Goal: Contribute content: Add original content to the website for others to see

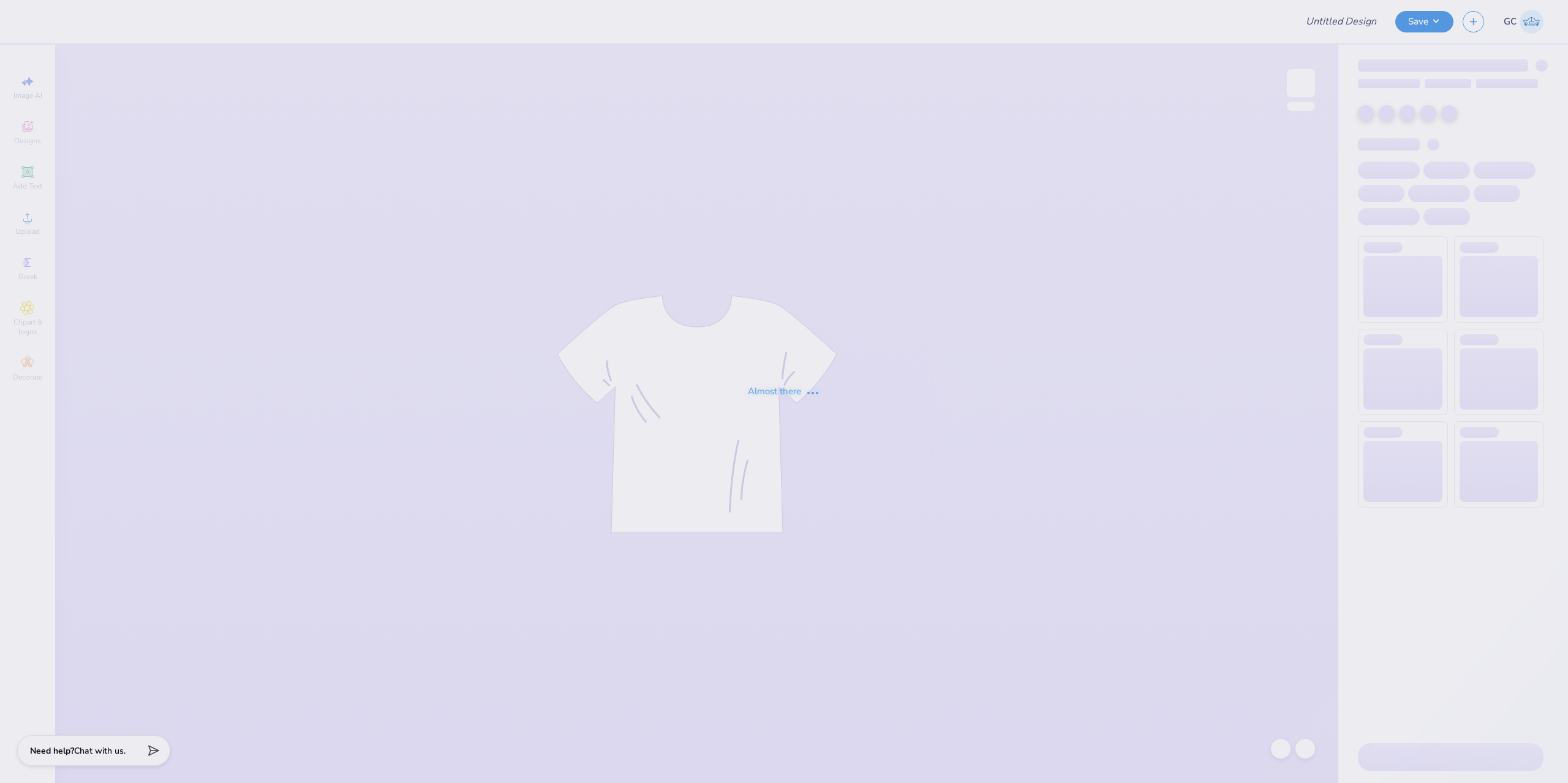
type input "[GEOGRAPHIC_DATA] : [PERSON_NAME]"
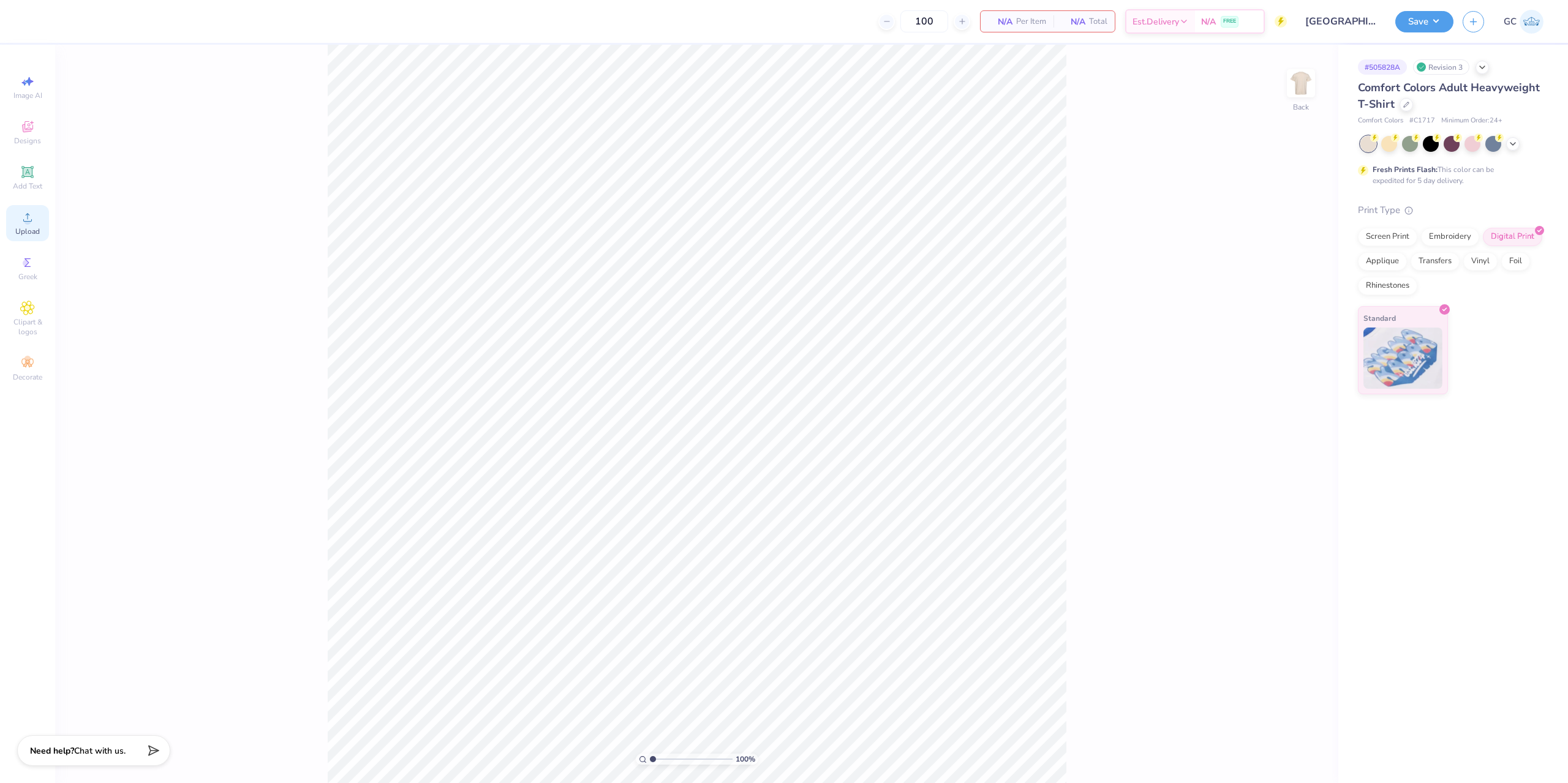
click at [17, 227] on span "Upload" at bounding box center [27, 231] width 25 height 10
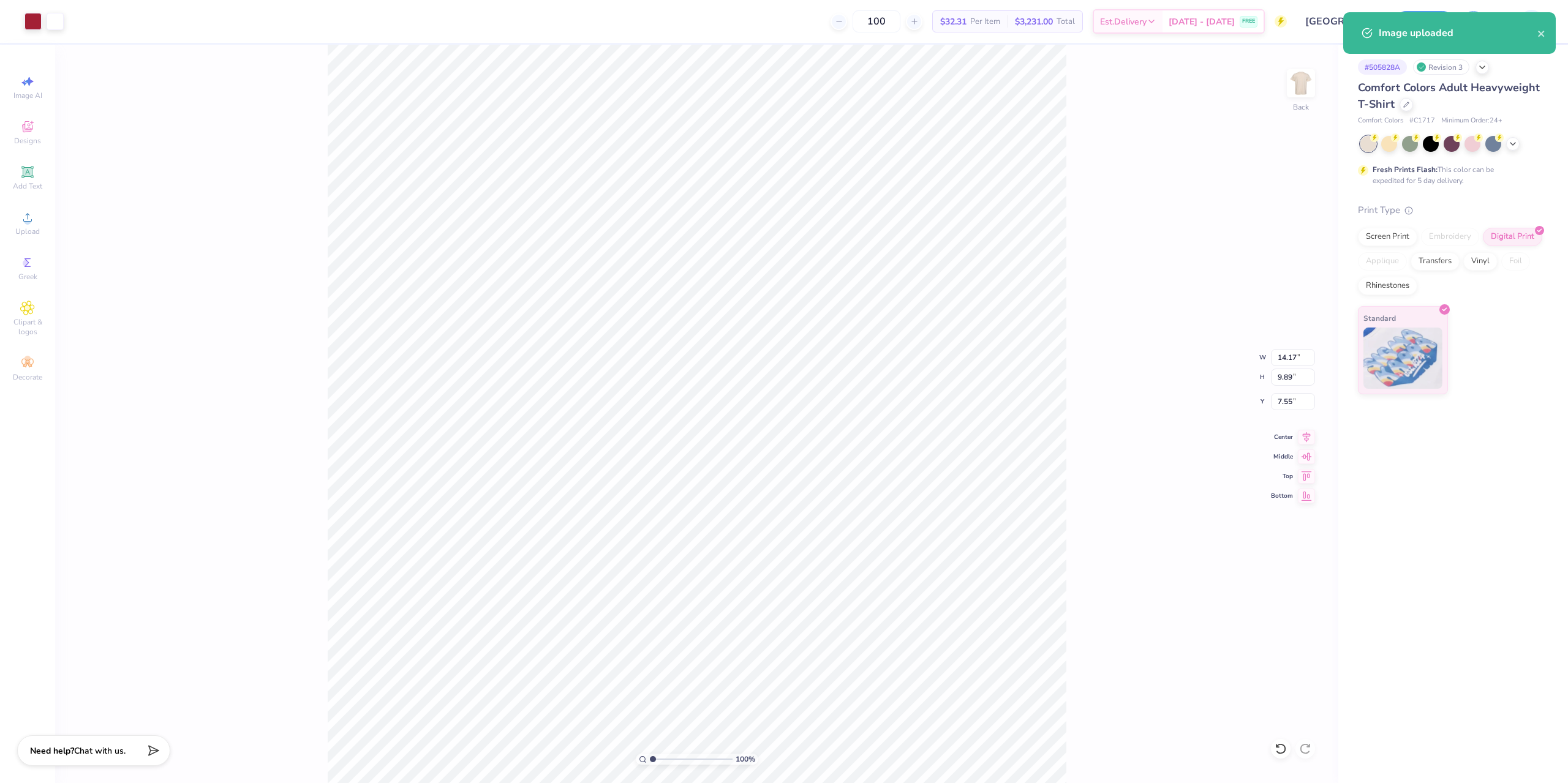
type input "4.83"
type input "3.37"
type input "3.00"
drag, startPoint x: 1278, startPoint y: 362, endPoint x: 1292, endPoint y: 360, distance: 14.1
click at [1292, 360] on input "4.83" at bounding box center [1293, 357] width 44 height 17
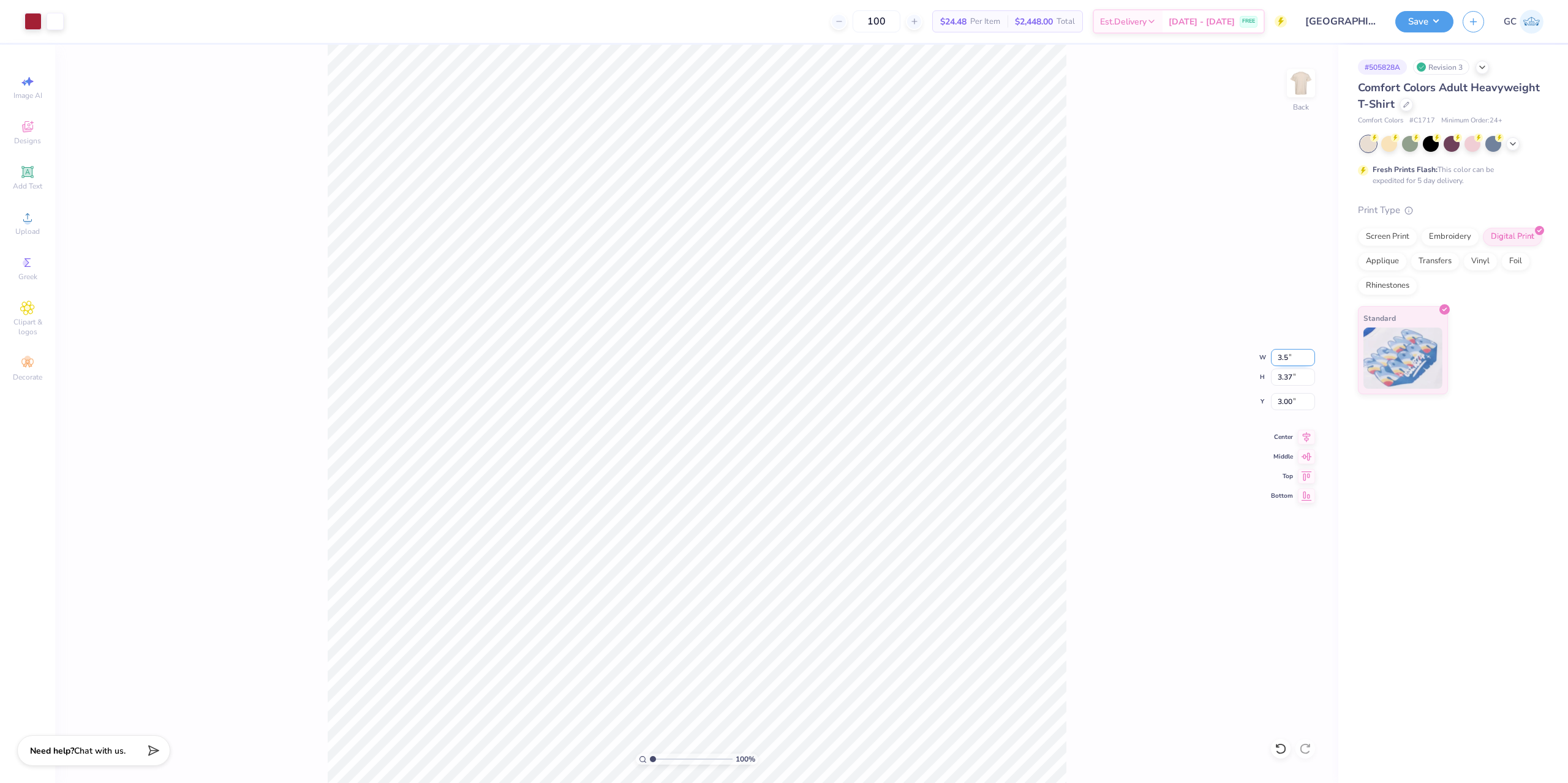
type input "3.50"
type input "2.44"
type input "3.00"
click at [1294, 83] on img at bounding box center [1300, 83] width 49 height 49
click at [19, 217] on div "Upload" at bounding box center [27, 223] width 43 height 36
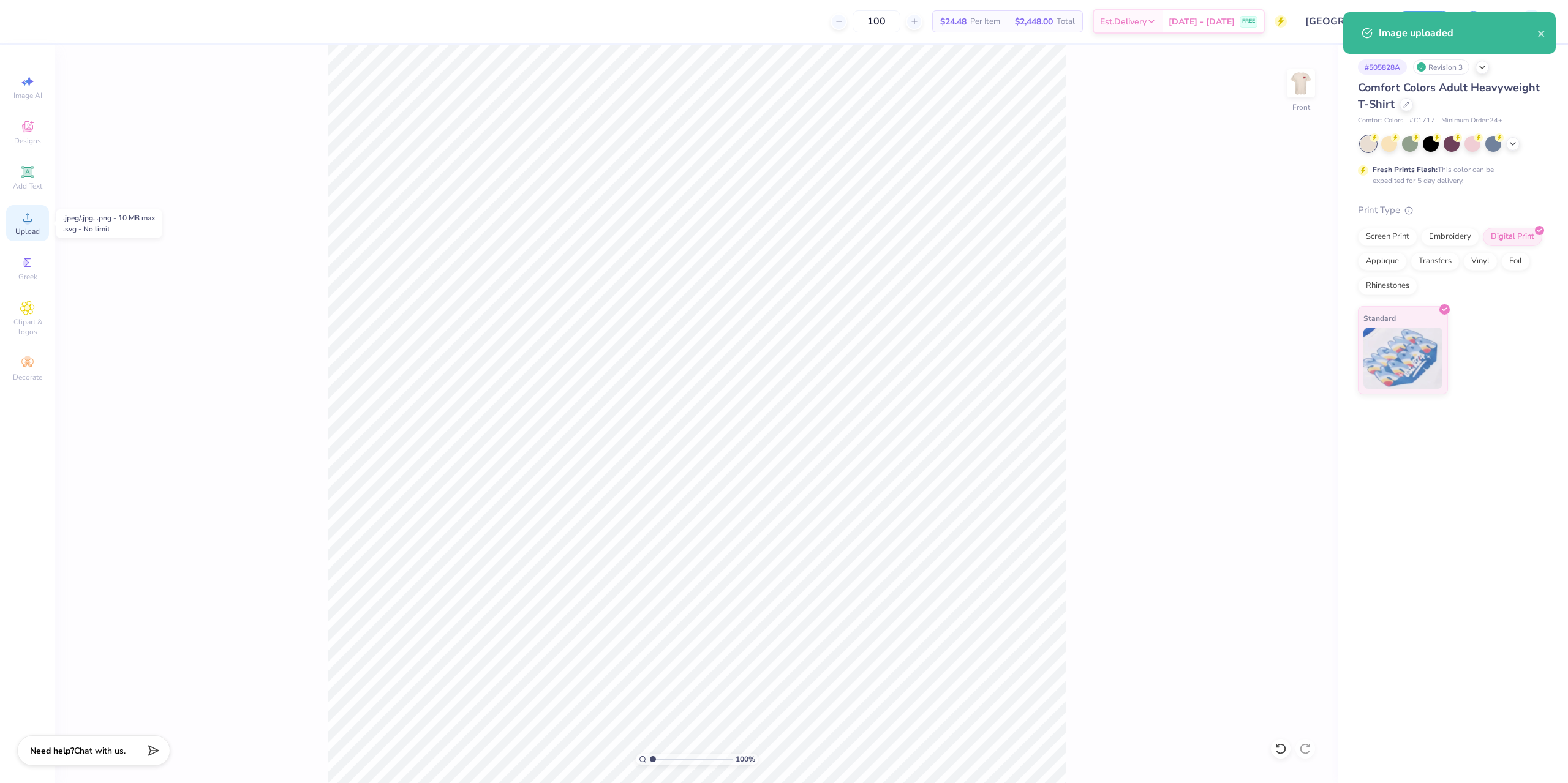
click at [31, 226] on div "Upload" at bounding box center [27, 223] width 43 height 36
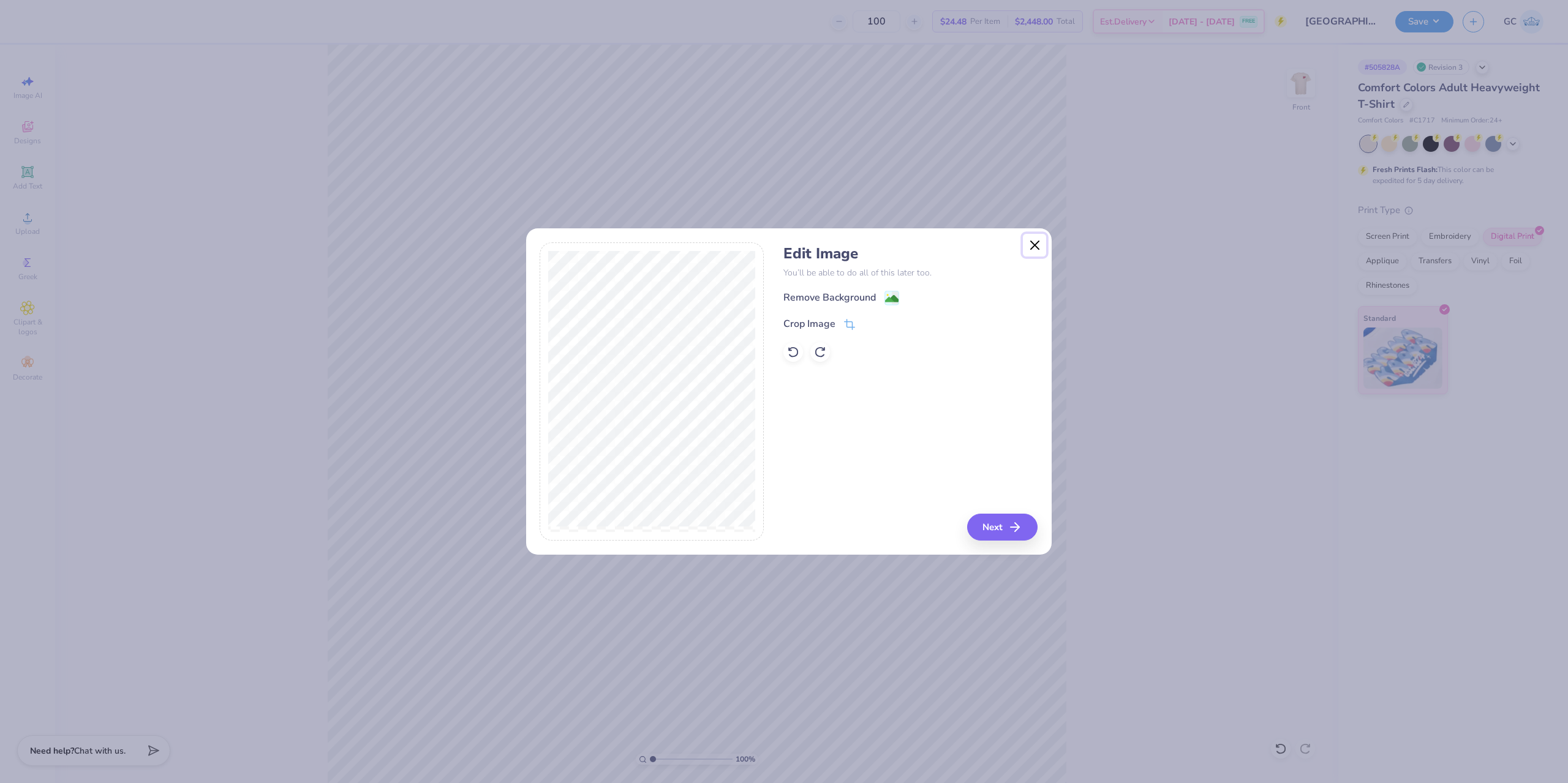
click at [1032, 245] on button "Close" at bounding box center [1034, 245] width 23 height 23
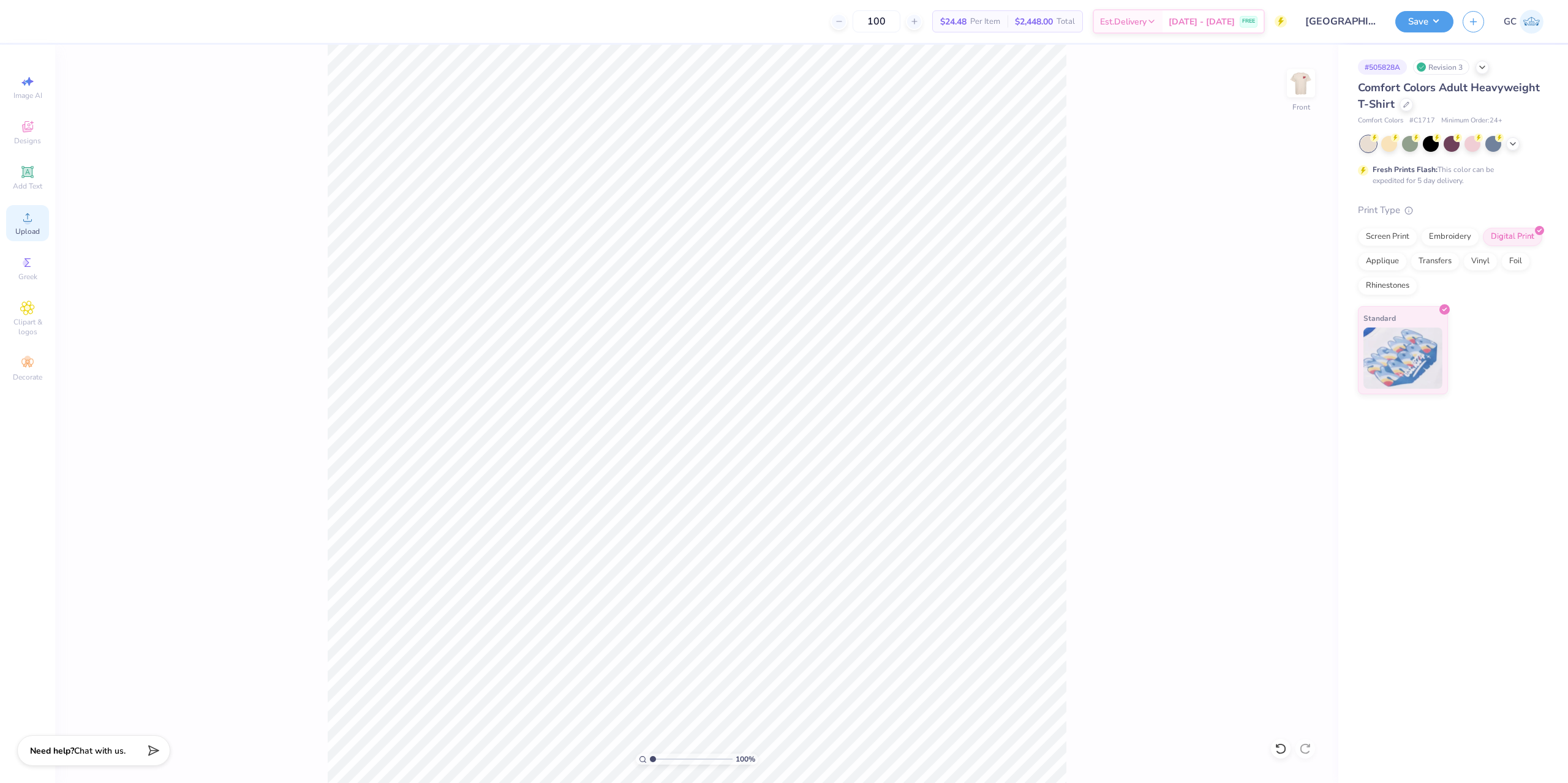
click at [33, 223] on icon at bounding box center [27, 217] width 15 height 15
click at [35, 229] on span "Upload" at bounding box center [27, 231] width 25 height 10
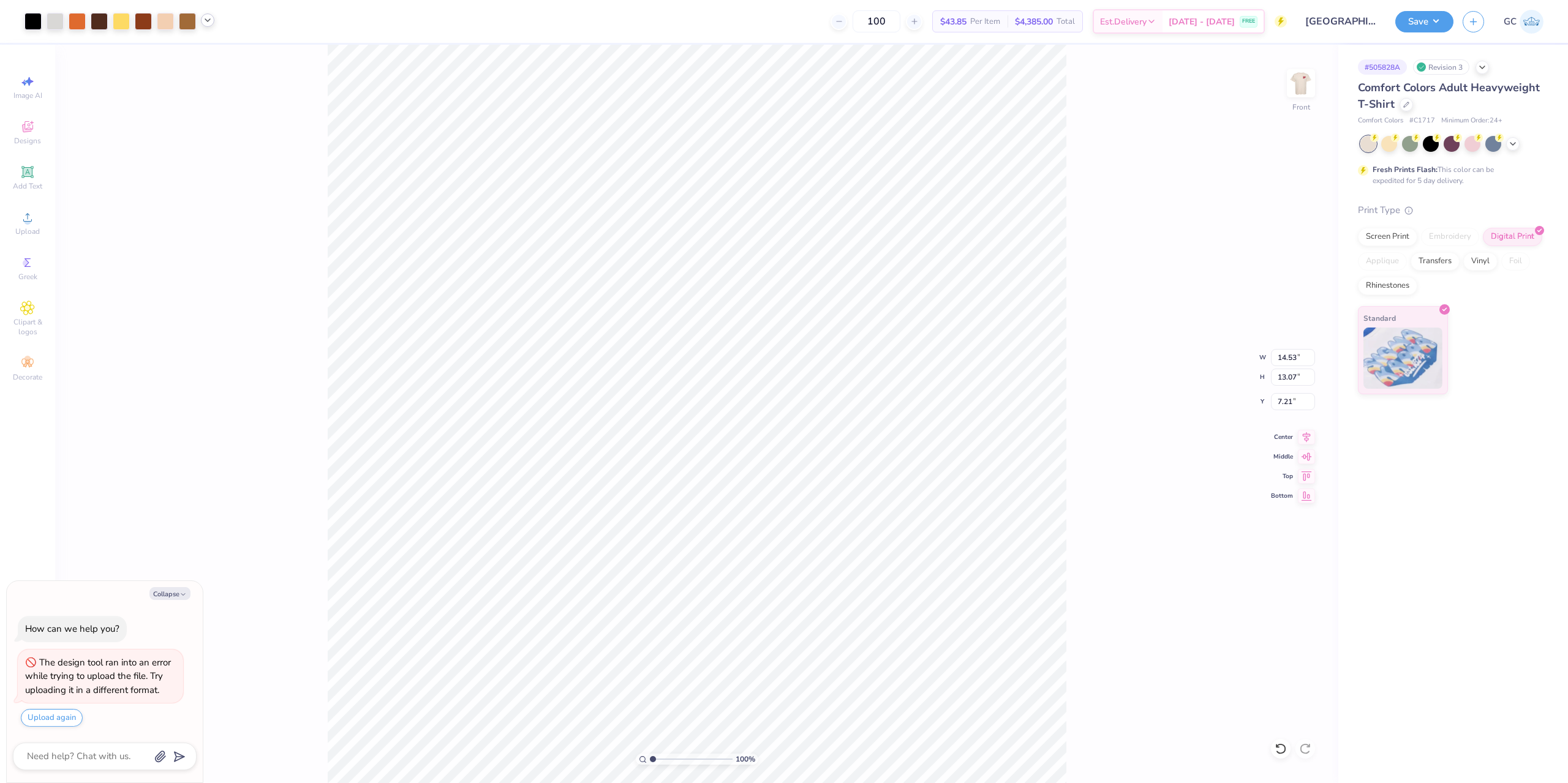
click at [208, 21] on polyline at bounding box center [208, 20] width 5 height 3
click at [209, 20] on polyline at bounding box center [208, 20] width 5 height 3
type textarea "x"
type input "9.85"
type input "8.86"
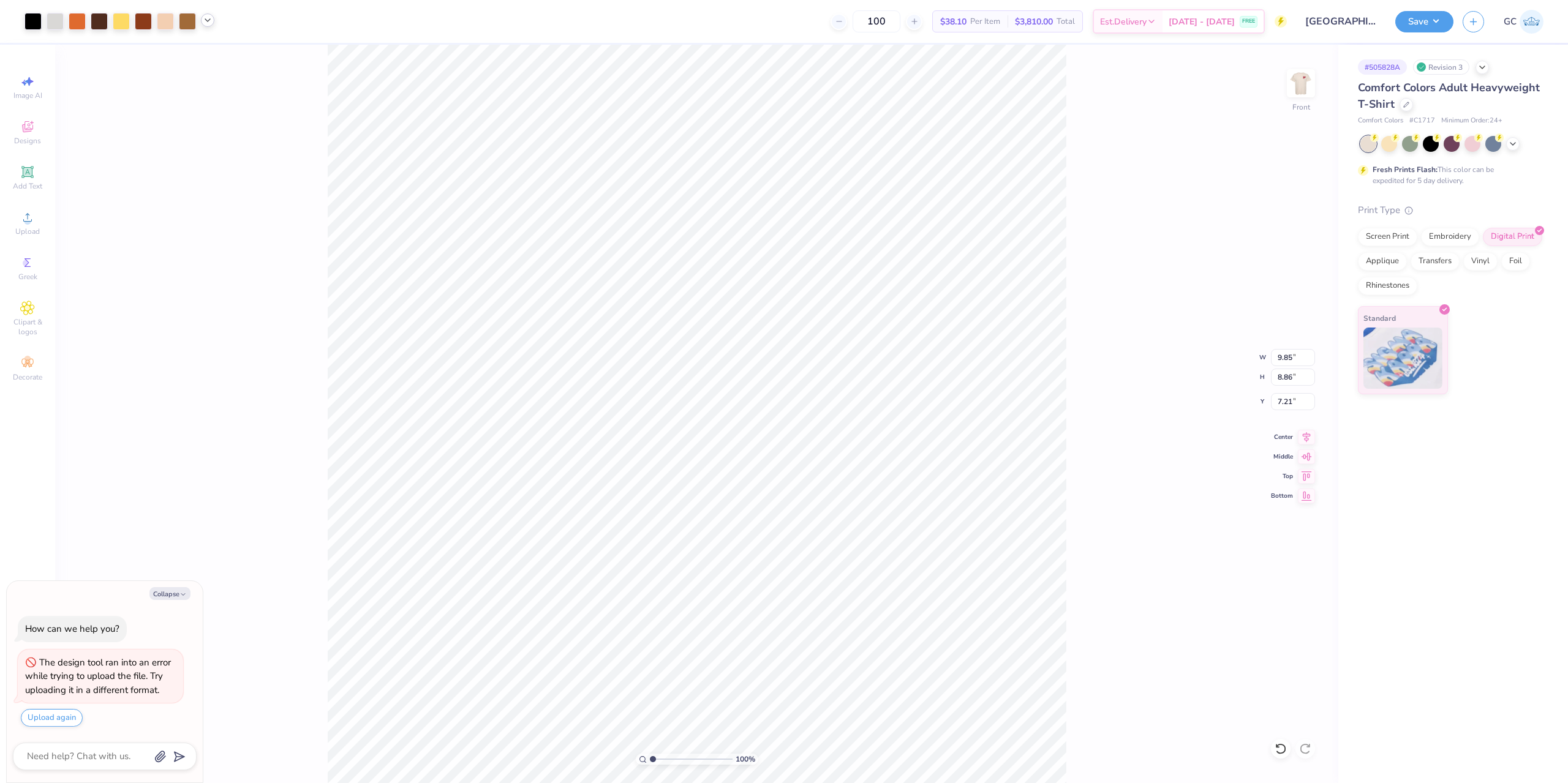
type textarea "x"
type input "3.00"
type textarea "x"
type input "2.71964221644285"
type textarea "x"
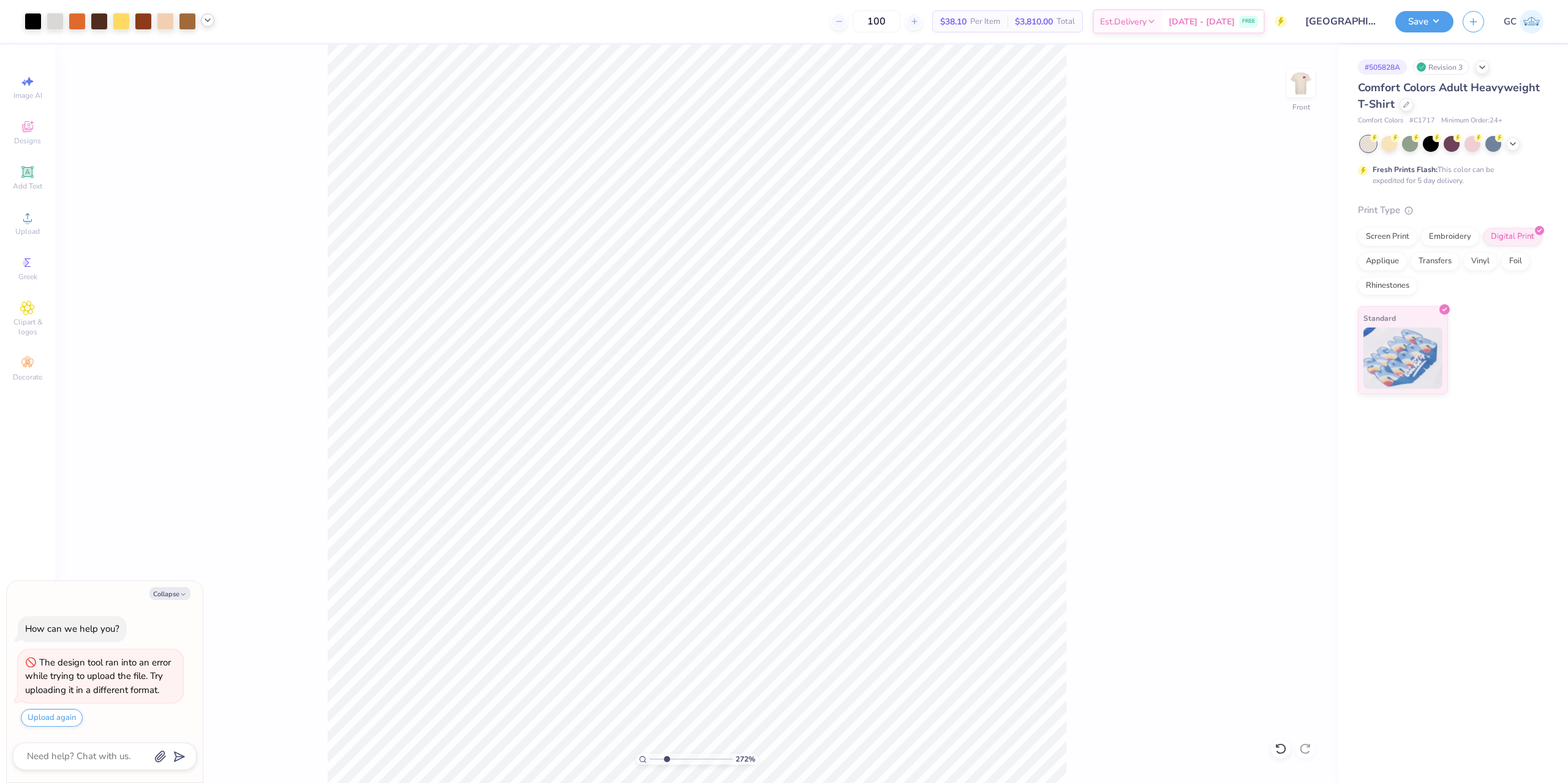
type input "2.71964221644285"
type textarea "x"
type input "2.71964221644285"
type textarea "x"
type input "2.71964221644285"
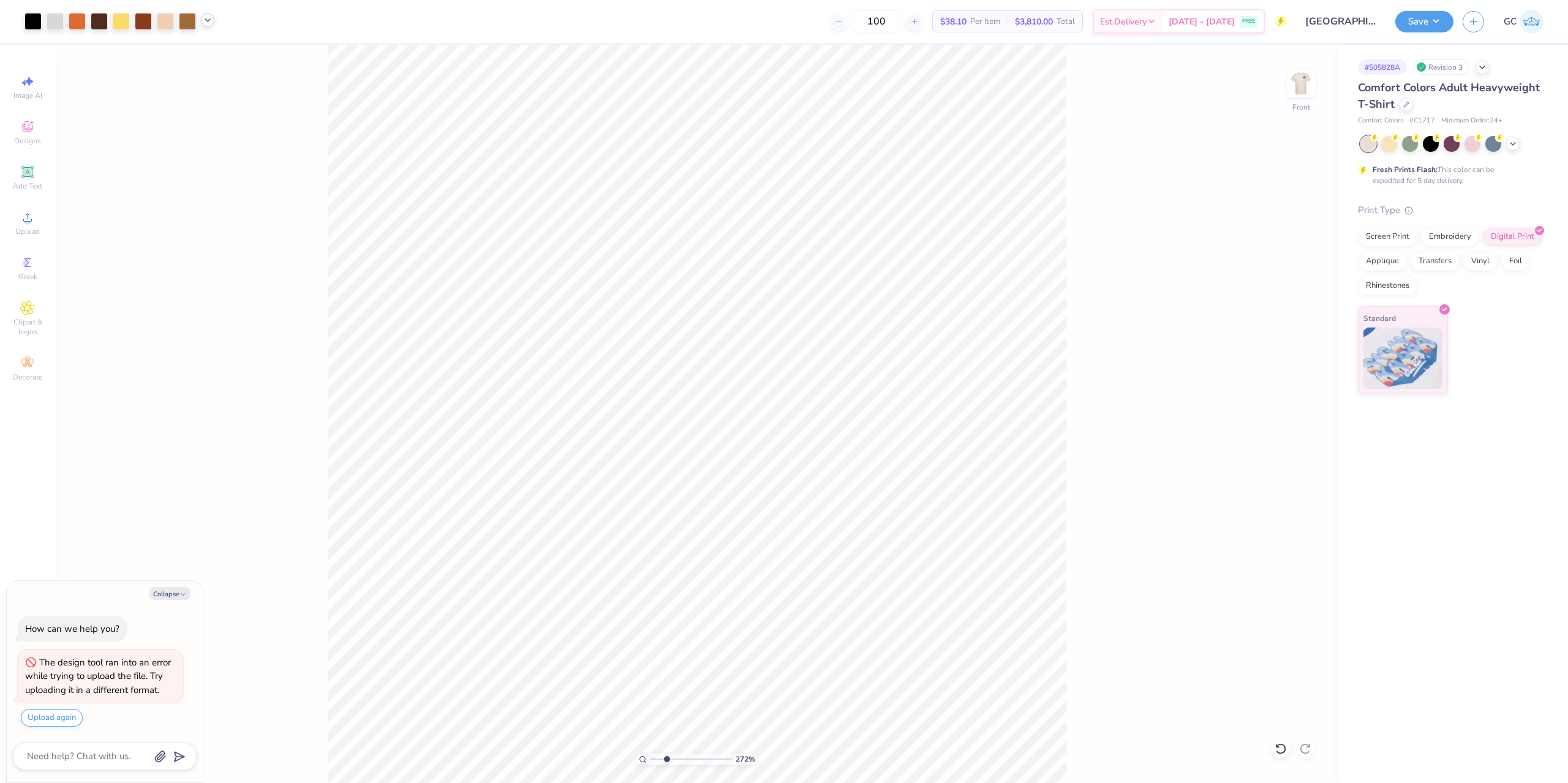
type textarea "x"
type input "2.71964221644285"
type textarea "x"
type input "2.71964221644285"
type textarea "x"
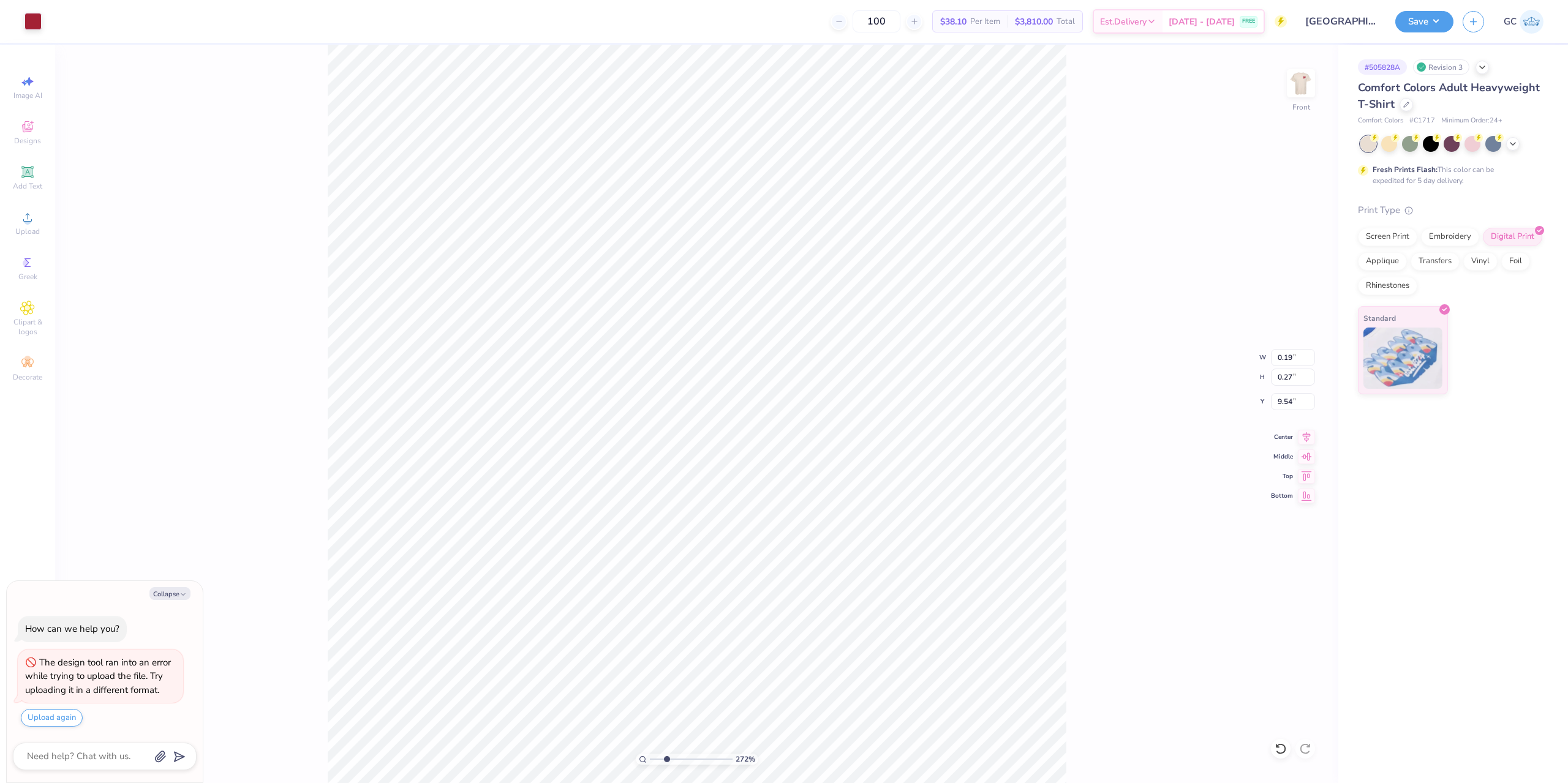
type input "2.71964221644285"
type textarea "x"
click at [1281, 746] on icon at bounding box center [1280, 749] width 12 height 12
type input "2.71964221644285"
type textarea "x"
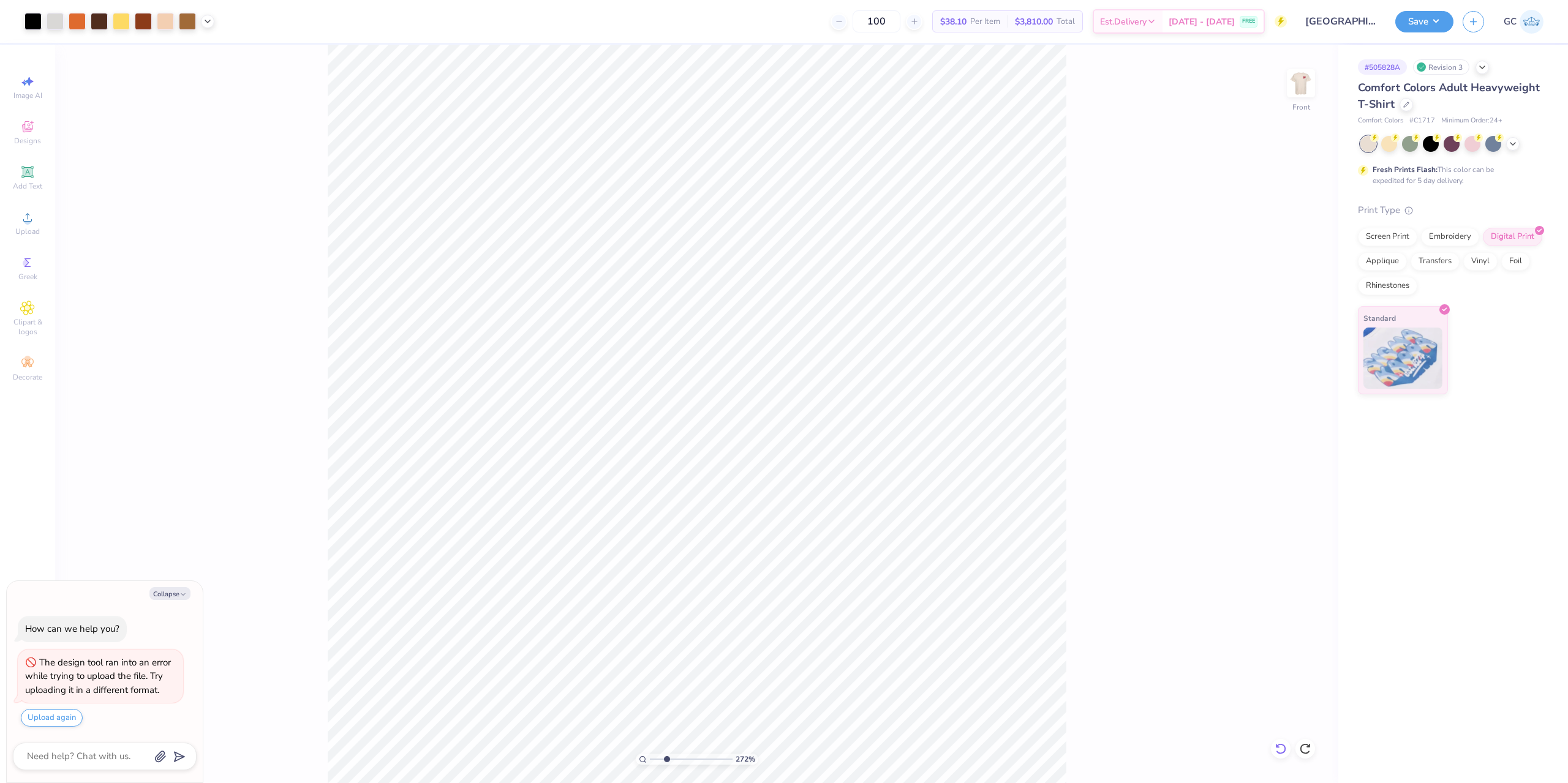
type input "2.71964221644285"
type textarea "x"
click at [37, 178] on div "Add Text" at bounding box center [27, 178] width 43 height 36
type input "1.10522621487156"
type textarea "x"
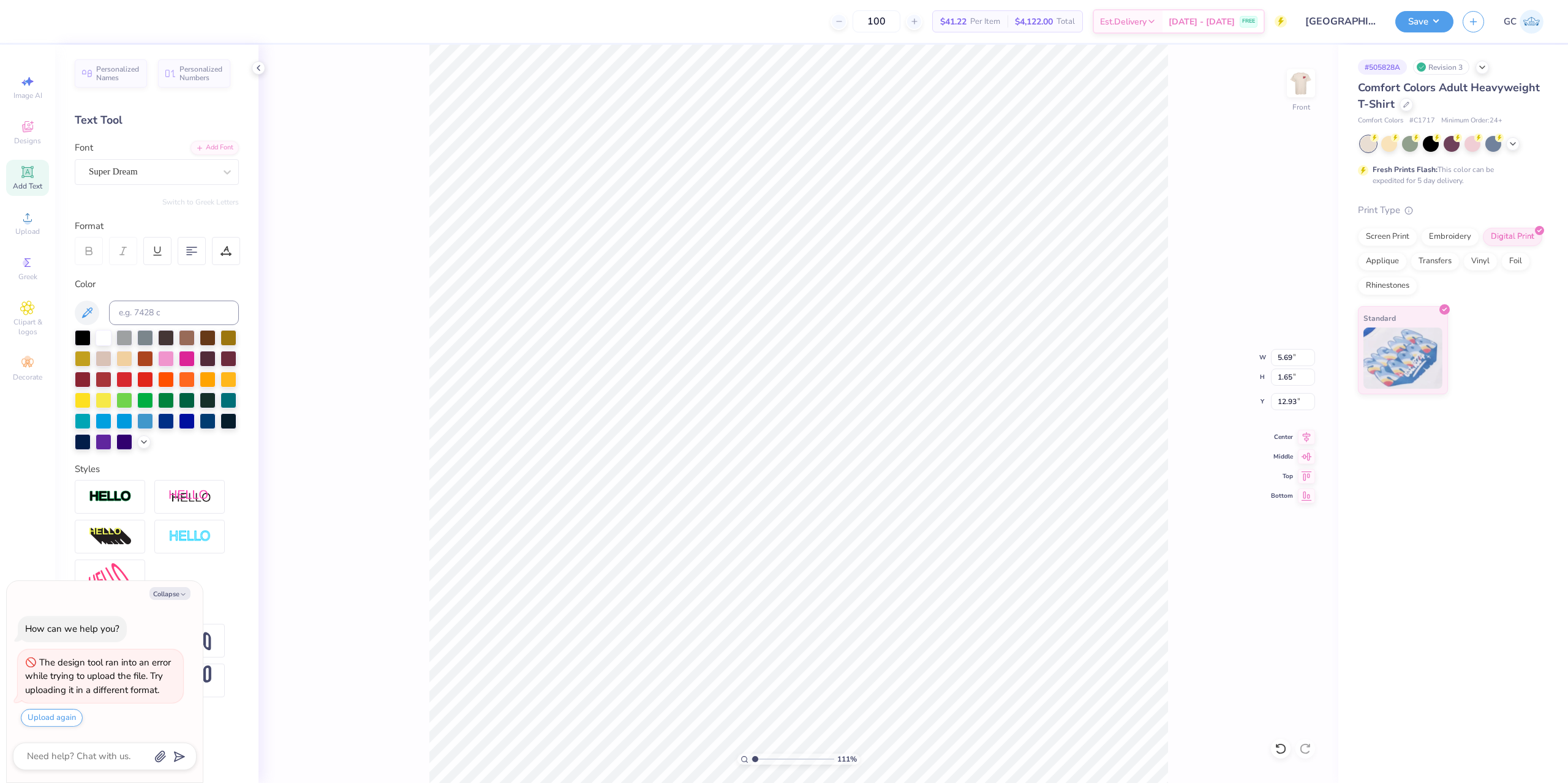
type input "1.10522621487156"
type textarea "x"
type input "1.10522621487156"
type textarea "x"
click at [87, 333] on div at bounding box center [83, 337] width 16 height 16
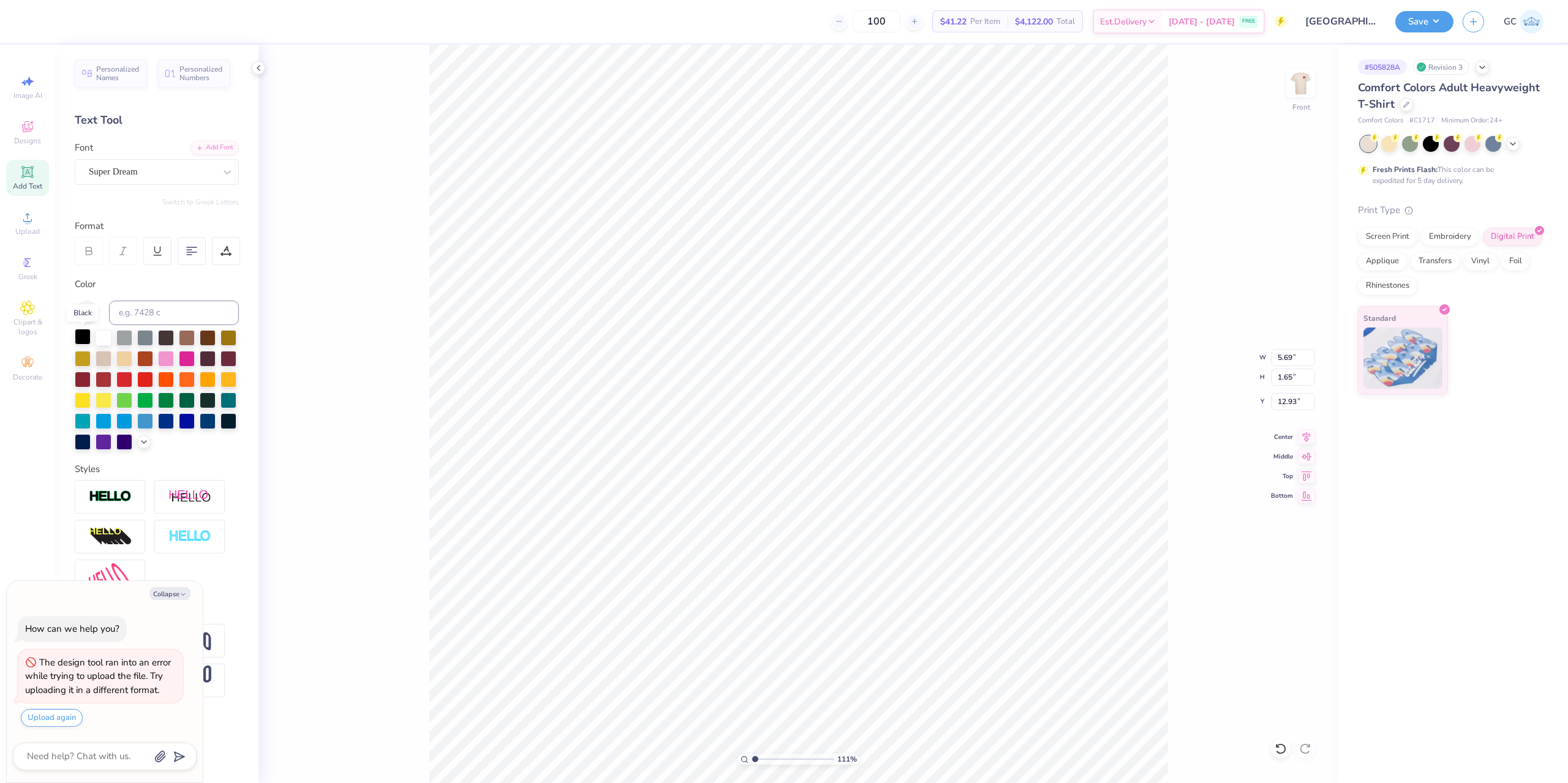
type input "1.10522621487156"
type textarea "x"
type input "1.10522621487156"
type textarea "x"
type input "1.10522621487156"
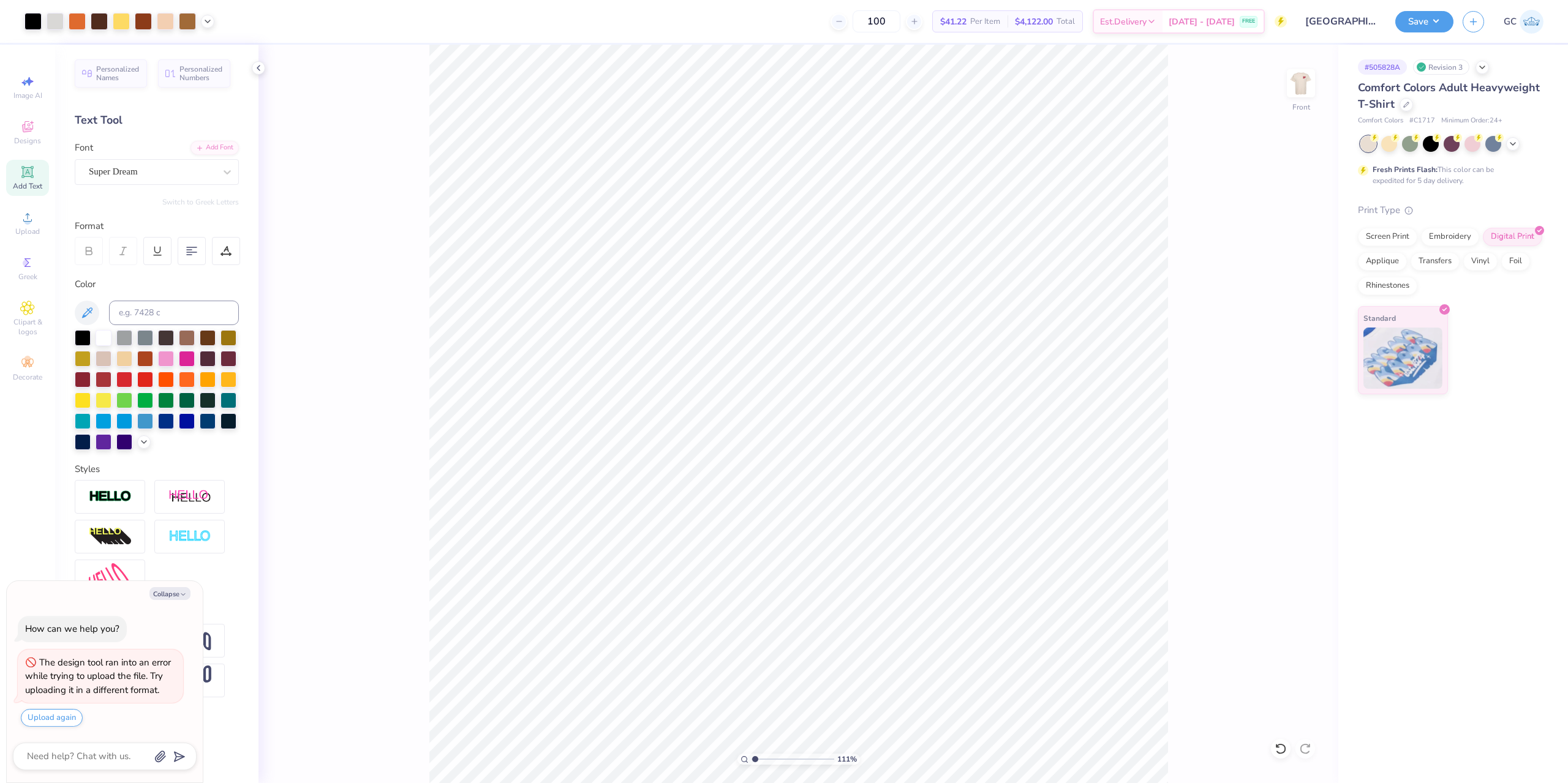
type textarea "x"
click at [217, 153] on div "Add Font" at bounding box center [214, 146] width 49 height 14
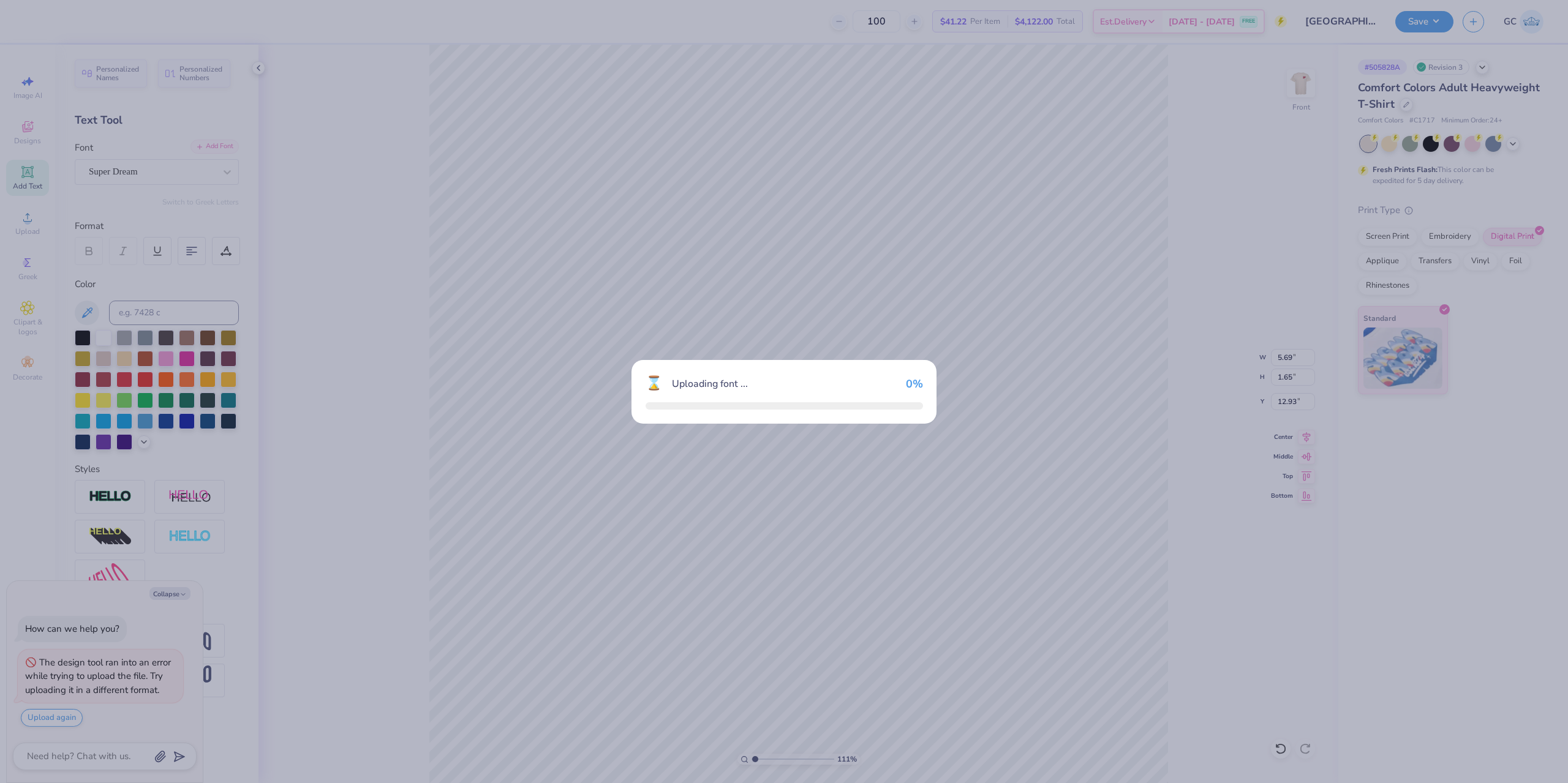
type input "1.10522621487156"
type textarea "x"
type input "1.10522621487156"
type textarea "x"
type input "1.10522621487156"
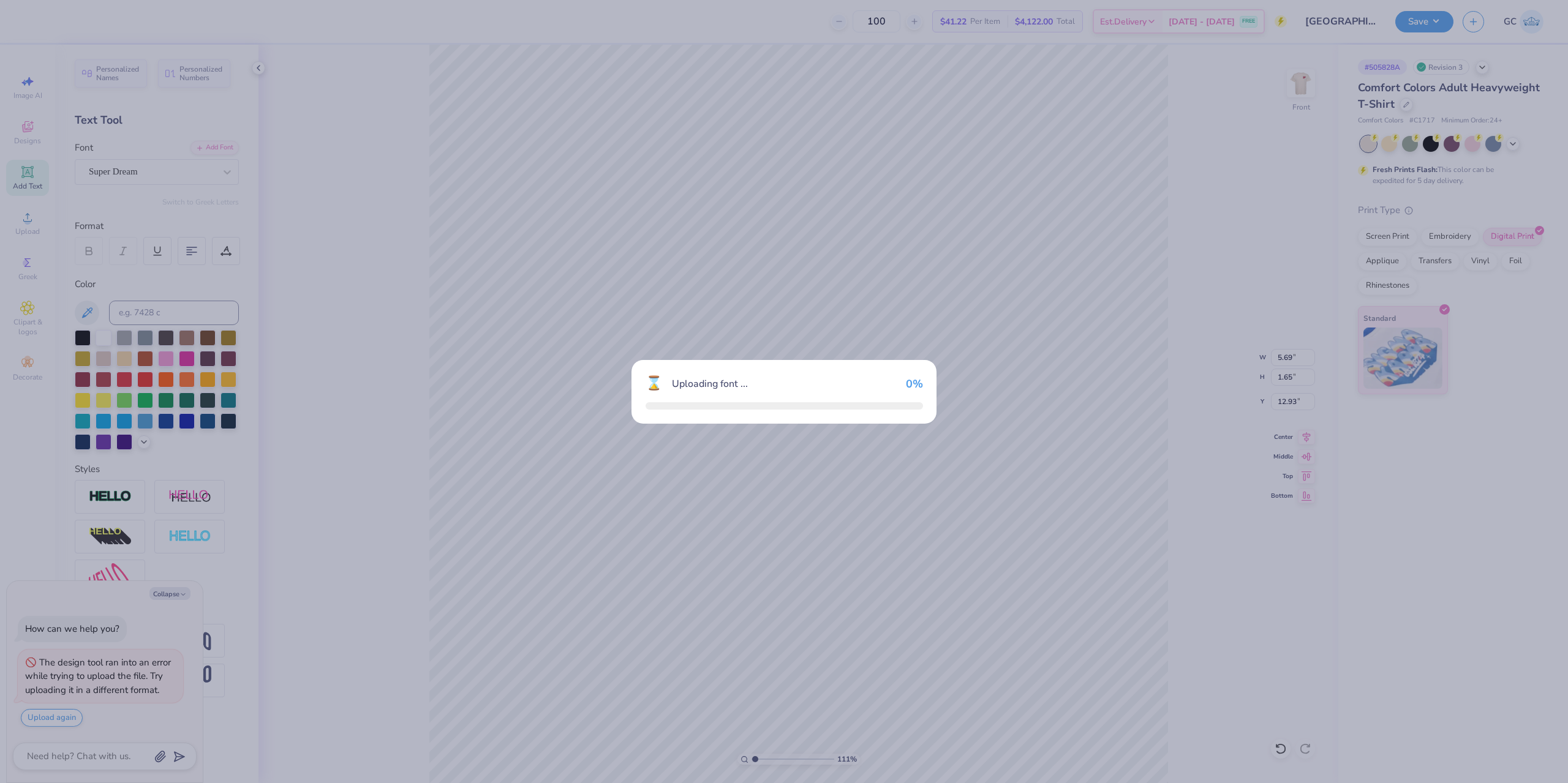
type textarea "x"
type input "1.10522621487156"
type textarea "x"
type input "1.10522621487156"
type textarea "x"
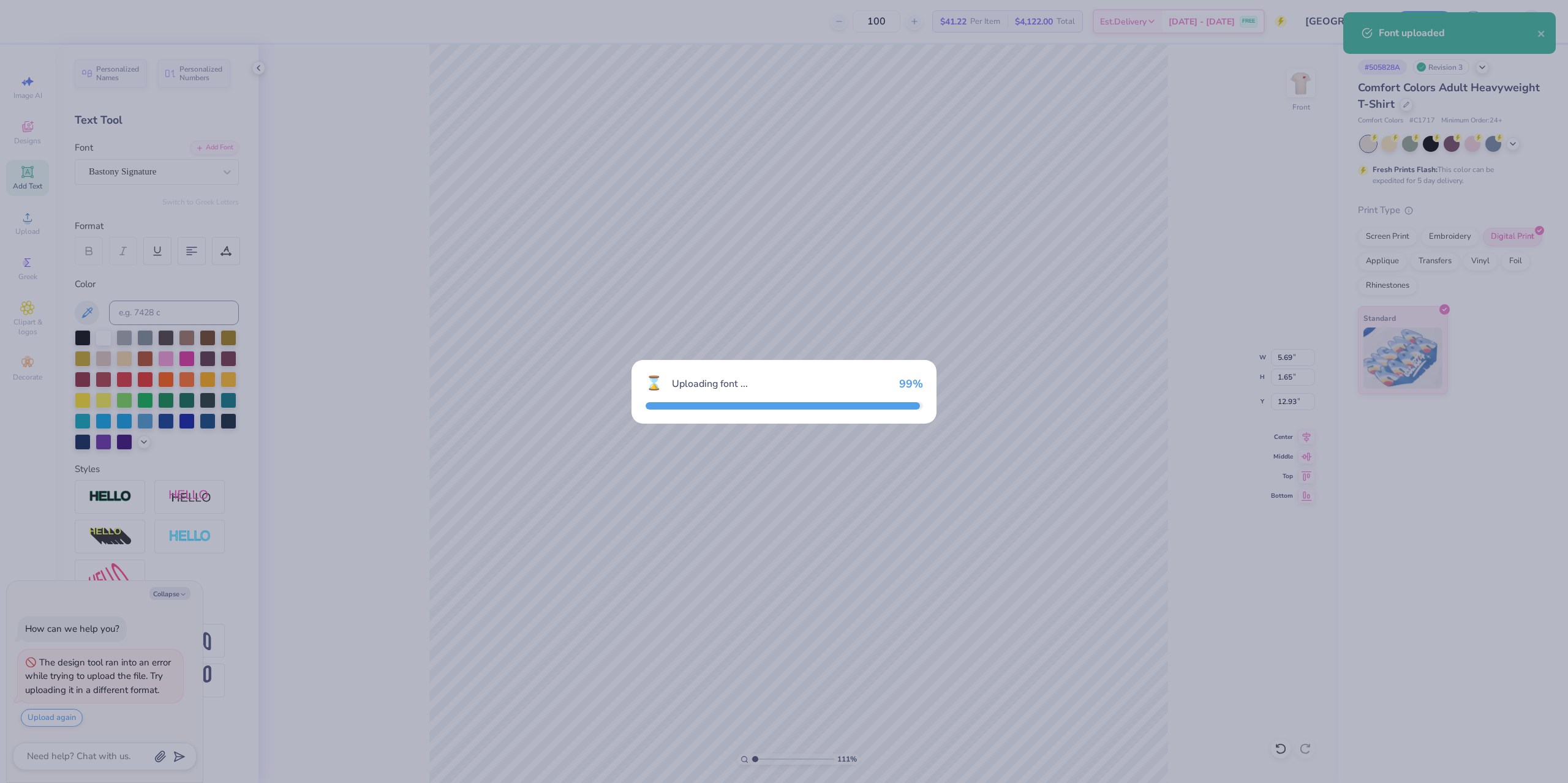
type input "1.10522621487156"
type textarea "x"
type input "1.10522621487156"
type textarea "x"
type input "7.58"
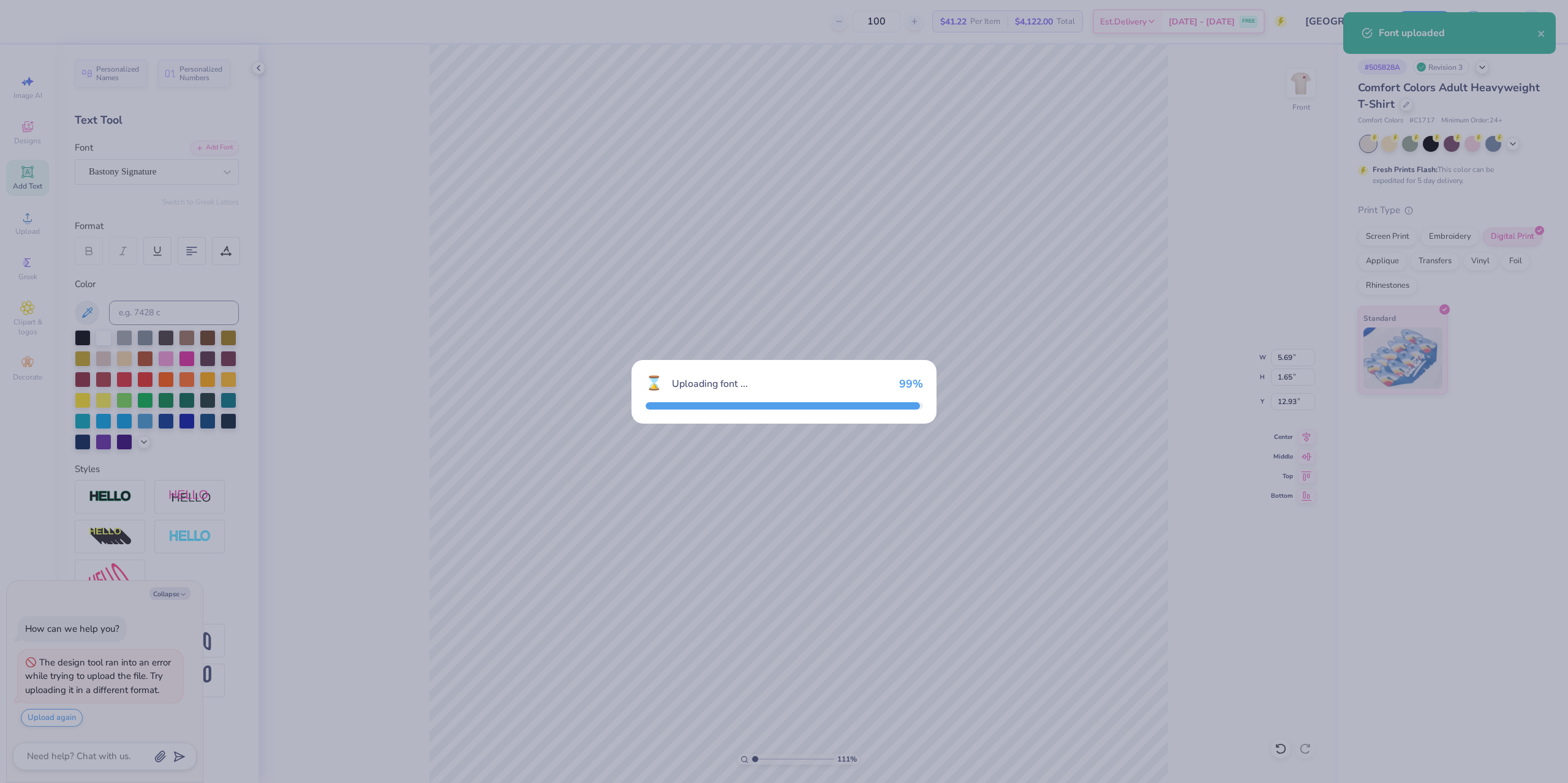
type input "3.70"
type input "11.90"
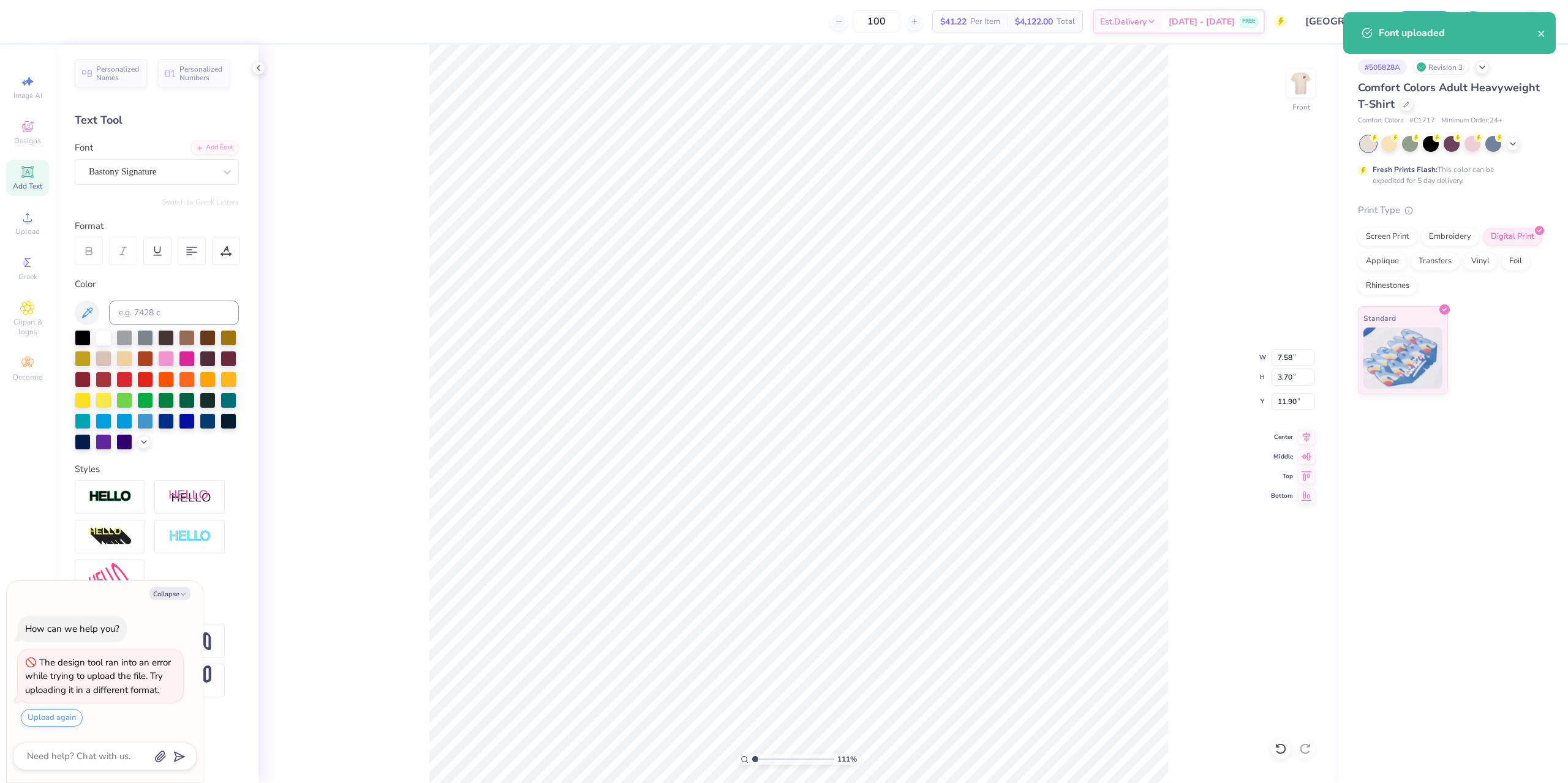
type input "1.10522621487156"
type textarea "x"
type input "1.64913377760655"
type textarea "x"
type input "1.64913377760655"
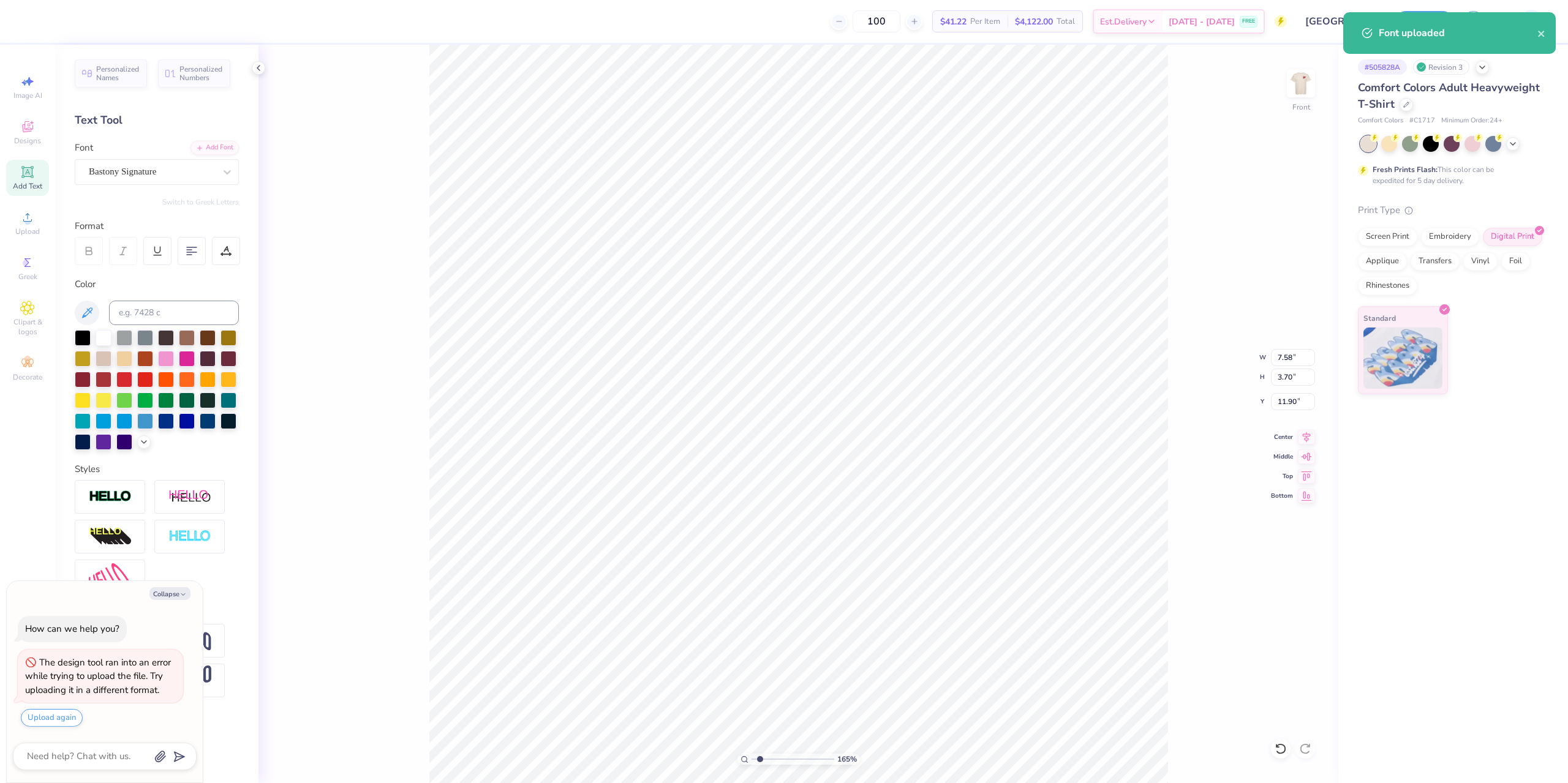
type textarea "x"
type input "1.64913377760655"
type textarea "x"
type input "1.64913377760655"
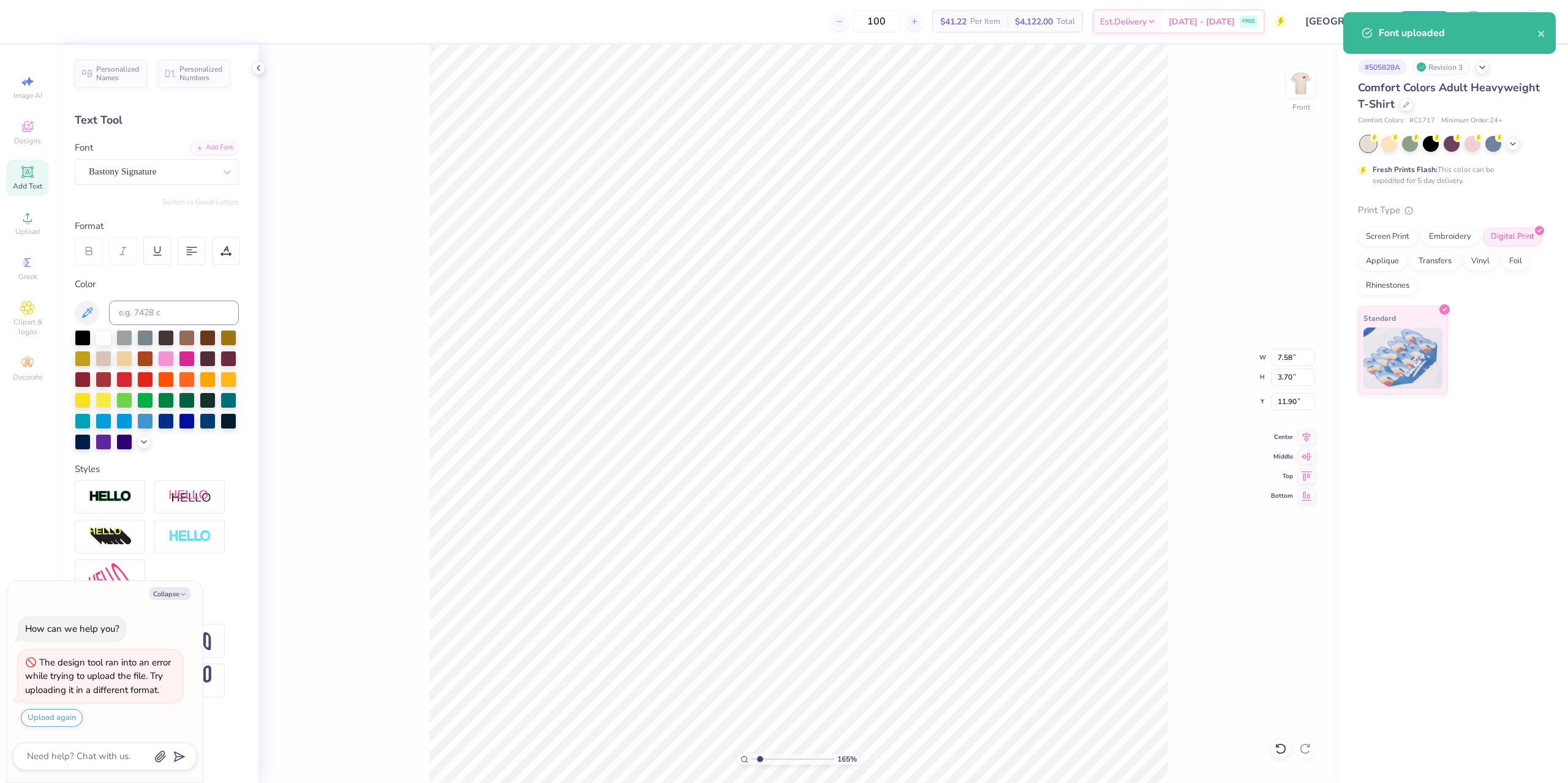
type textarea "x"
type input "1.64913377760655"
type textarea "x"
type textarea "Z"
type input "1.64913377760655"
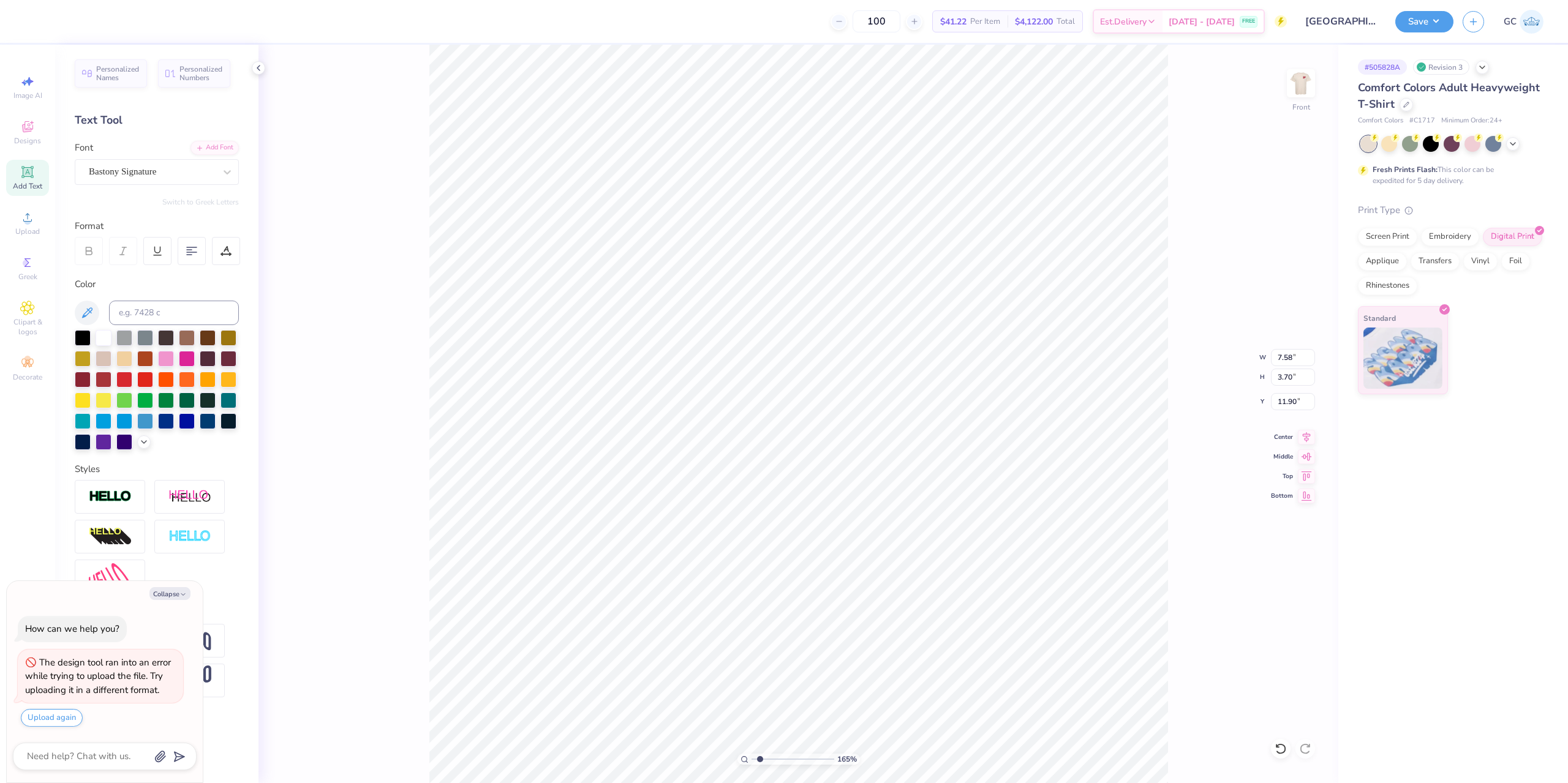
type textarea "x"
type textarea "Ze"
type input "1.64913377760655"
type textarea "x"
type textarea "Zet"
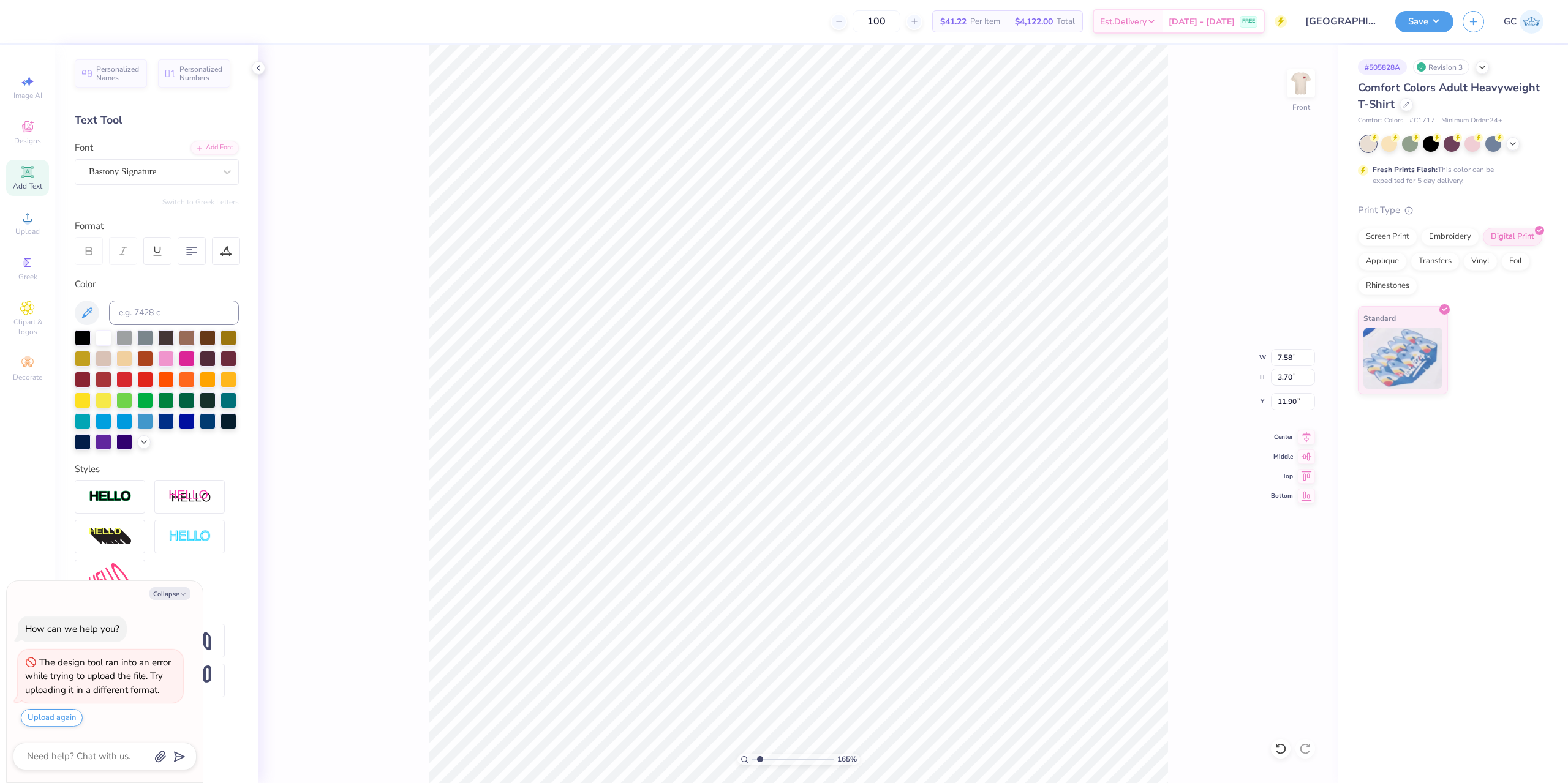
type input "1.64913377760655"
type textarea "x"
type textarea "Zeta"
type input "1.64913377760655"
type textarea "x"
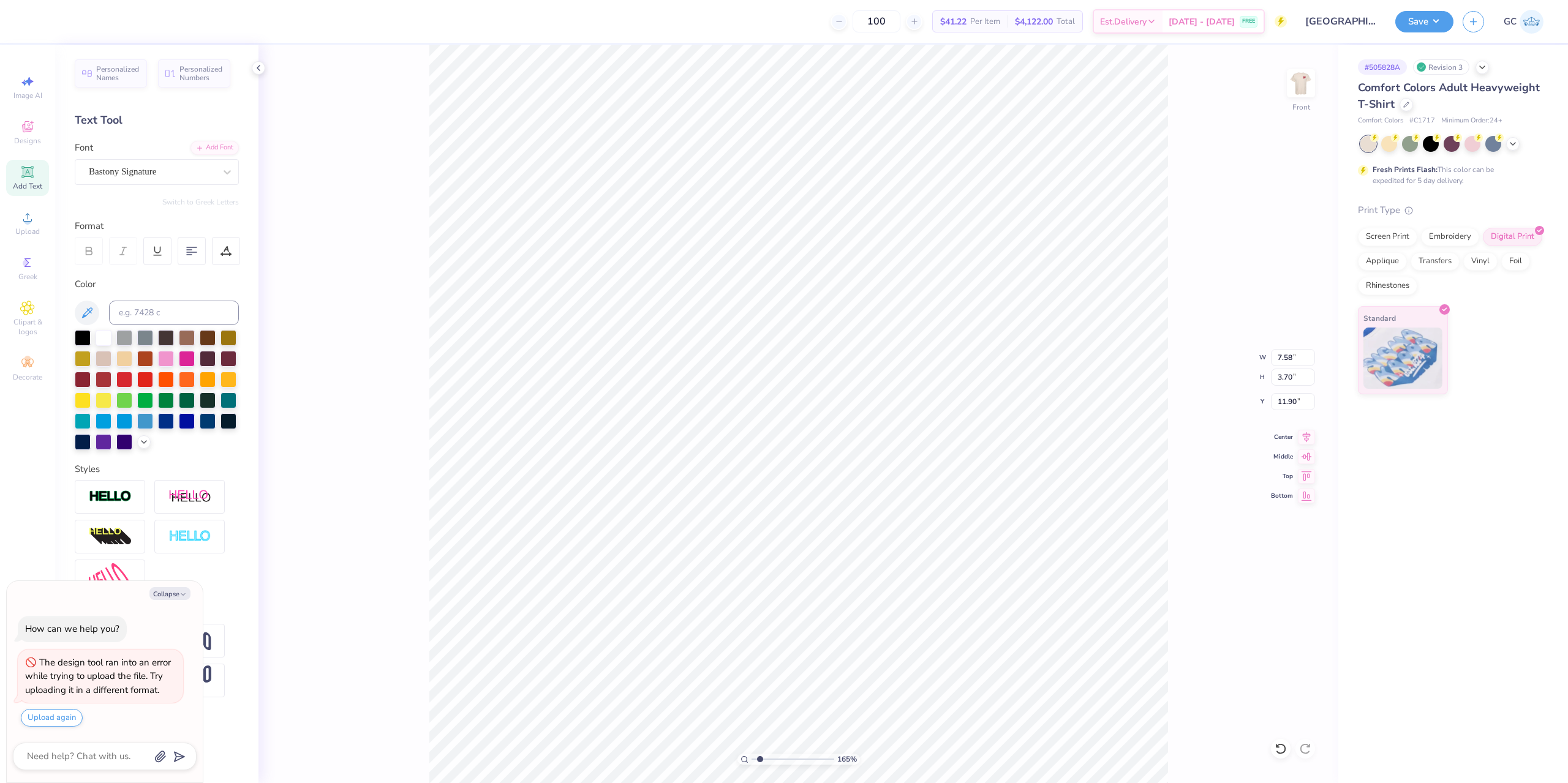
type textarea "Zeta"
type input "1.64913377760655"
type textarea "x"
type input "1.64913377760655"
type textarea "x"
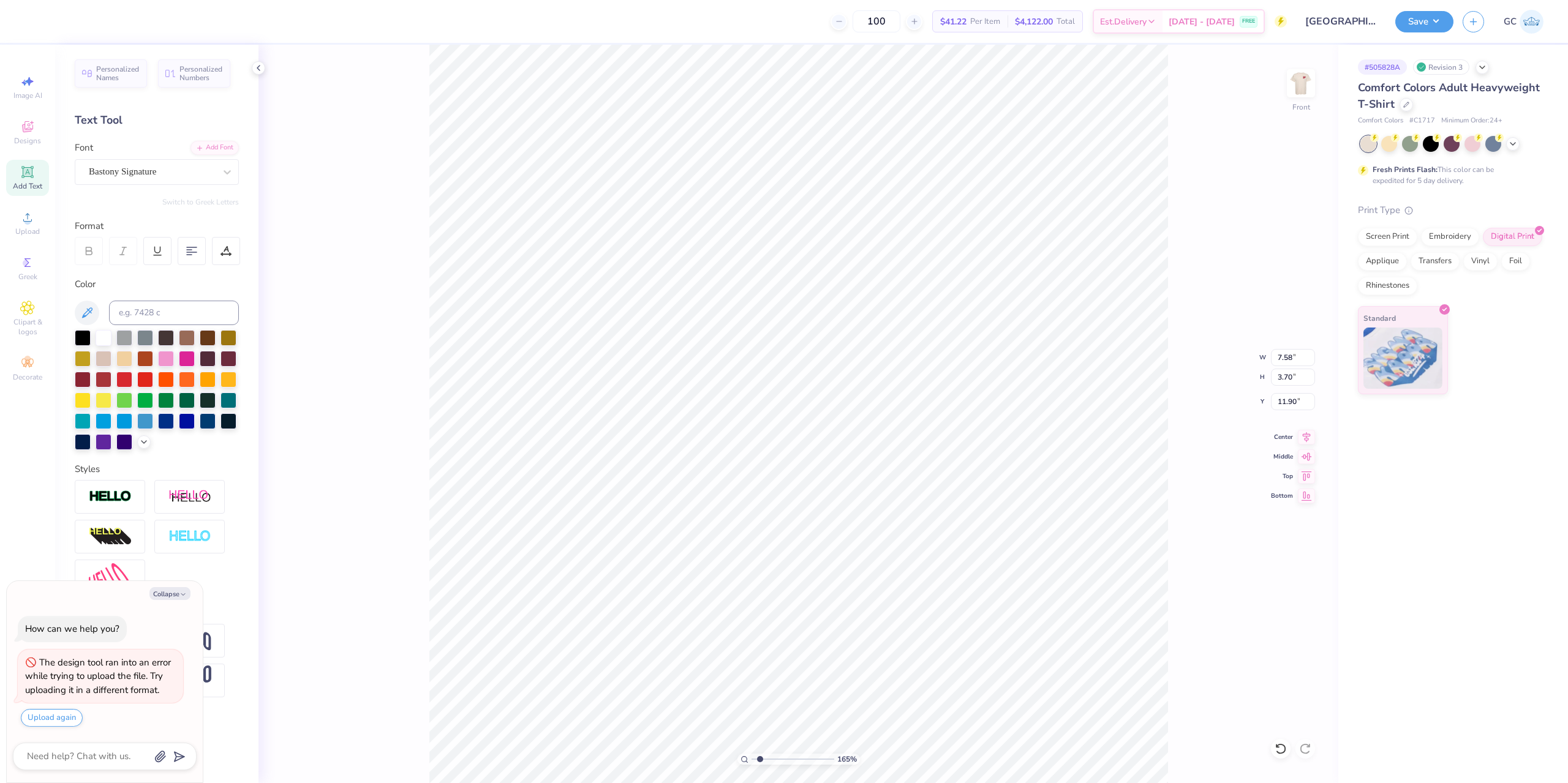
type textarea "Zeta B"
type input "1.64913377760655"
type textarea "x"
type textarea "Zeta Be"
type input "1.64913377760655"
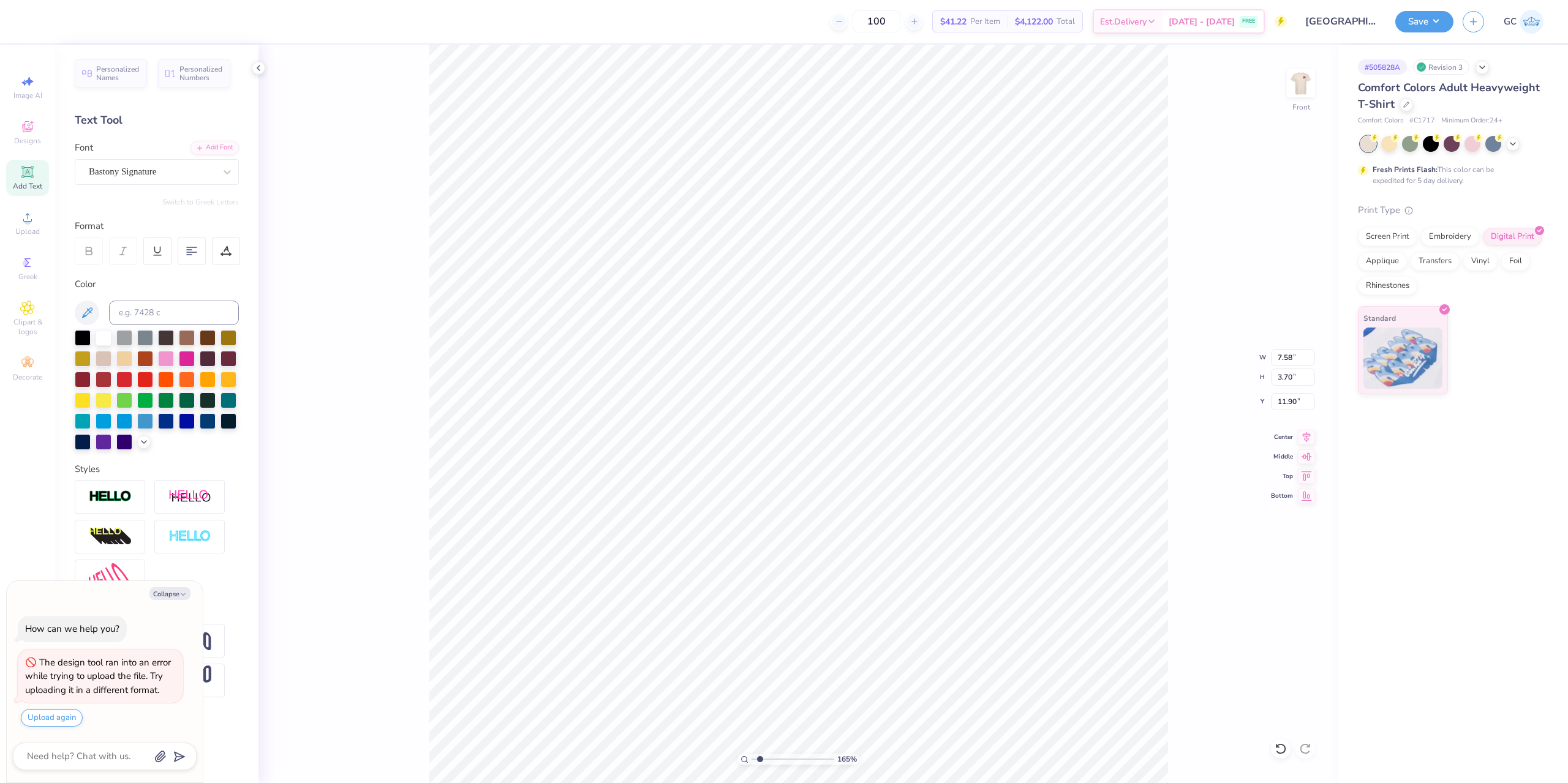
type textarea "x"
type textarea "Zeta Bet"
type input "1.64913377760655"
type textarea "x"
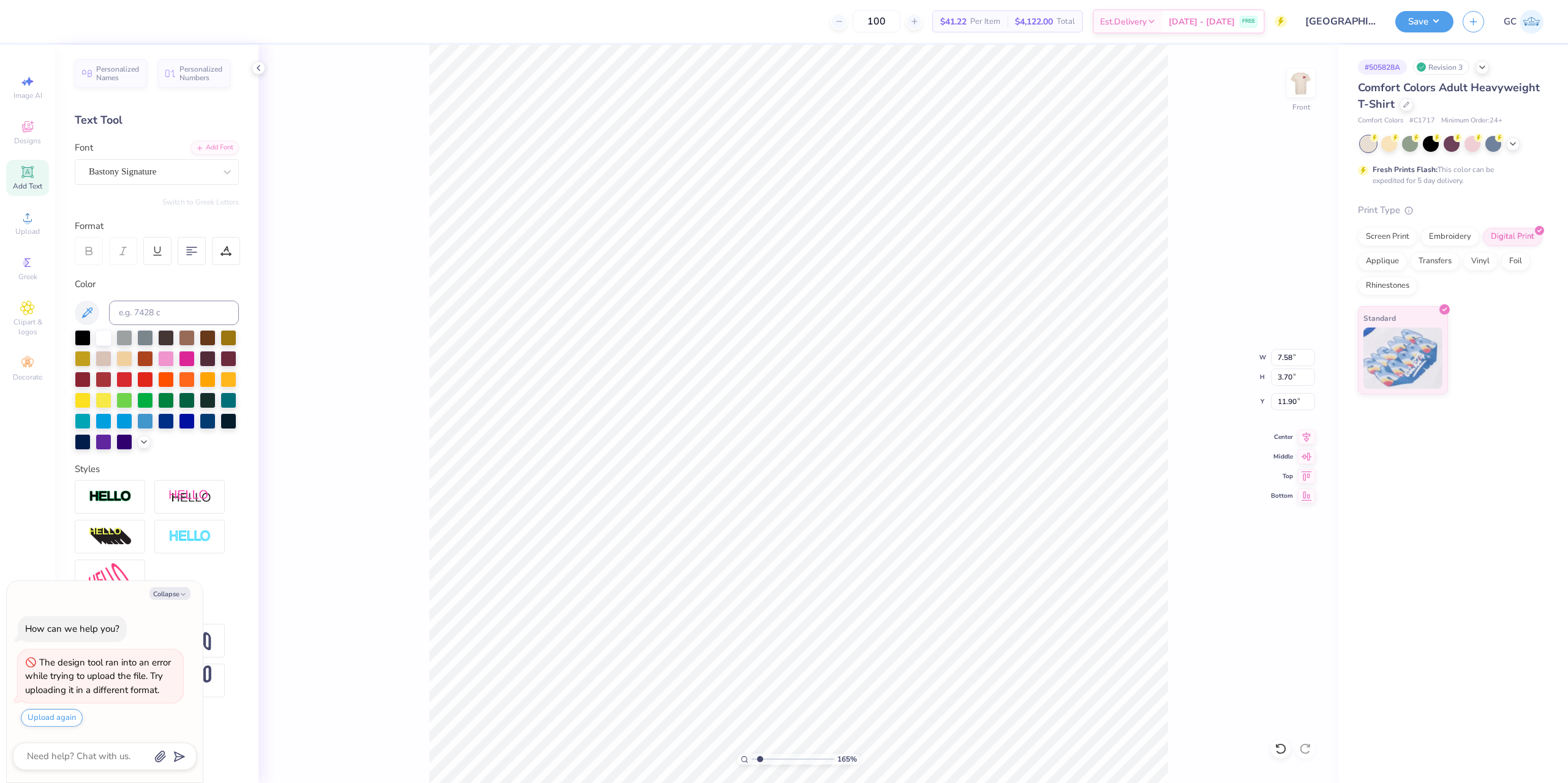
type textarea "Zeta Beta"
type input "1.64913377760655"
type textarea "x"
type input "1.64913377760655"
type textarea "x"
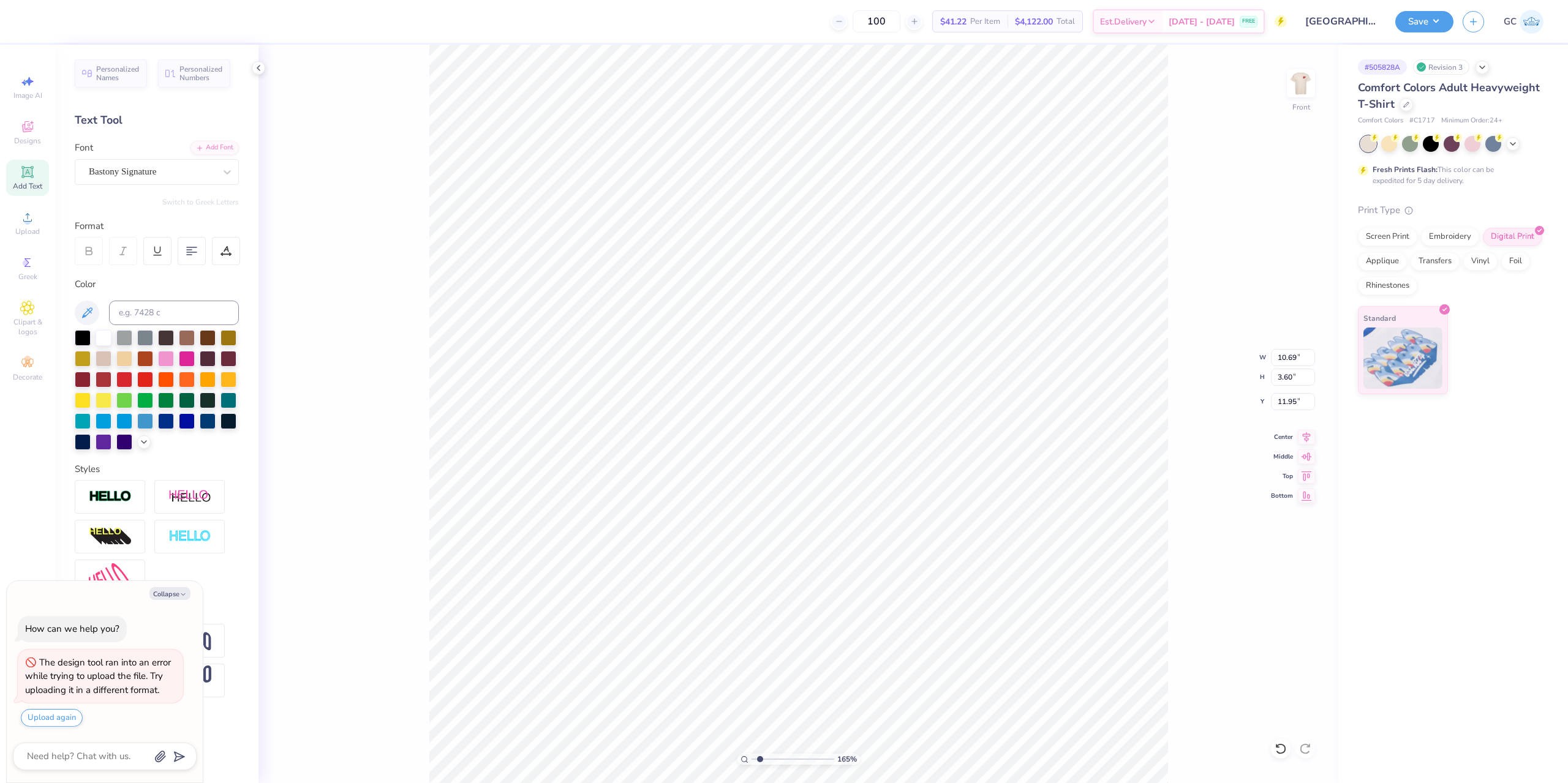
type input "1.64913377760655"
type textarea "x"
type input "1.64913377760655"
type textarea "x"
type input "3.13"
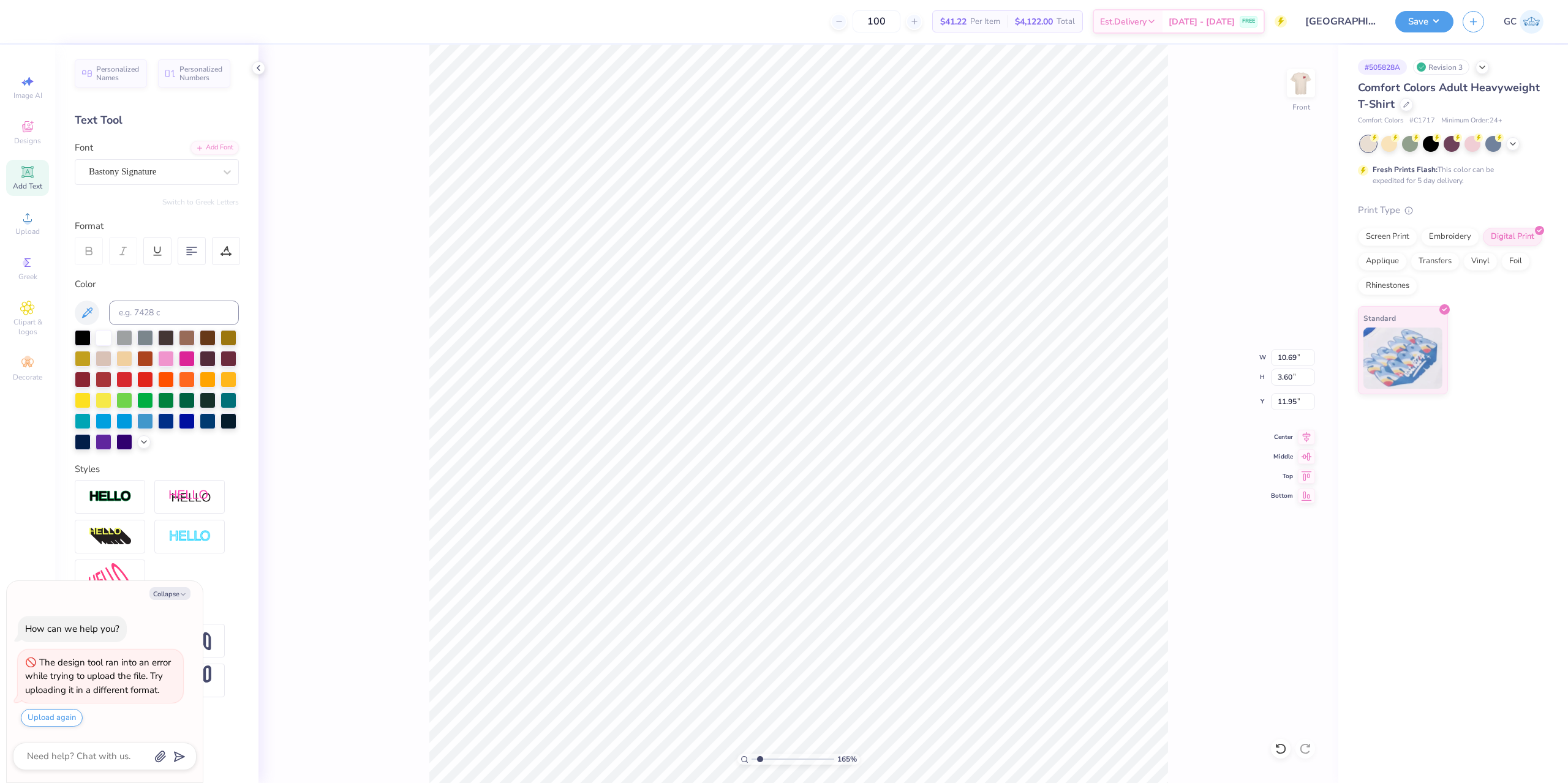
type input "1.05"
type input "14.49"
type input "1.64913377760655"
type textarea "x"
type input "1.64913377760655"
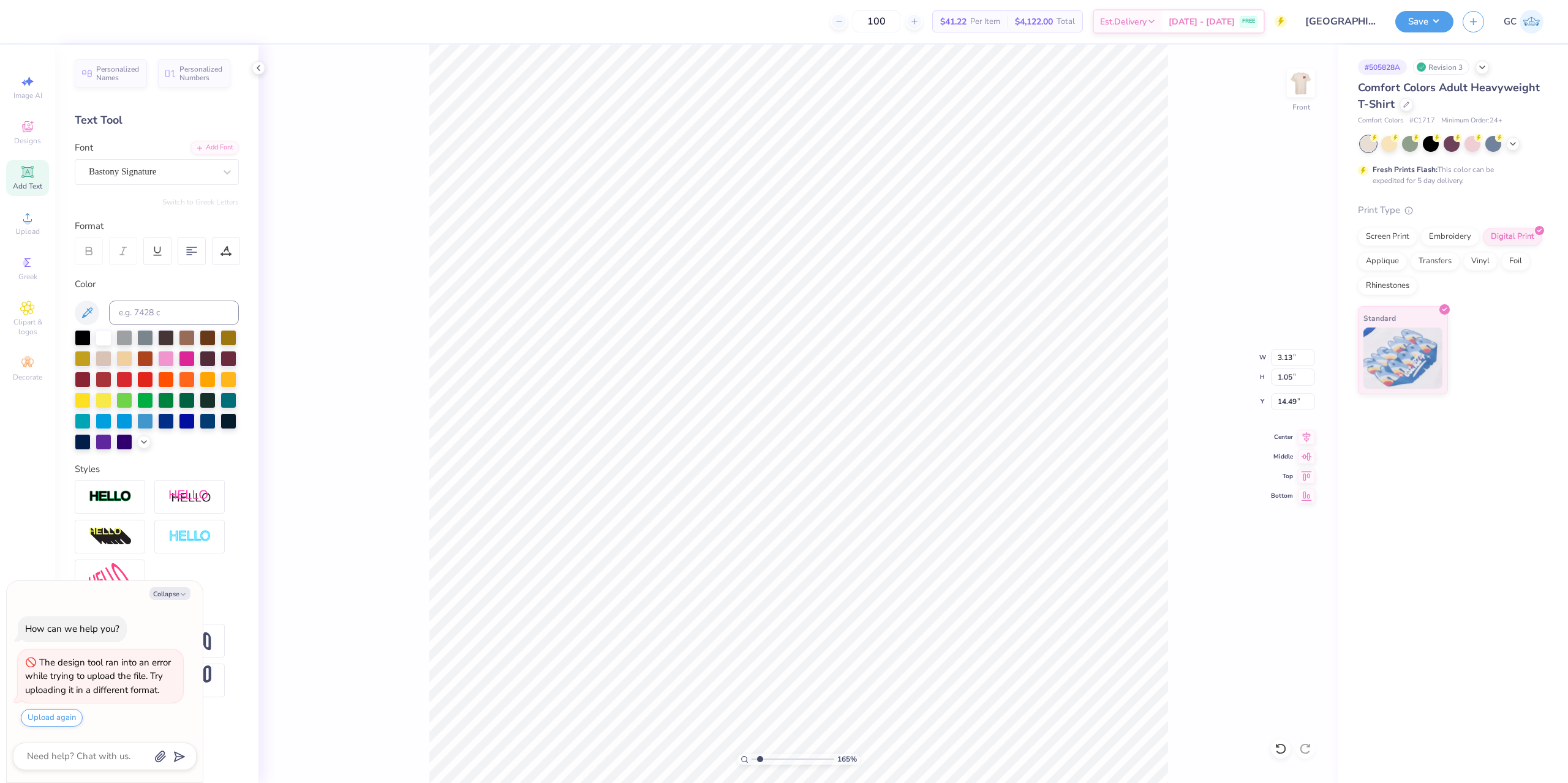
type textarea "x"
type input "3.6716840780171"
type textarea "x"
type input "11.86"
type input "4.48505384214065"
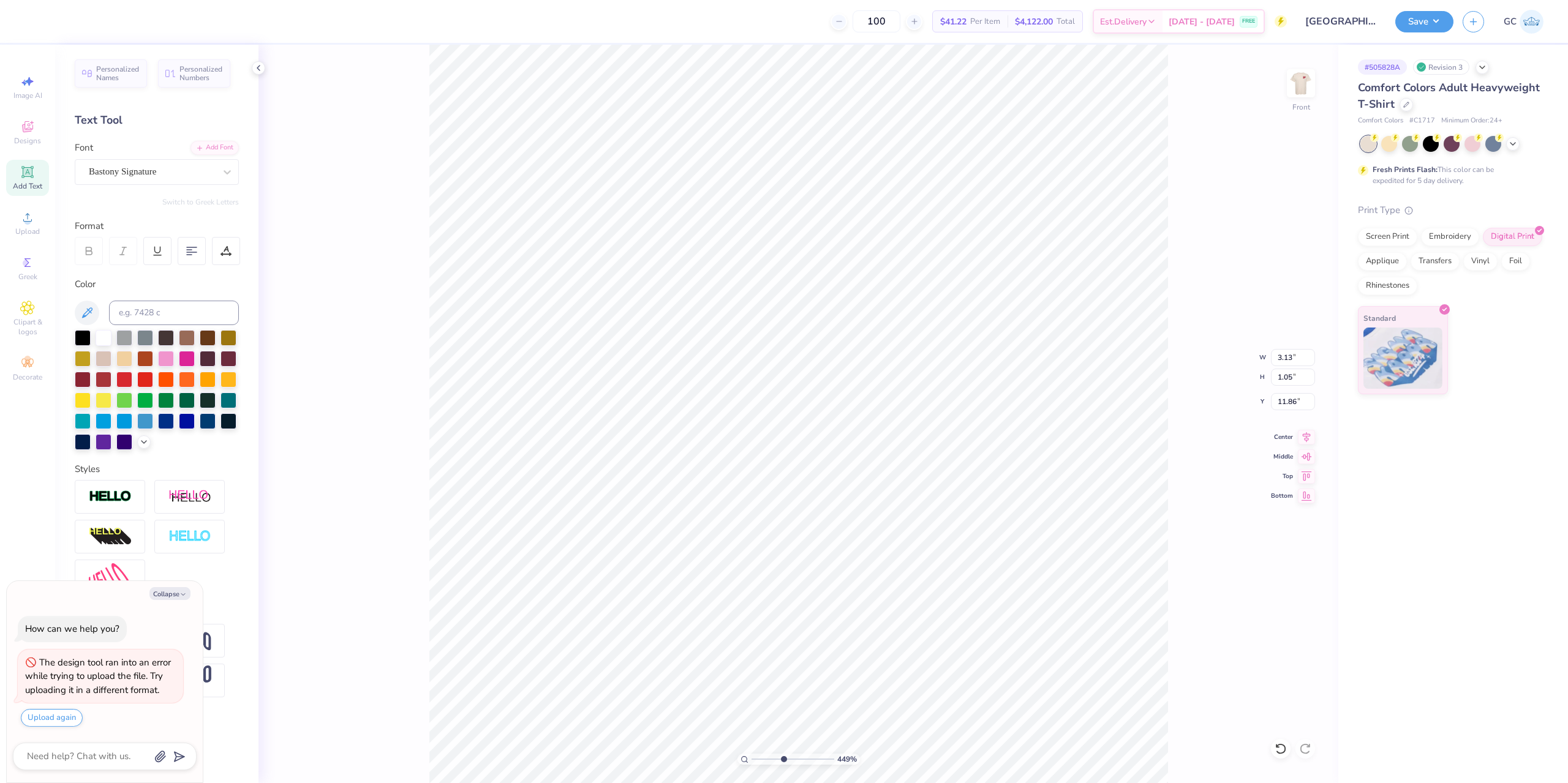
type textarea "x"
type input "4.48505384214065"
type textarea "x"
type input "2.41"
type input "0.81"
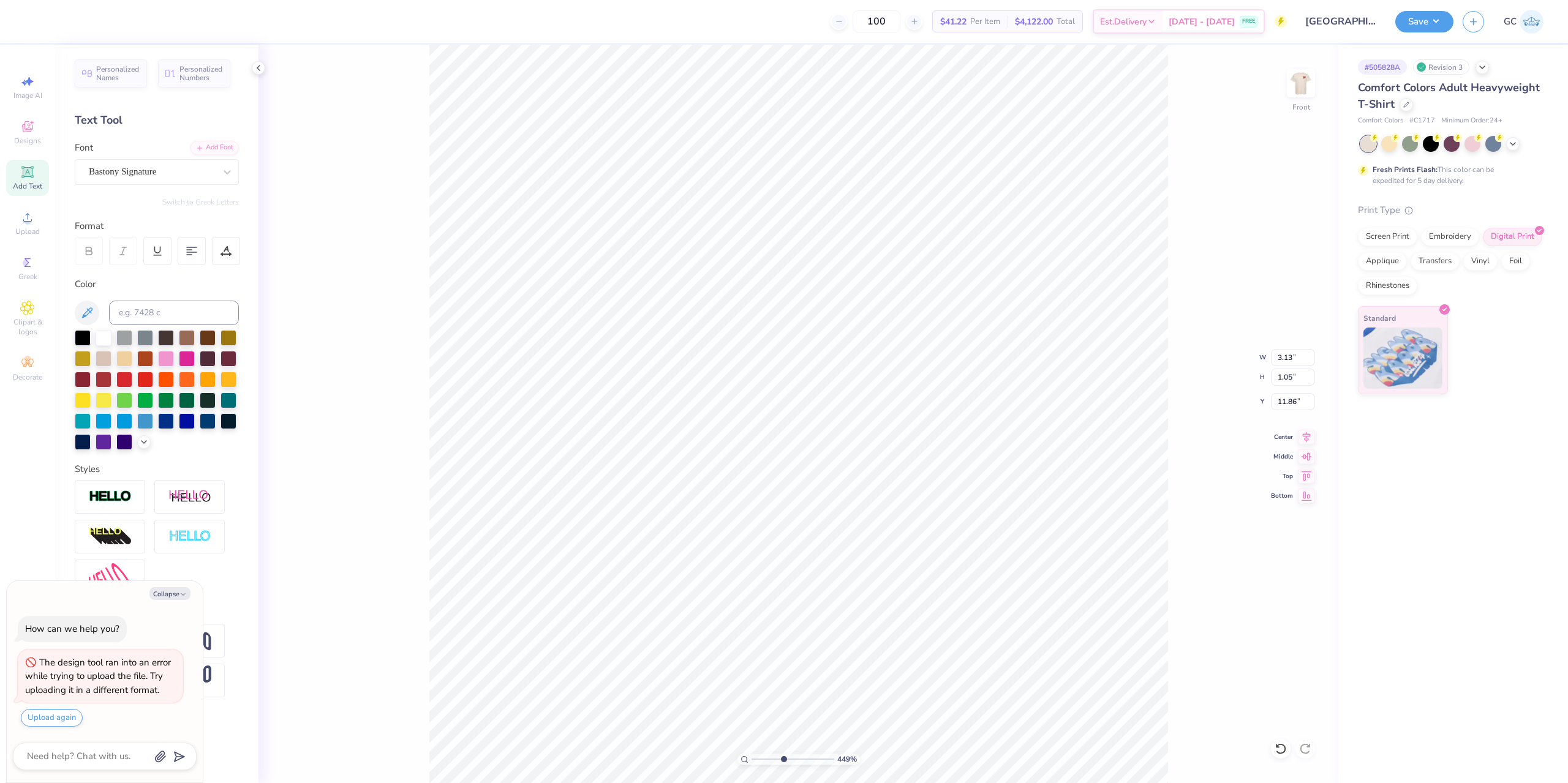
type input "12.10"
type input "4.48505384214065"
type textarea "x"
type input "4.48505384214065"
type textarea "x"
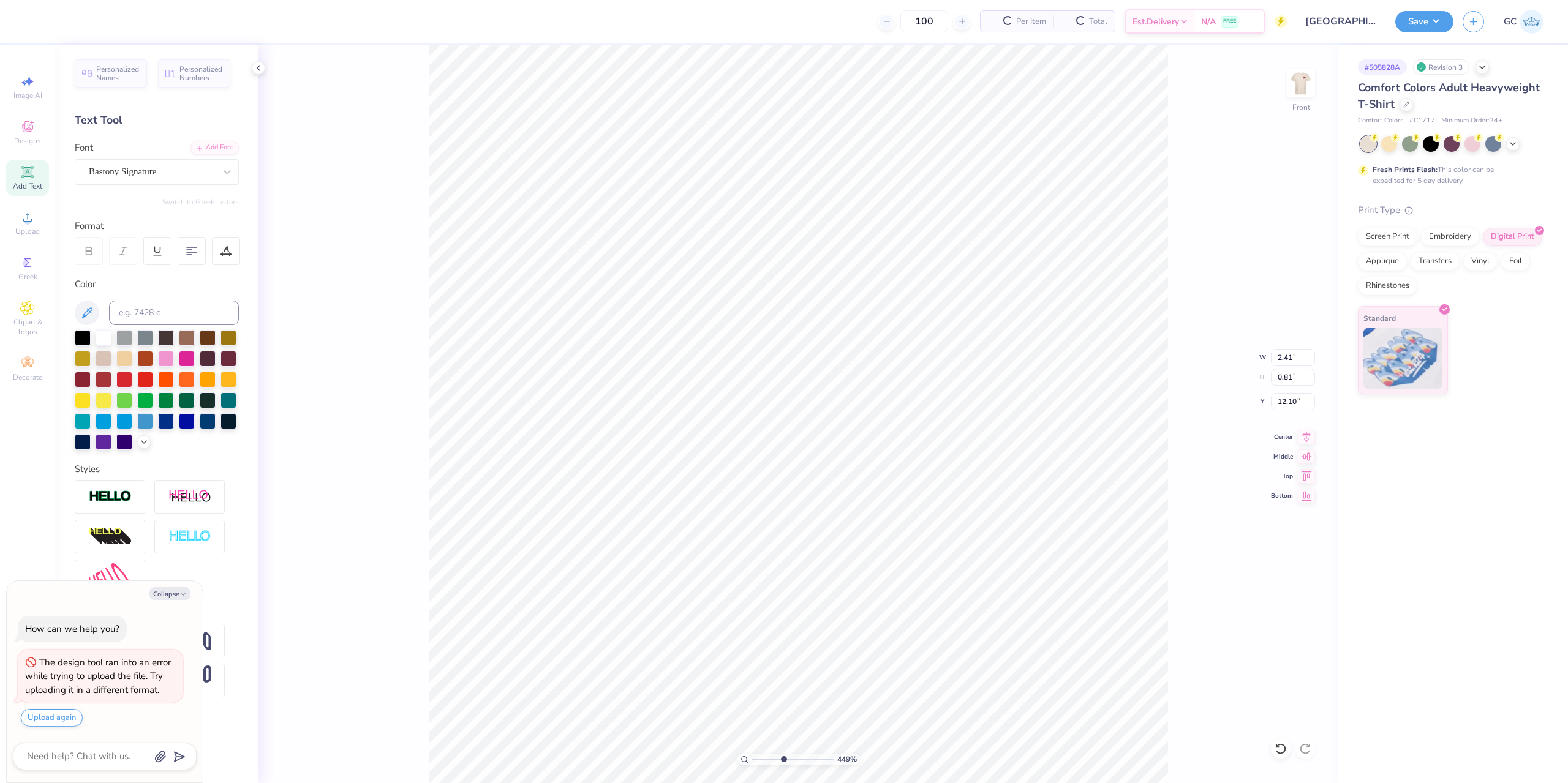
type input "12.16"
type input "4.48505384214065"
type textarea "x"
type input "9.85"
type input "8.86"
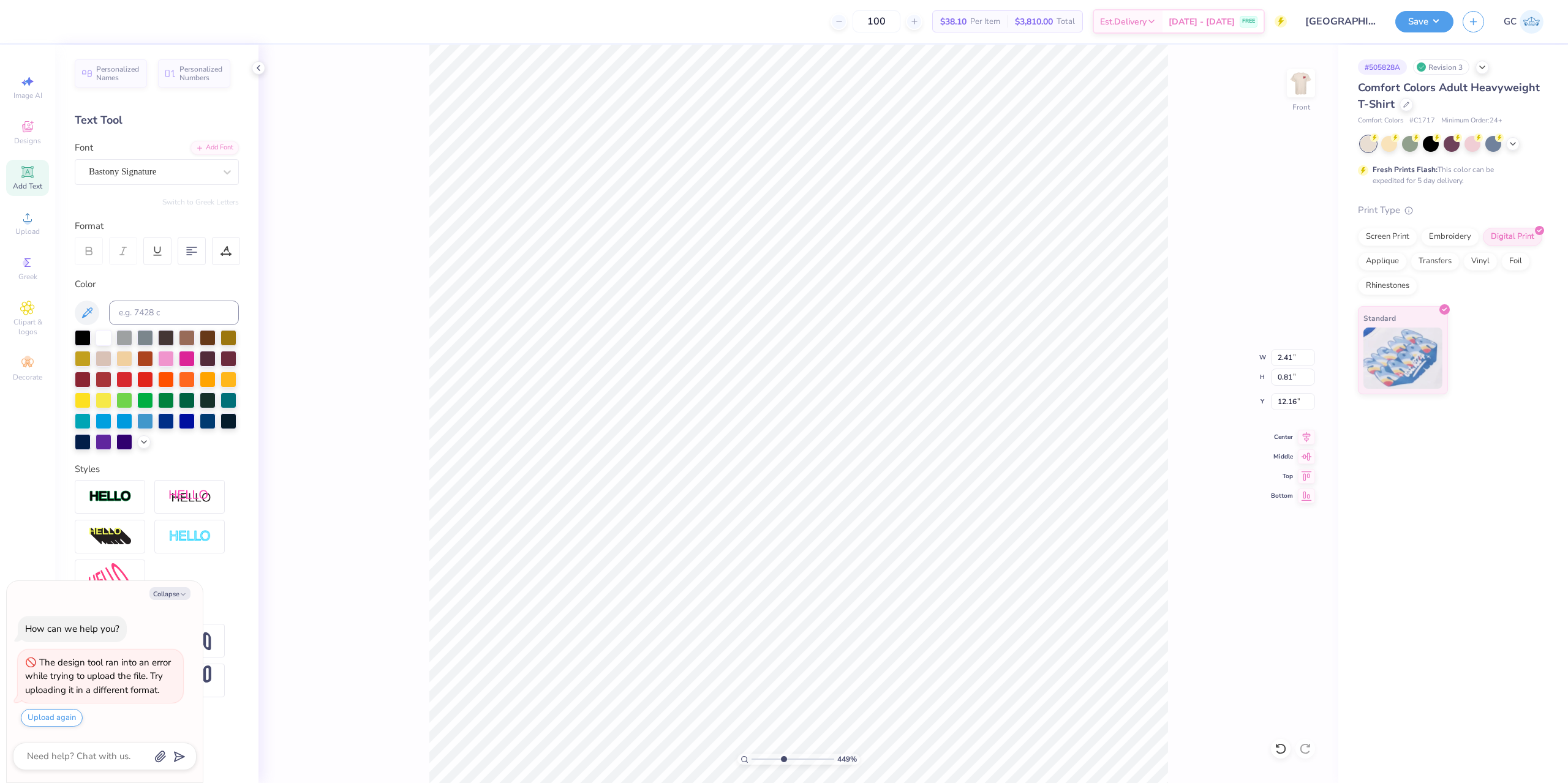
type input "3.00"
type input "4.48505384214065"
type textarea "x"
type input "4.48505384214065"
type textarea "x"
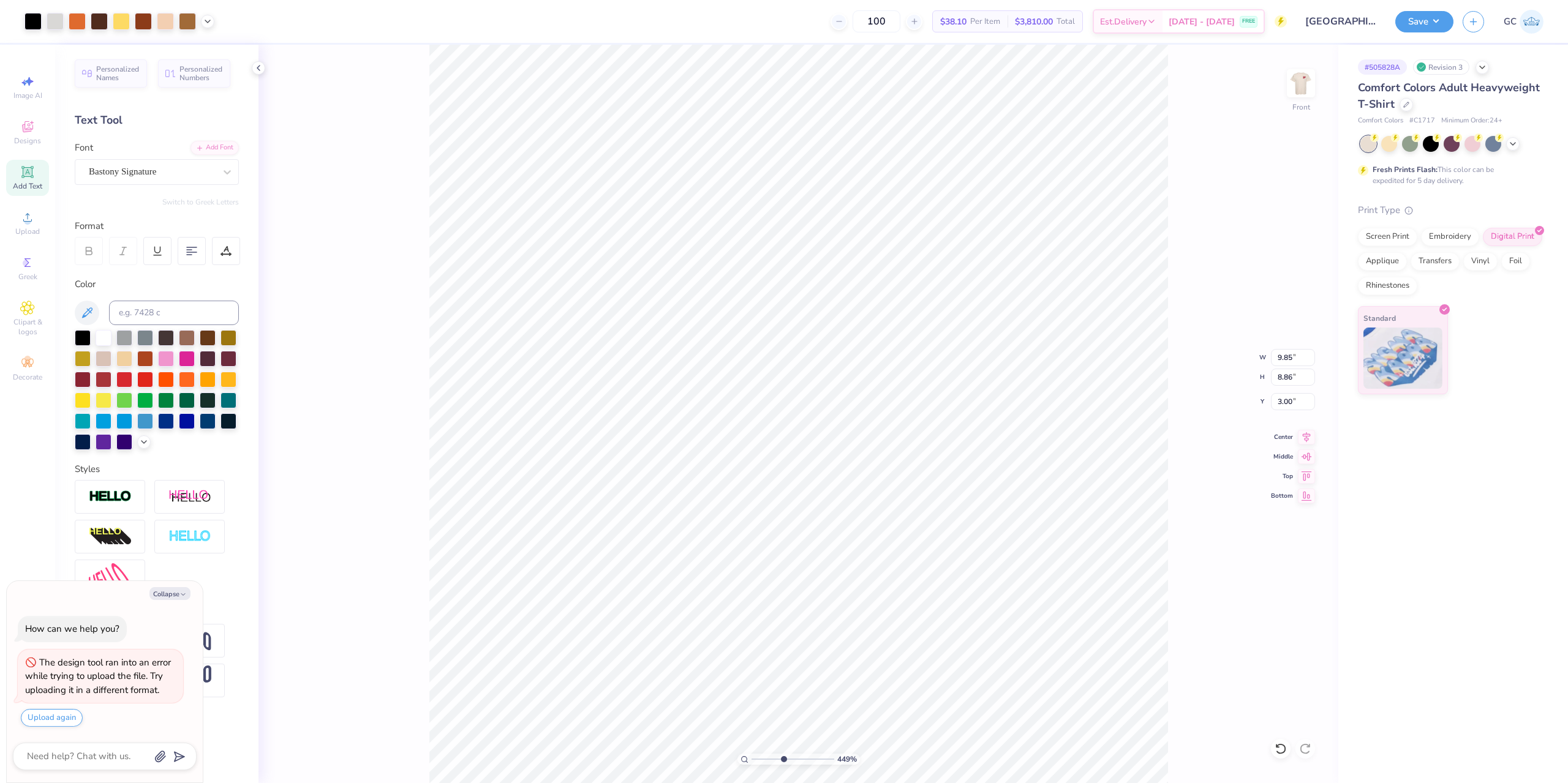
type input "4.48505384214065"
type textarea "x"
type input "4.48505384214065"
type textarea "x"
type input "4.48505384214065"
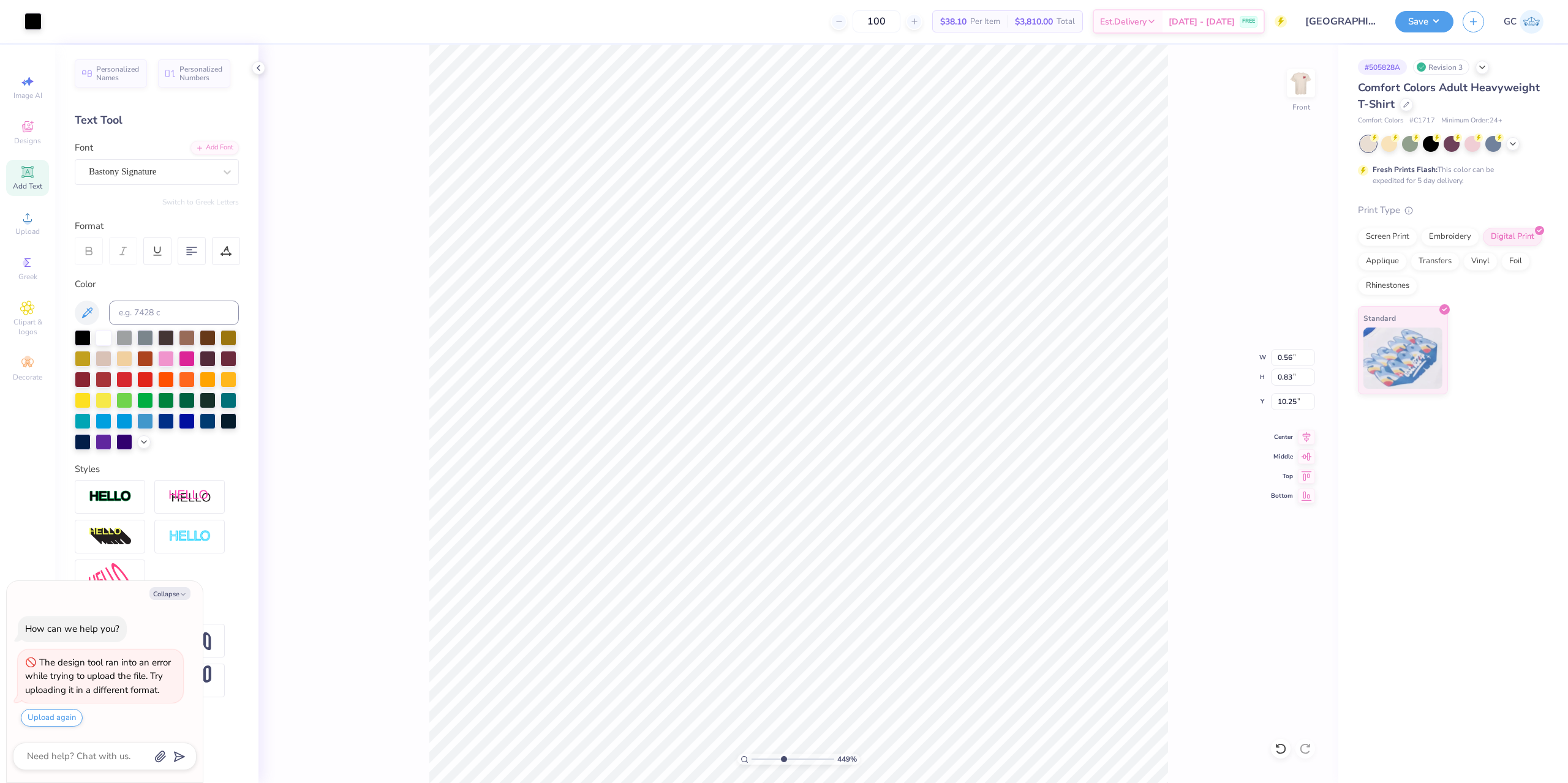
type textarea "x"
type input "4.48505384214065"
type textarea "x"
type input "0.91"
click at [758, 431] on li "Group" at bounding box center [773, 436] width 96 height 24
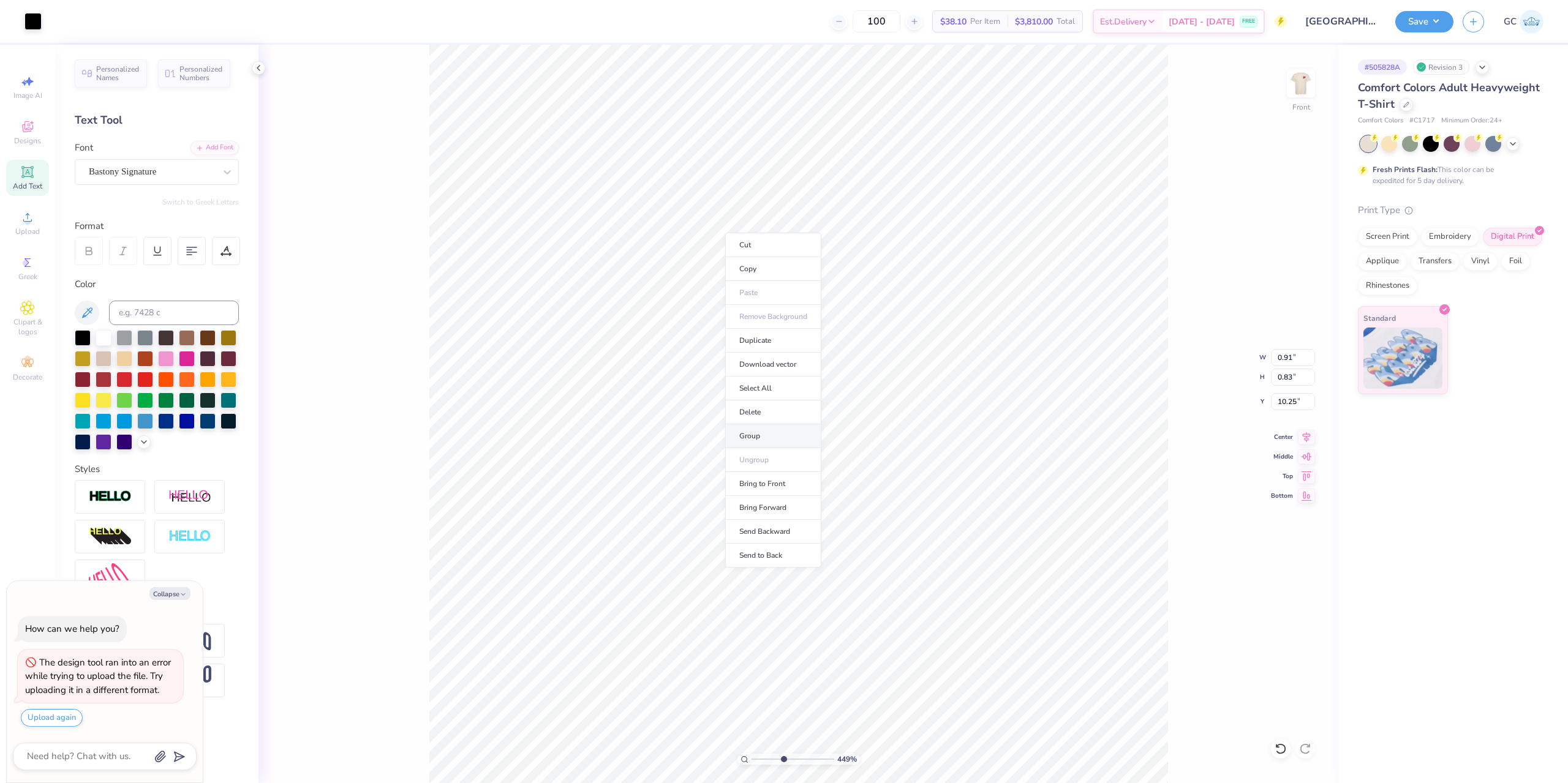
type input "4.48505384214065"
type textarea "x"
type input "4.48505384214065"
type textarea "x"
type input "2.51"
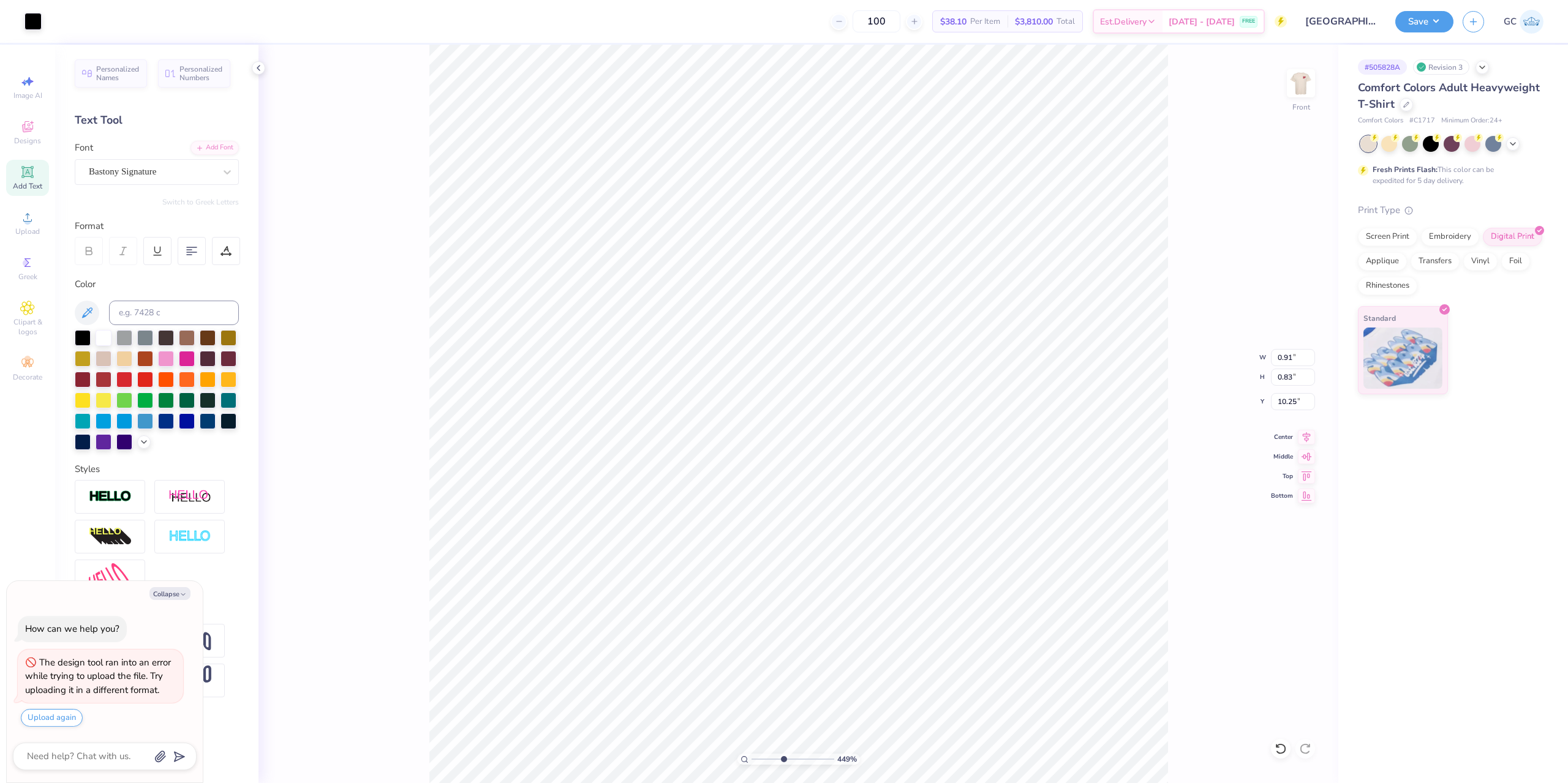
type input "0.84"
drag, startPoint x: 1298, startPoint y: 355, endPoint x: 1265, endPoint y: 355, distance: 33.0
click at [1265, 355] on div "449 % Front W 2.51 2.51 " H 0.84 0.84 " Y 10.25 10.25 " Center Middle Top Bottom" at bounding box center [798, 414] width 1080 height 738
type input "4.48505384214065"
type textarea "x"
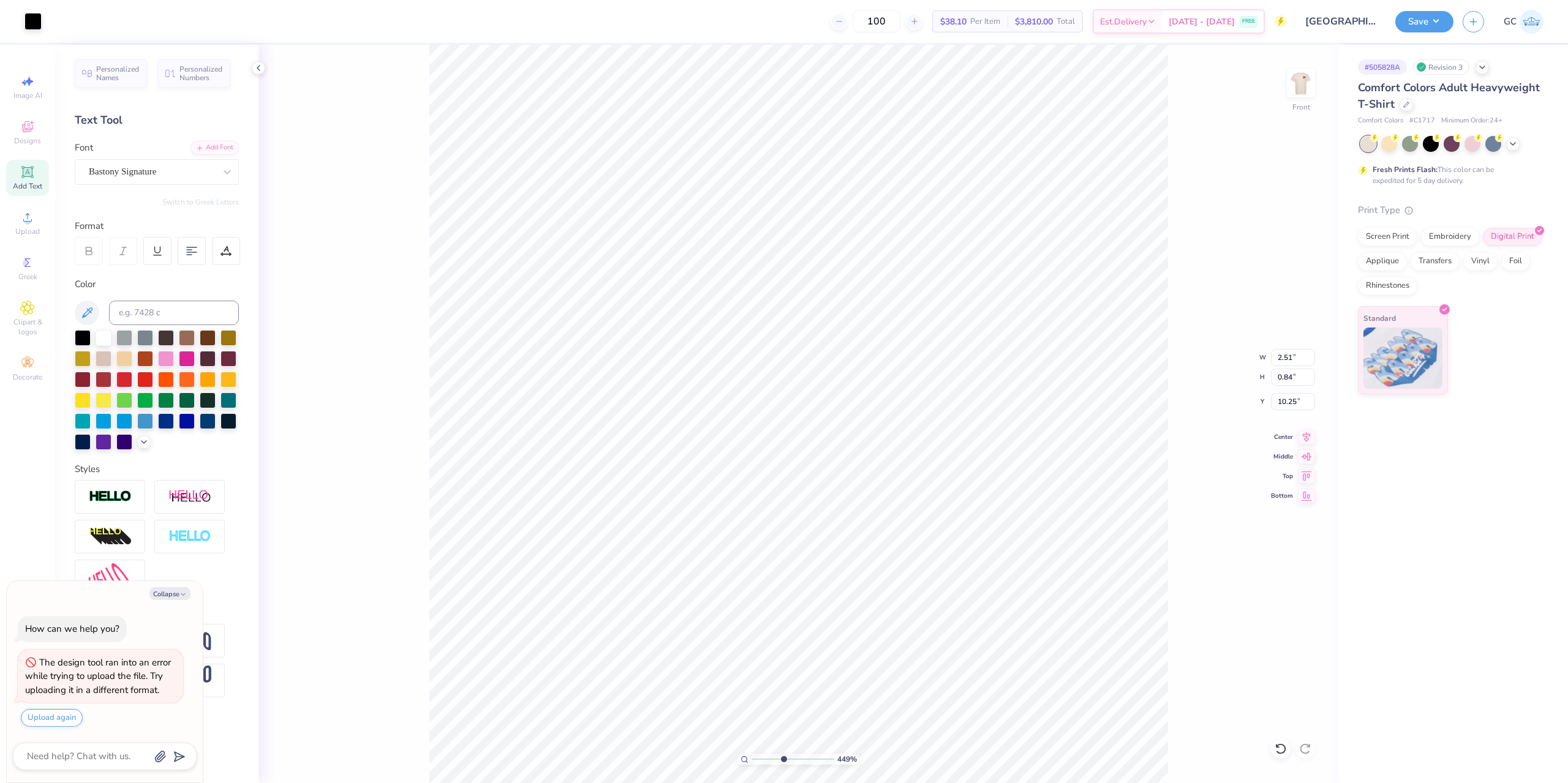
type input "2.41"
type input "0.81"
type input "12.16"
type input "4.48505384214065"
type textarea "x"
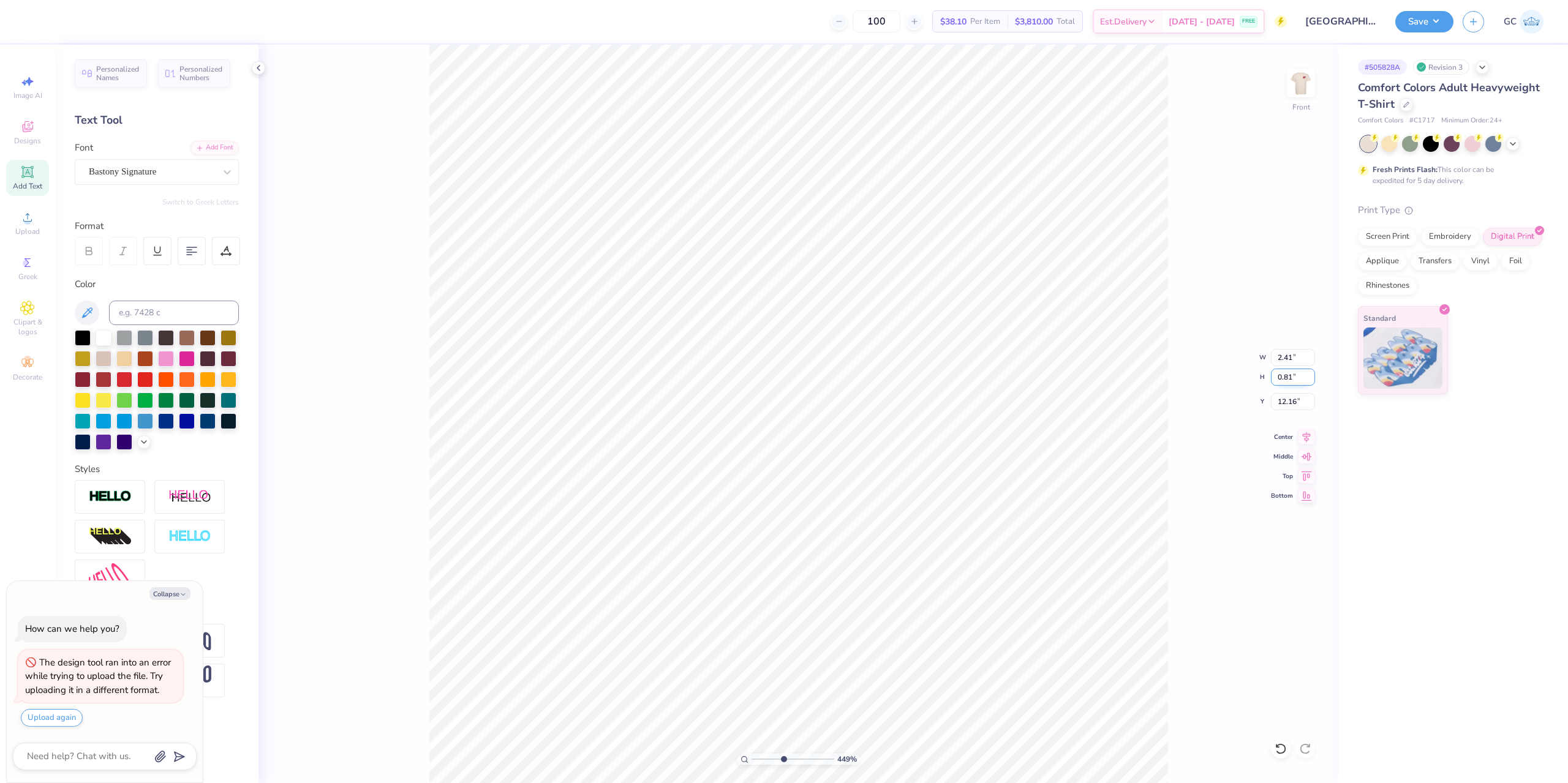
scroll to position [11, 2]
drag, startPoint x: 1302, startPoint y: 358, endPoint x: 1252, endPoint y: 356, distance: 50.0
click at [1252, 356] on div "449 % Front W 2.41 2.41 " H 0.81 0.81 " Y 12.16 12.16 " Center Middle Top Bottom" at bounding box center [798, 414] width 1080 height 738
type input "4.48505384214065"
type textarea "x"
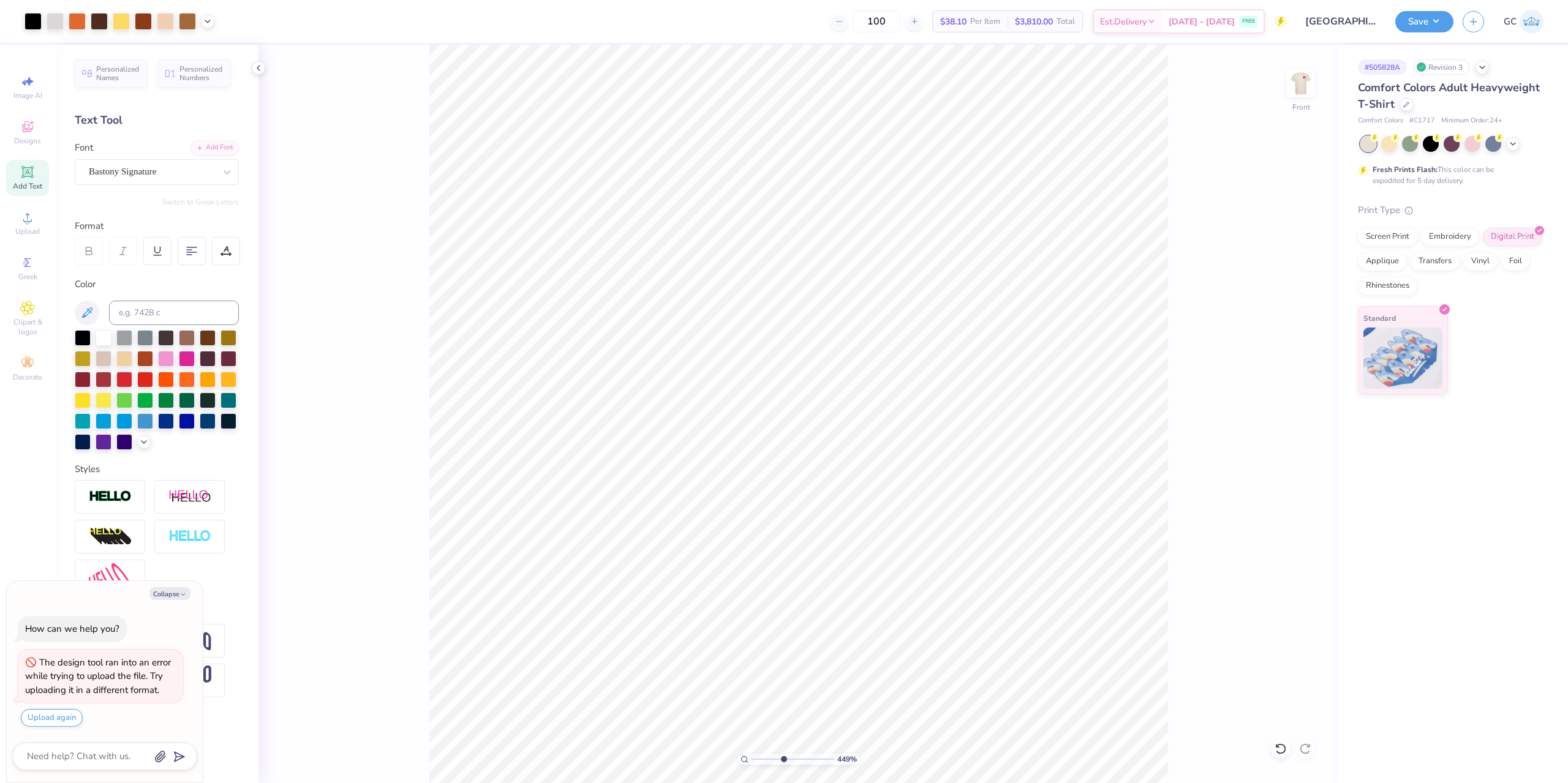
type input "4.48505384214065"
type textarea "x"
drag, startPoint x: 1299, startPoint y: 358, endPoint x: 1274, endPoint y: 357, distance: 25.0
click at [1274, 357] on input "2.41" at bounding box center [1293, 357] width 44 height 17
paste input "5"
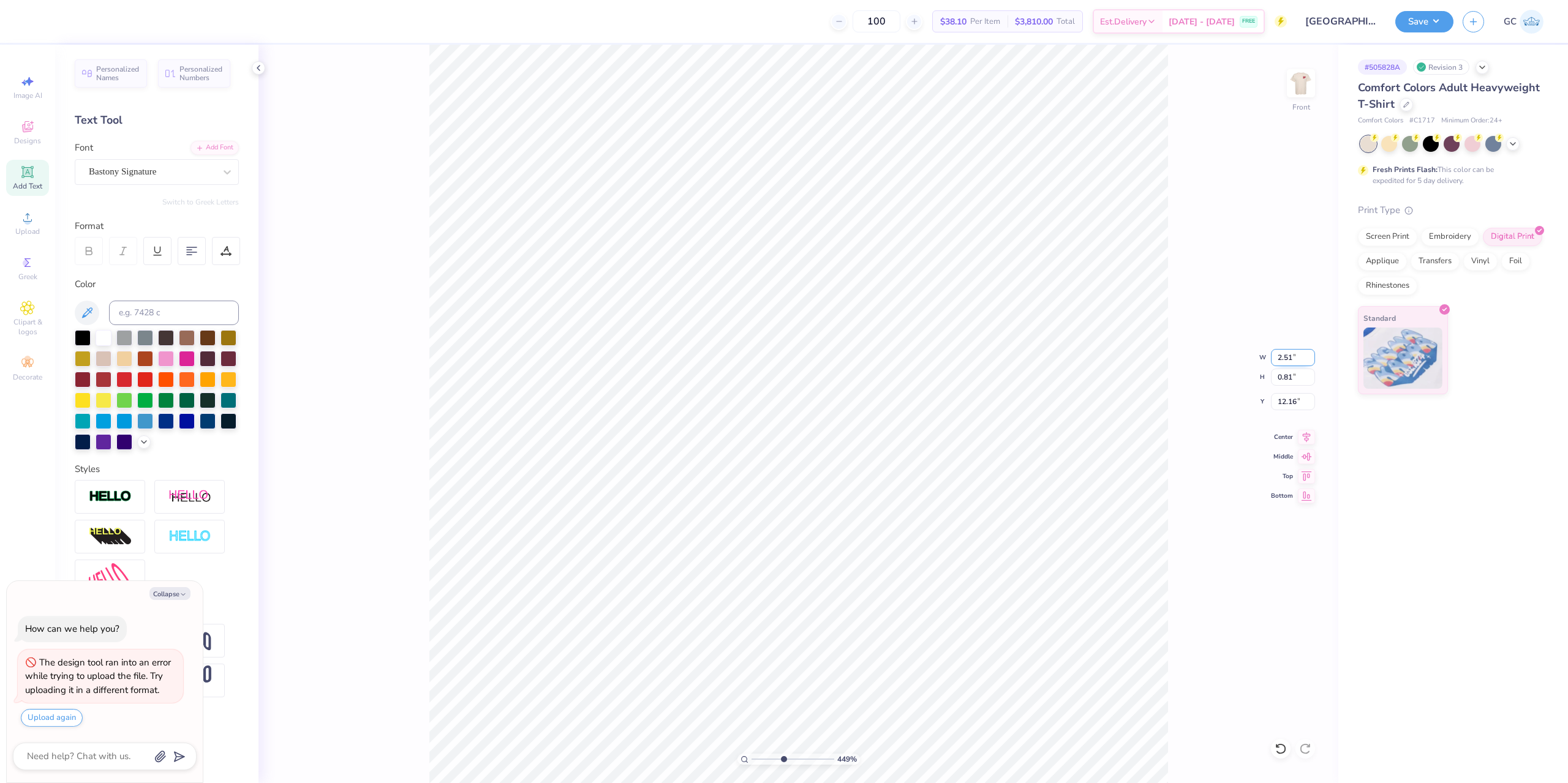
type input "2.51"
type input "4.48505384214065"
type textarea "x"
type input "0.84"
type input "12.15"
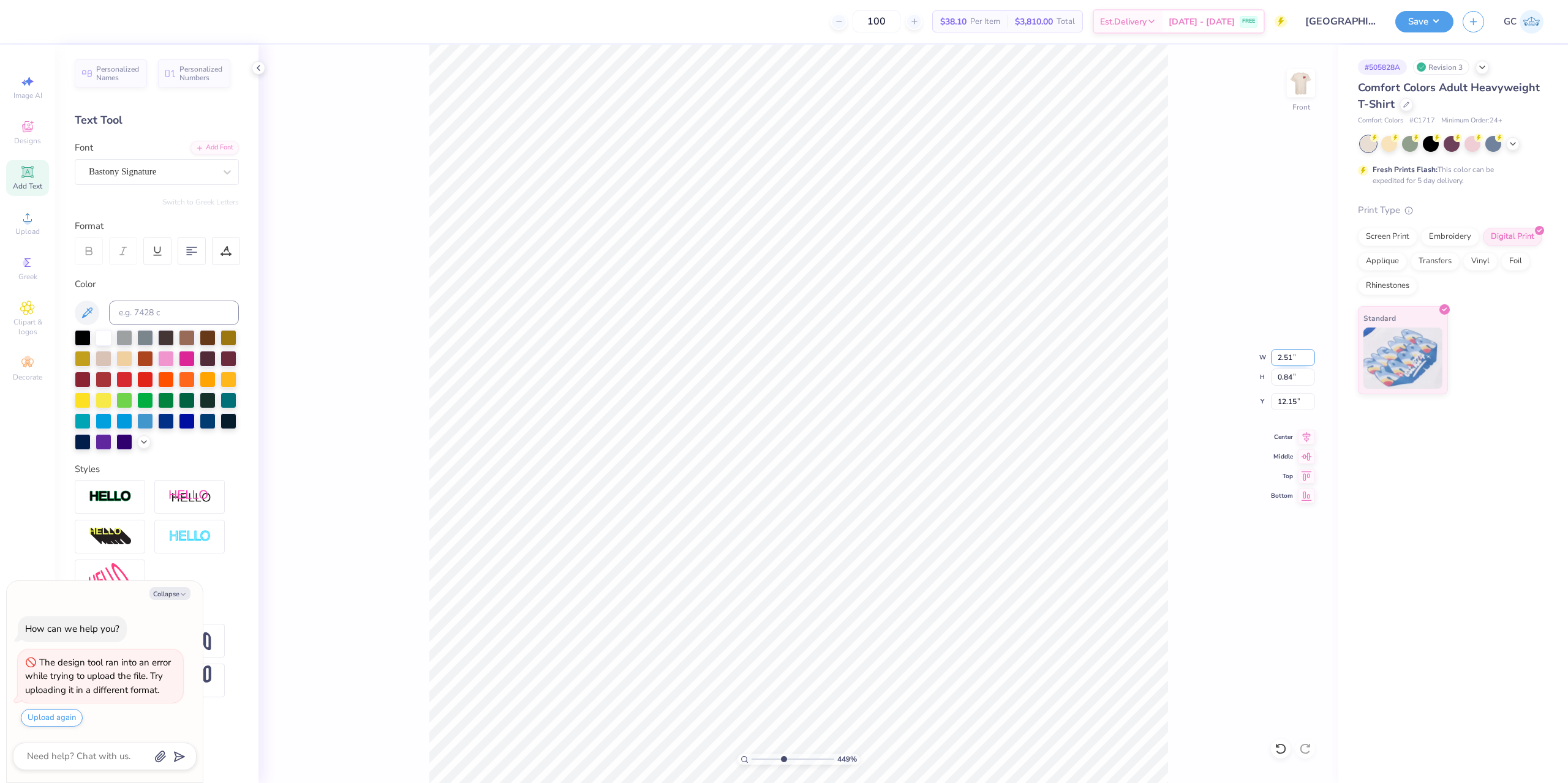
type input "4.48505384214065"
type textarea "x"
type input "4.48505384214065"
type textarea "x"
type input "4.48505384214065"
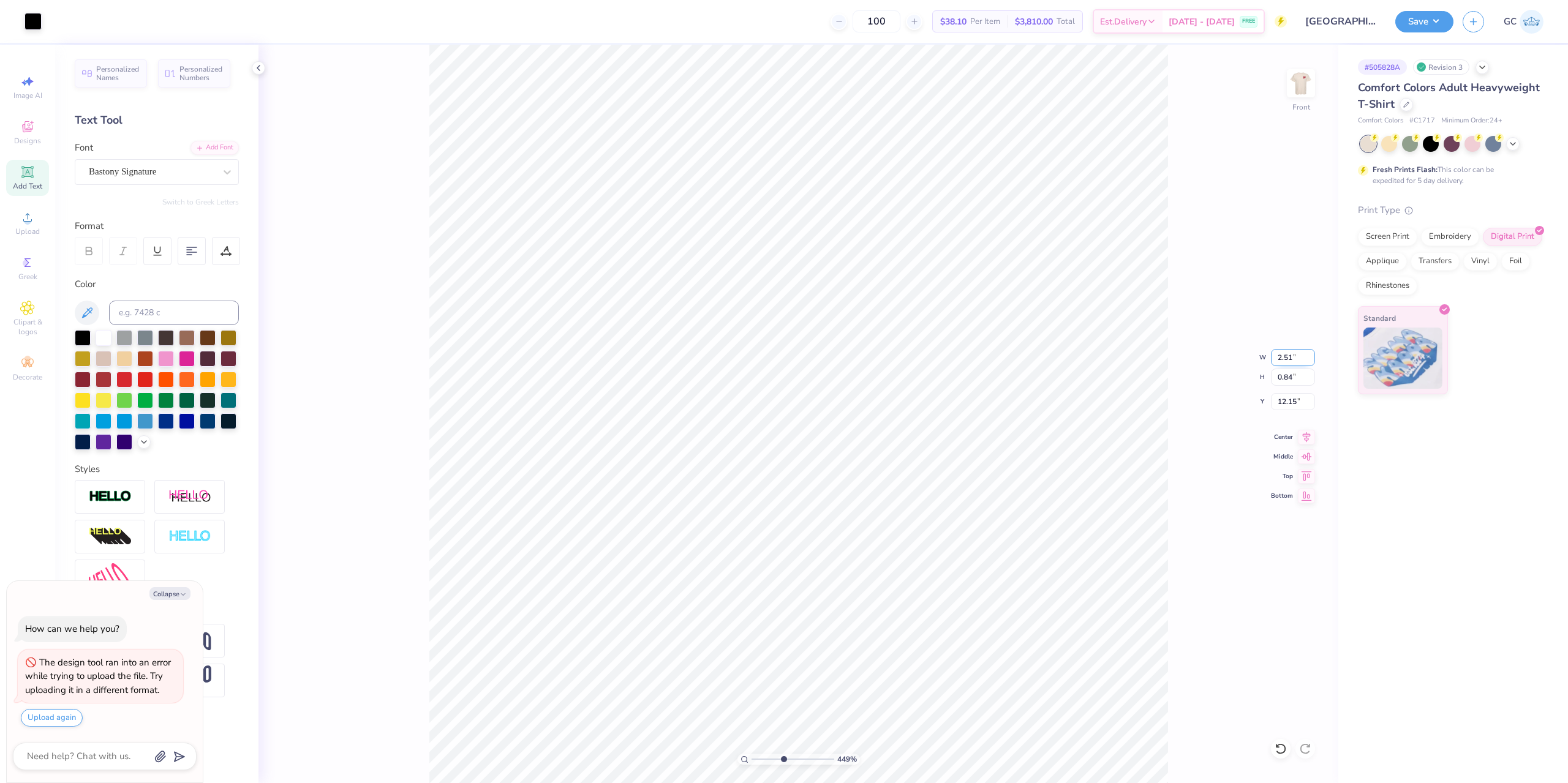
type textarea "x"
type input "10.25"
type input "4.48505384214065"
type textarea "x"
type input "4.48505384214065"
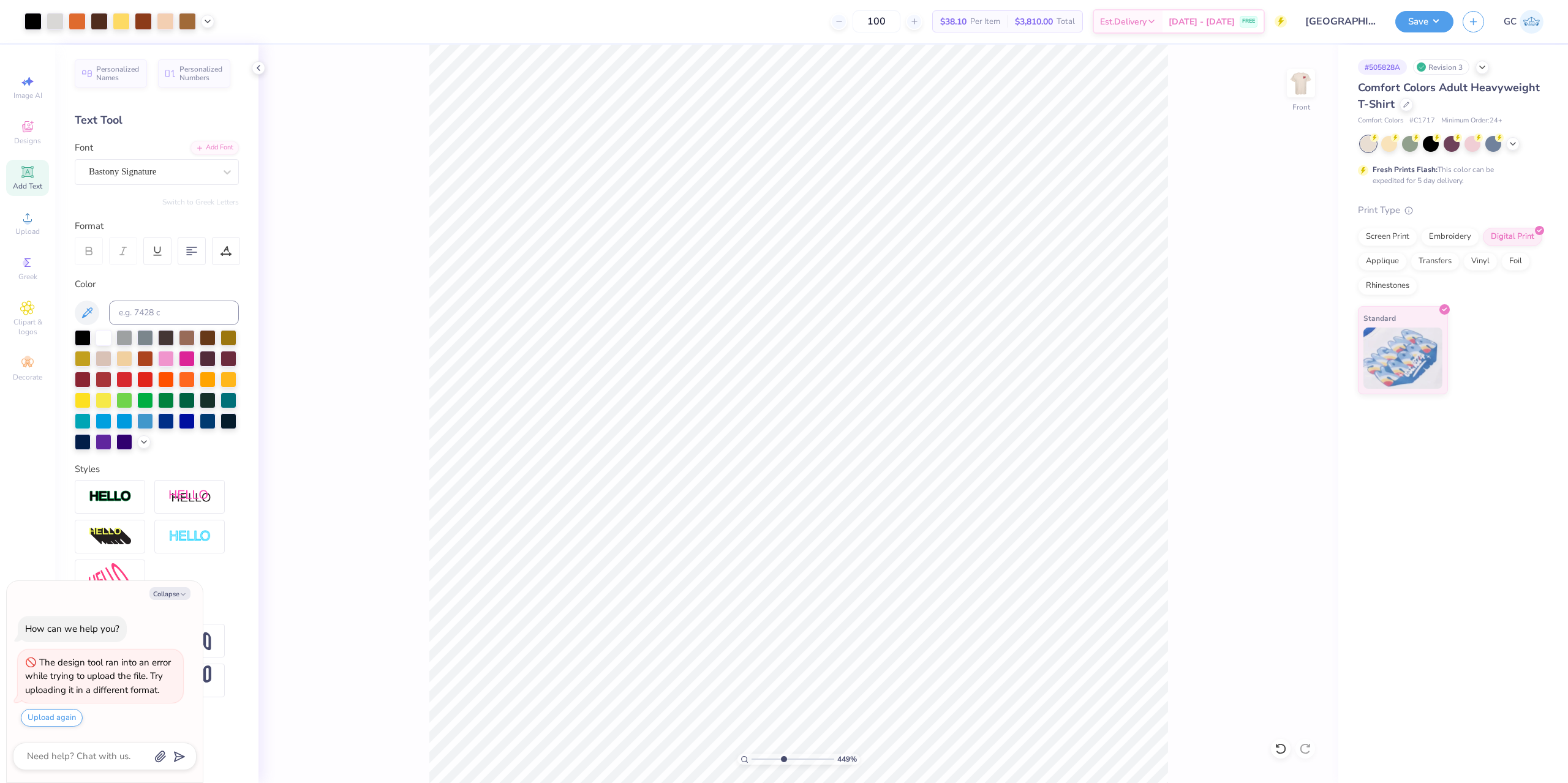
type textarea "x"
type input "4.48505384214065"
type textarea "x"
type input "10.17"
click at [920, 320] on li "Duplicate" at bounding box center [936, 326] width 96 height 24
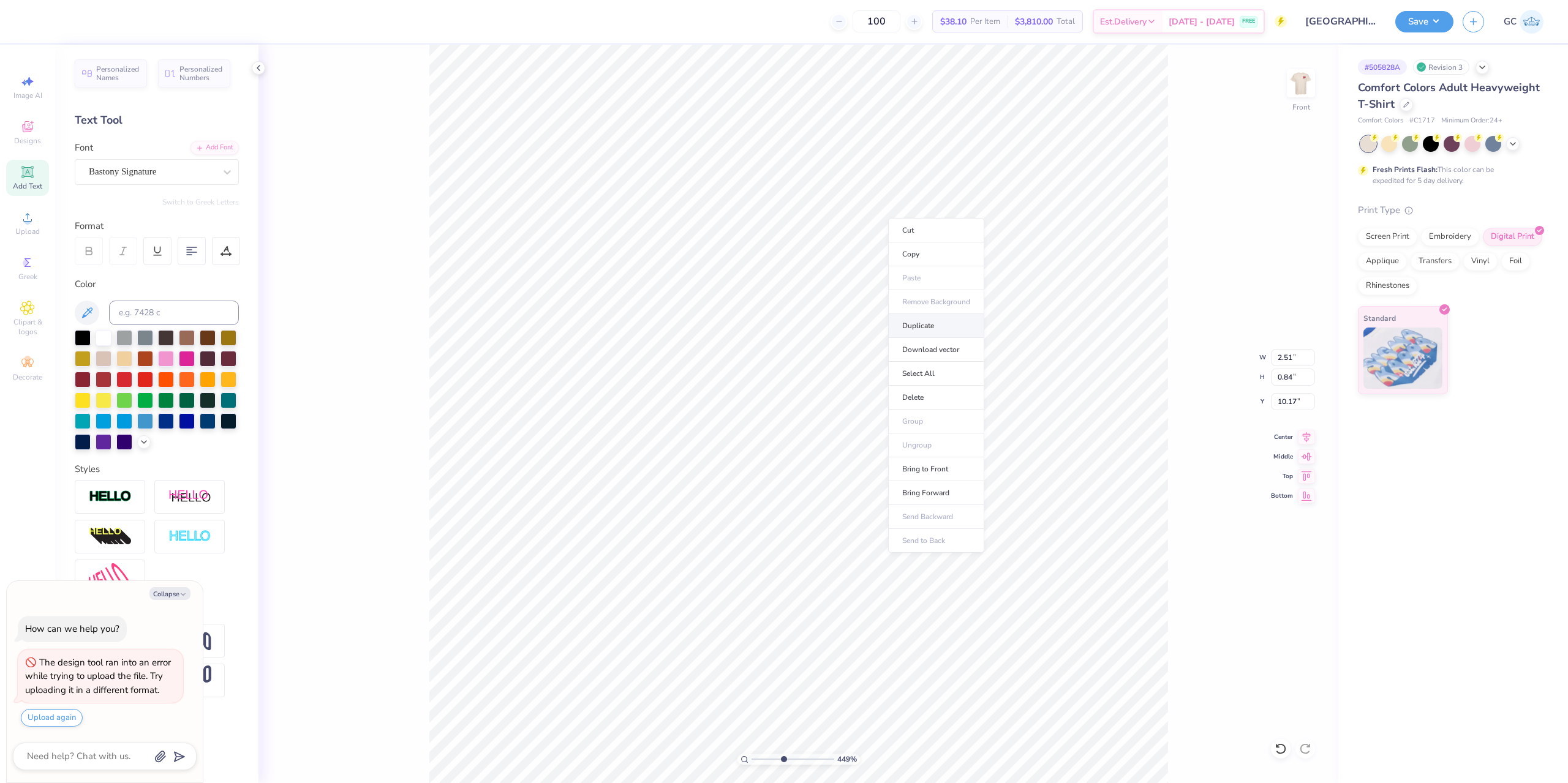
type input "4.48505384214065"
type textarea "x"
type input "4.48505384214065"
type textarea "x"
type input "11.17"
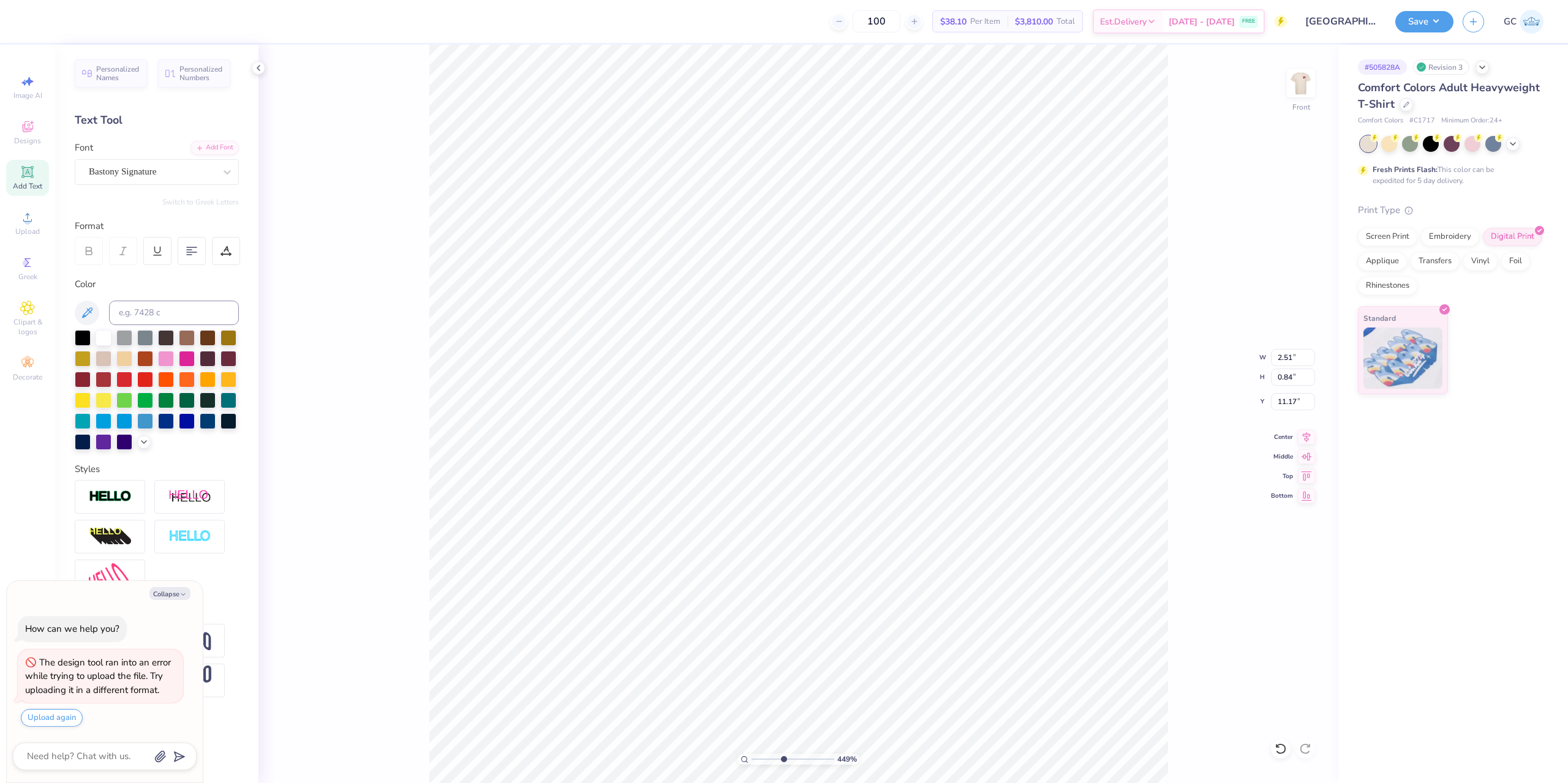
type input "4.48505384214065"
type textarea "x"
type input "4.48505384214065"
type textarea "x"
type input "4.48505384214065"
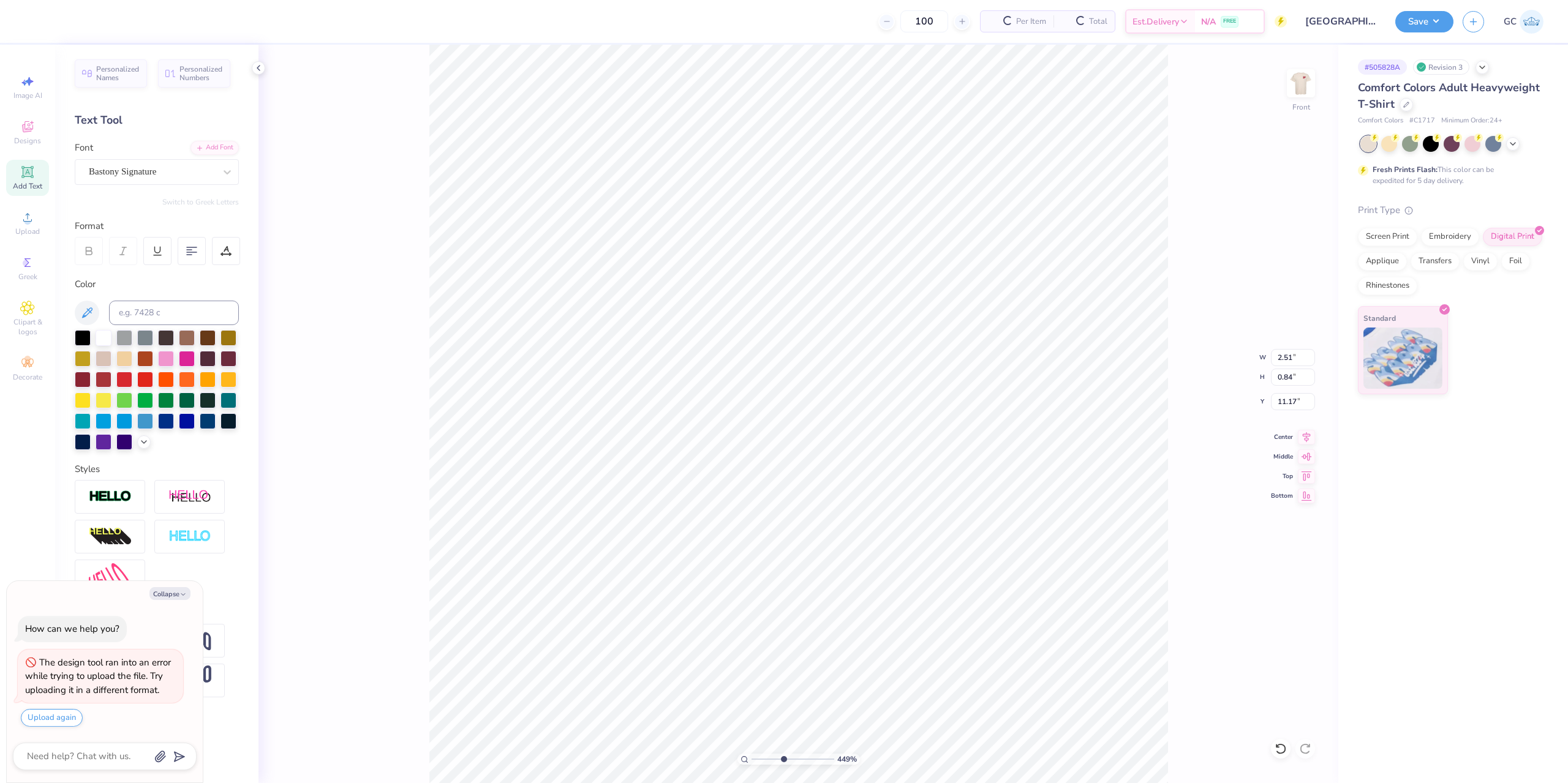
type textarea "x"
type input "12.03"
type input "4.48505384214065"
type textarea "x"
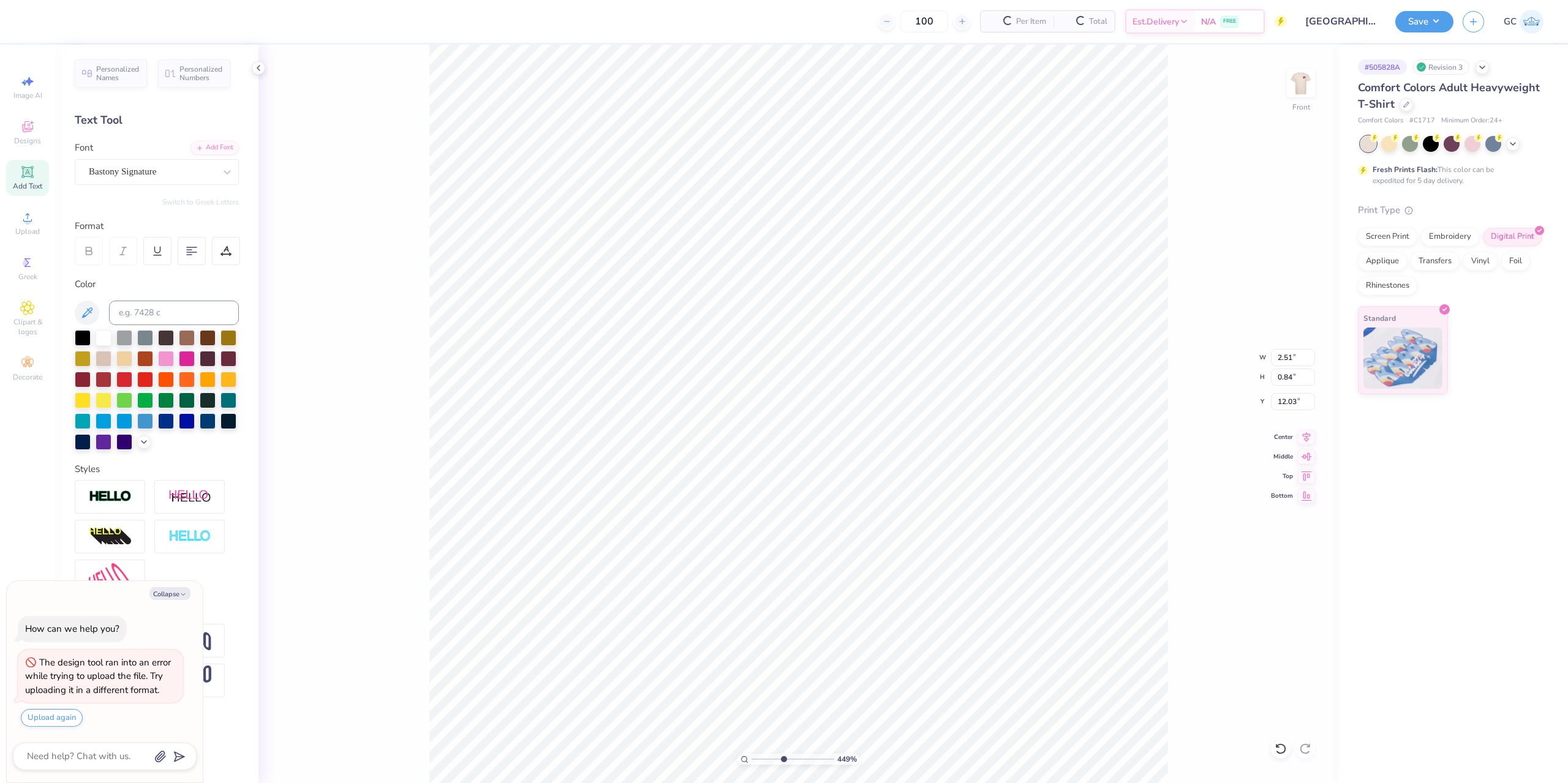
type textarea "t"
type input "4.48505384214065"
type textarea "x"
click at [33, 181] on div "Add Text" at bounding box center [27, 178] width 43 height 36
click at [79, 338] on div at bounding box center [83, 337] width 16 height 16
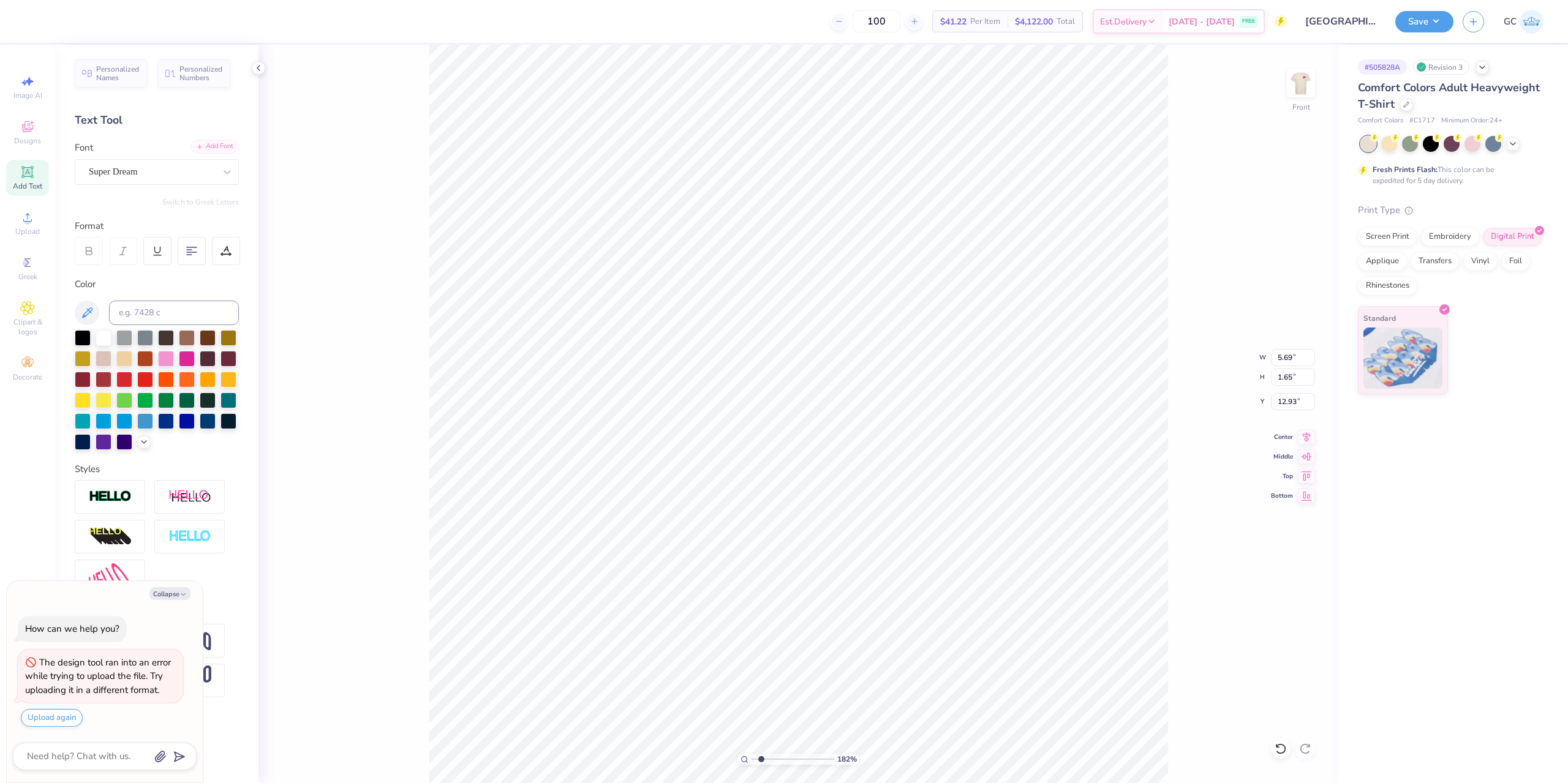
click at [222, 148] on div "Add Font" at bounding box center [214, 146] width 49 height 14
click at [683, 476] on li "Group" at bounding box center [694, 483] width 96 height 24
click at [1290, 361] on input "5.99" at bounding box center [1293, 357] width 44 height 17
drag, startPoint x: 1302, startPoint y: 402, endPoint x: 1281, endPoint y: 402, distance: 21.0
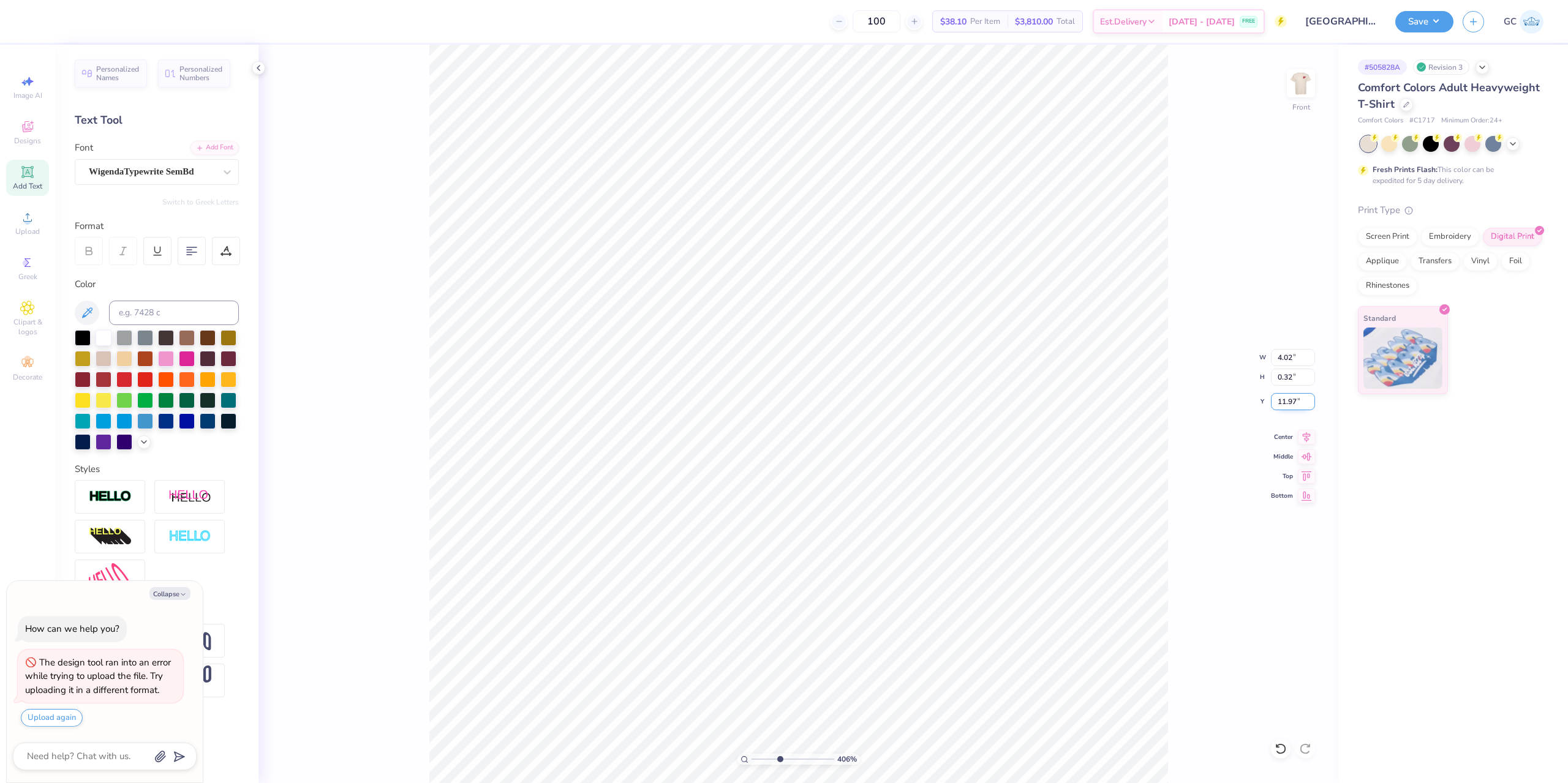
click at [1281, 402] on input "11.97" at bounding box center [1293, 402] width 44 height 17
click at [208, 21] on polyline at bounding box center [208, 20] width 5 height 3
click at [733, 550] on li "Duplicate" at bounding box center [752, 554] width 96 height 24
click at [166, 310] on input at bounding box center [173, 313] width 130 height 25
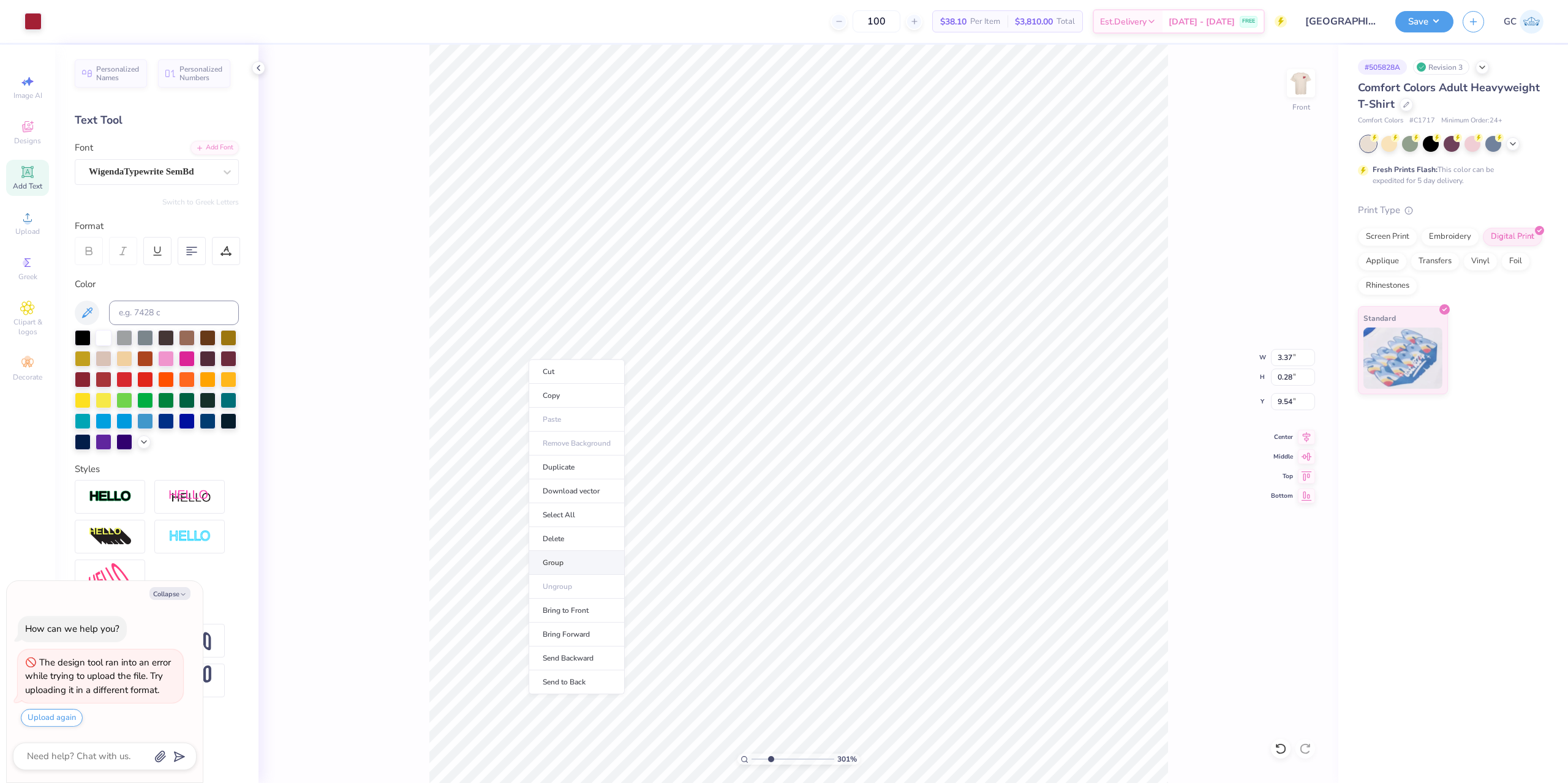
click at [565, 556] on li "Group" at bounding box center [576, 563] width 96 height 24
drag, startPoint x: 1292, startPoint y: 355, endPoint x: 1284, endPoint y: 357, distance: 8.2
click at [1284, 357] on input "3.13" at bounding box center [1293, 357] width 44 height 17
drag, startPoint x: 1300, startPoint y: 400, endPoint x: 1280, endPoint y: 403, distance: 20.2
click at [1280, 403] on input "12.00" at bounding box center [1293, 402] width 44 height 17
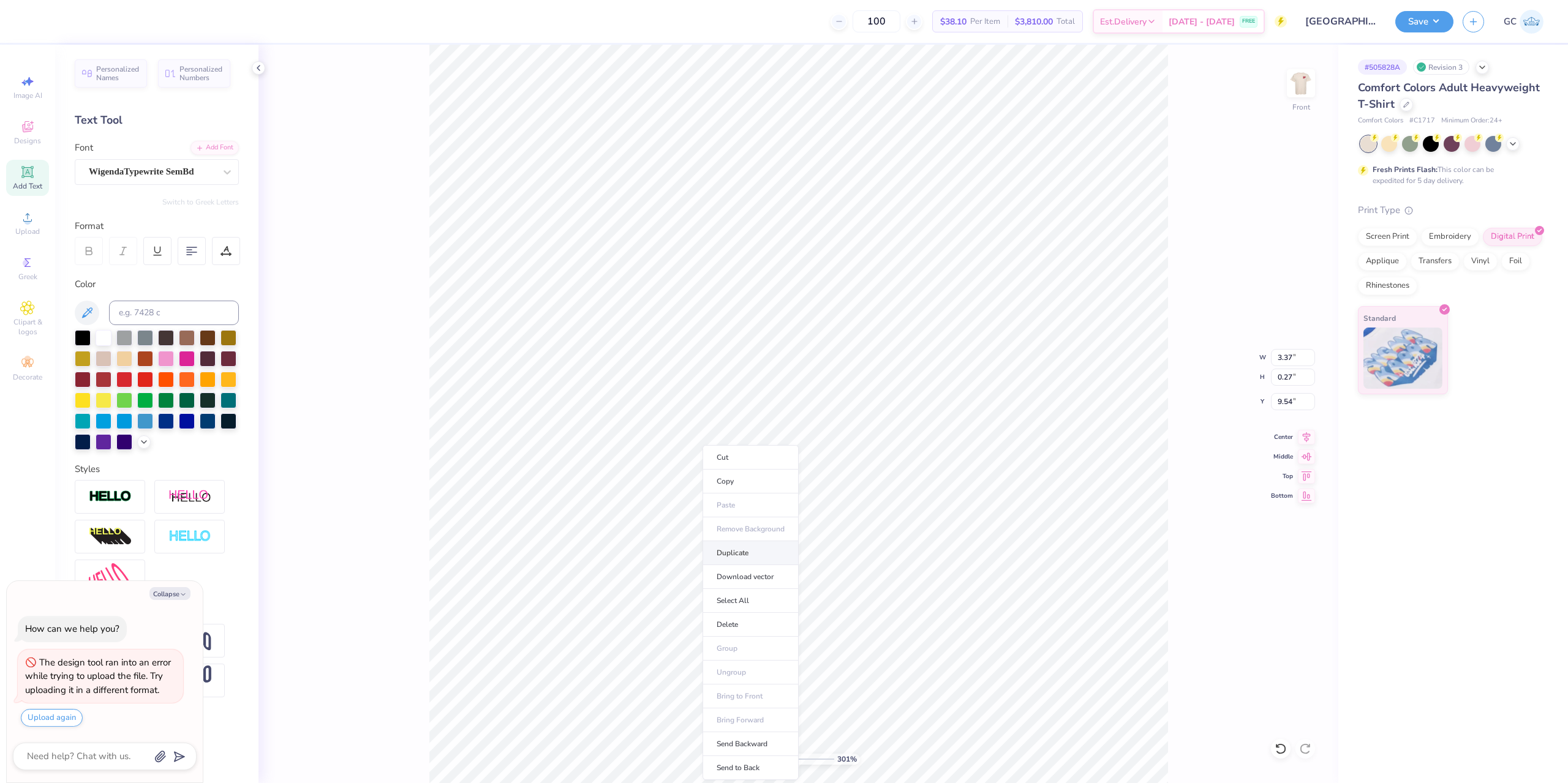
click at [735, 549] on li "Duplicate" at bounding box center [751, 554] width 96 height 24
drag, startPoint x: 1293, startPoint y: 404, endPoint x: 1285, endPoint y: 404, distance: 8.0
click at [1285, 404] on input "9.99" at bounding box center [1293, 402] width 44 height 17
click at [665, 441] on li "Duplicate" at bounding box center [670, 447] width 96 height 24
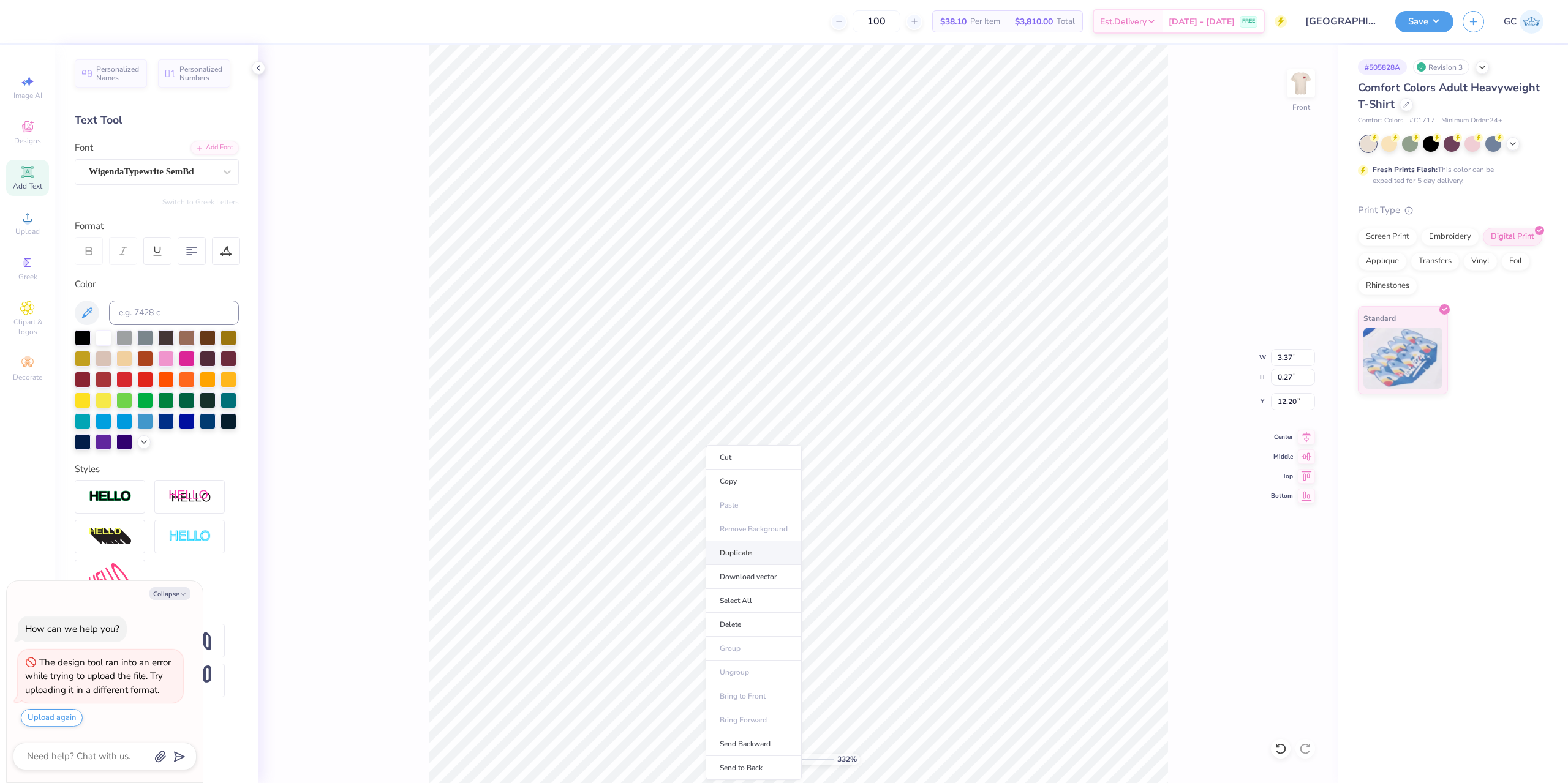
click at [757, 554] on li "Duplicate" at bounding box center [754, 554] width 96 height 24
click at [199, 253] on div at bounding box center [191, 251] width 28 height 28
click at [198, 253] on div at bounding box center [191, 251] width 28 height 28
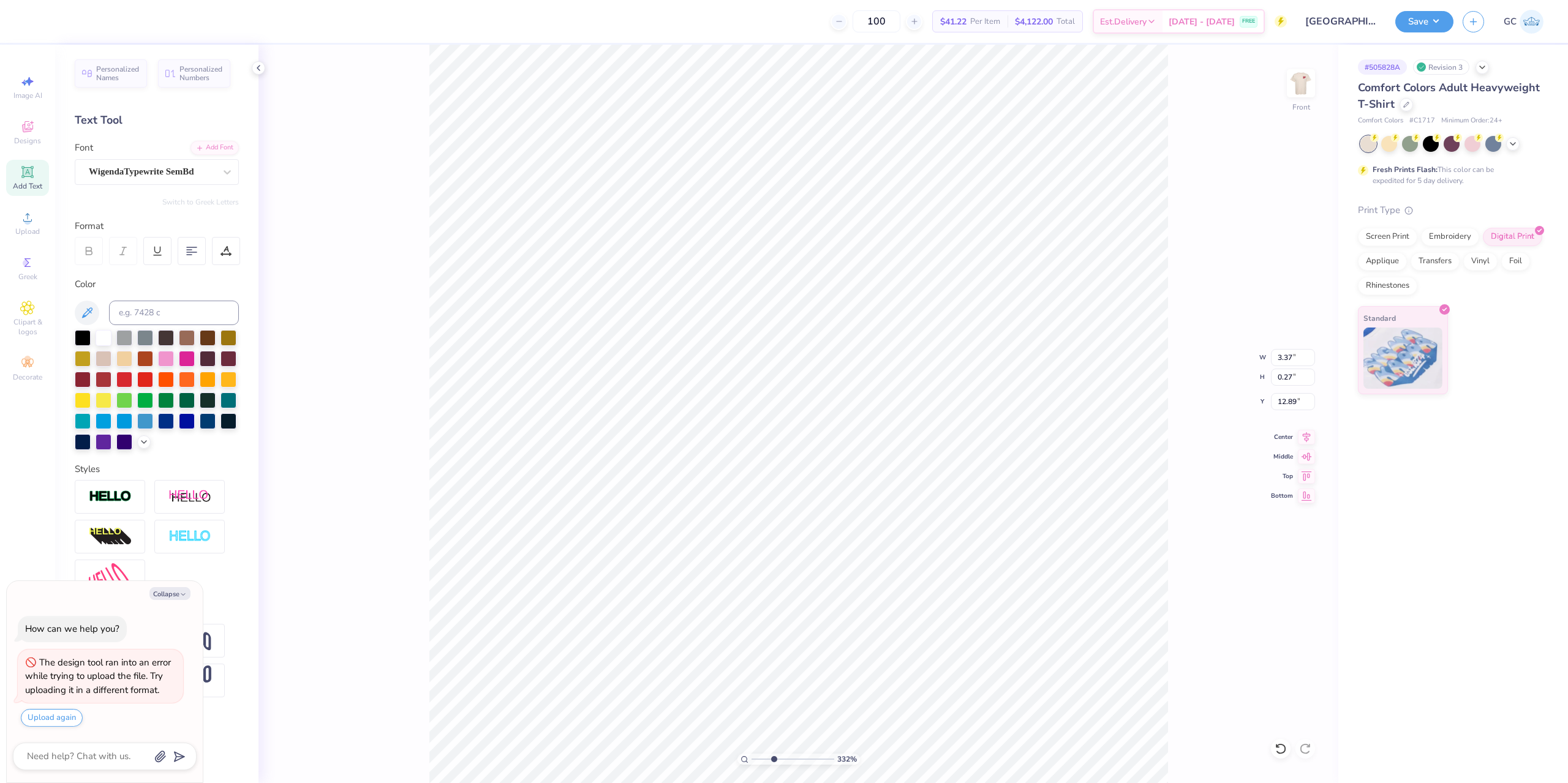
scroll to position [11, 7]
click at [1296, 403] on input "12.19" at bounding box center [1293, 402] width 44 height 17
click at [1278, 750] on icon at bounding box center [1280, 749] width 12 height 12
click at [1276, 748] on icon at bounding box center [1280, 749] width 12 height 12
click at [1308, 355] on input "2.94" at bounding box center [1293, 357] width 44 height 17
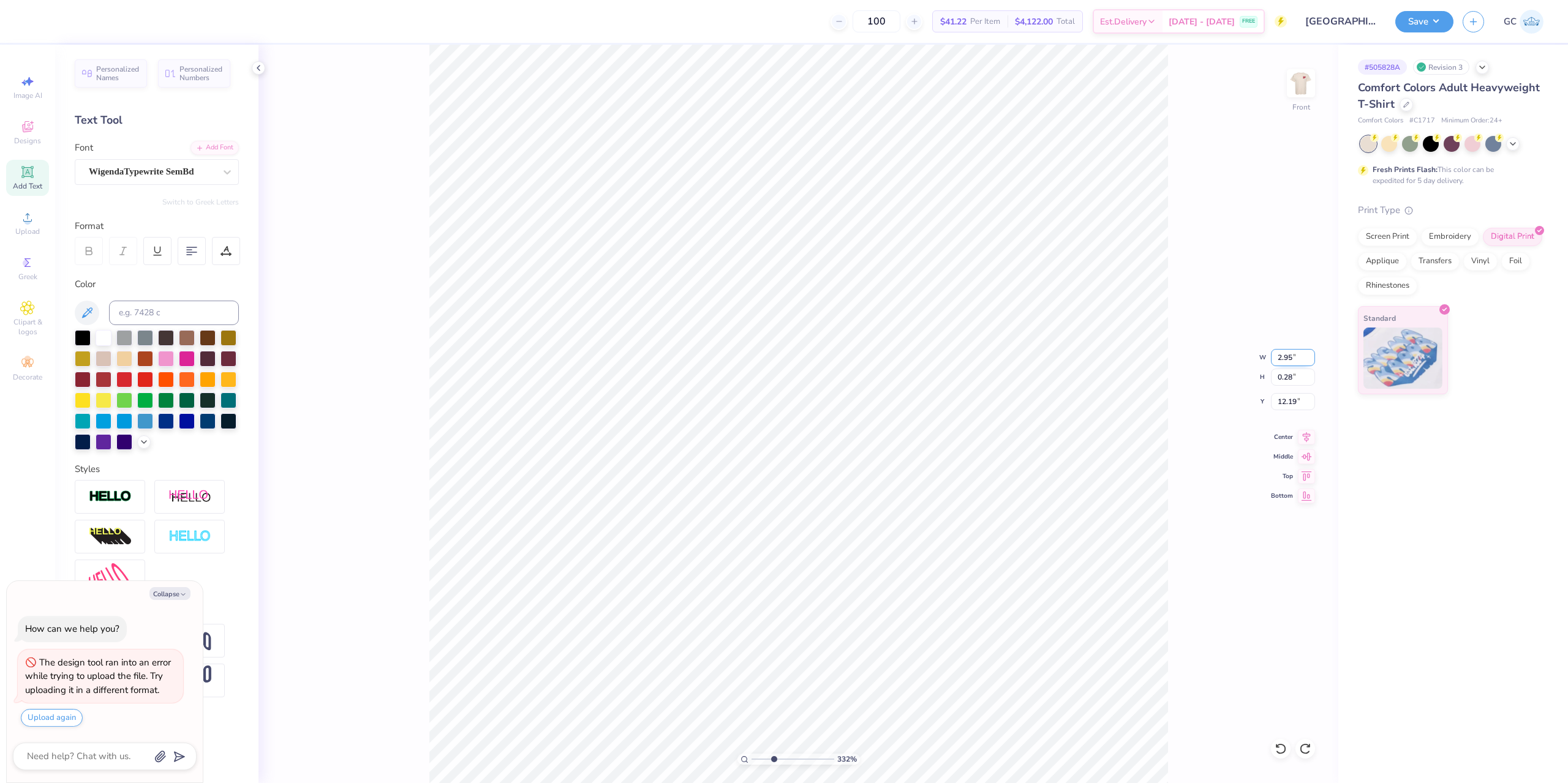
click at [1308, 355] on input "2.95" at bounding box center [1293, 357] width 44 height 17
click at [1308, 355] on input "2.96" at bounding box center [1293, 357] width 44 height 17
click at [1308, 355] on input "2.97" at bounding box center [1293, 357] width 44 height 17
click at [1312, 355] on input "2.98" at bounding box center [1293, 357] width 44 height 17
click at [1302, 359] on input "2.98" at bounding box center [1293, 357] width 44 height 17
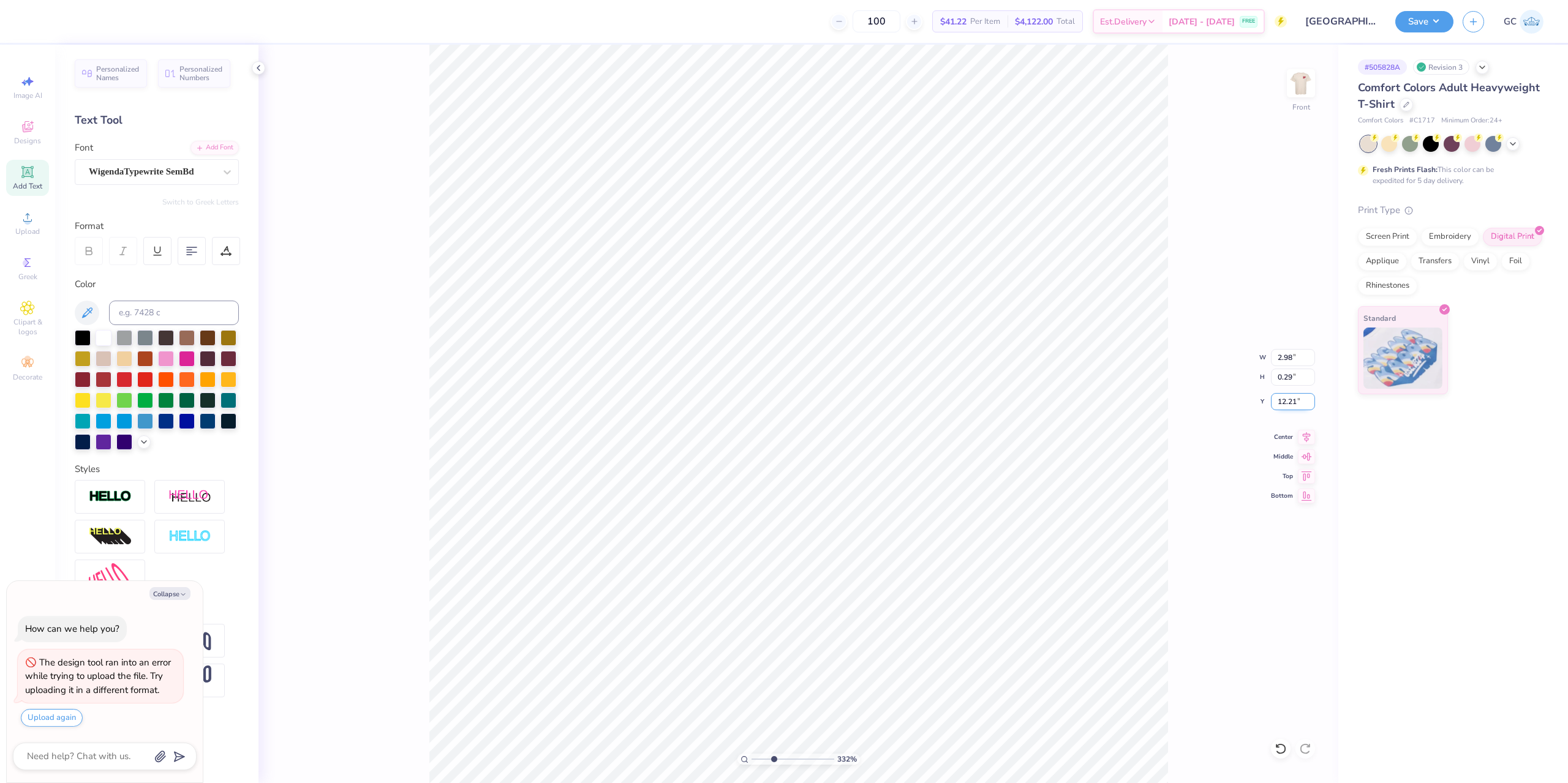
click at [1296, 406] on input "12.21" at bounding box center [1293, 402] width 44 height 17
click at [1295, 361] on input "9.85" at bounding box center [1293, 357] width 44 height 17
click at [1297, 398] on input "3.00" at bounding box center [1293, 402] width 44 height 17
drag, startPoint x: 1298, startPoint y: 398, endPoint x: 1276, endPoint y: 400, distance: 22.1
click at [1276, 400] on input "2.26" at bounding box center [1293, 402] width 44 height 17
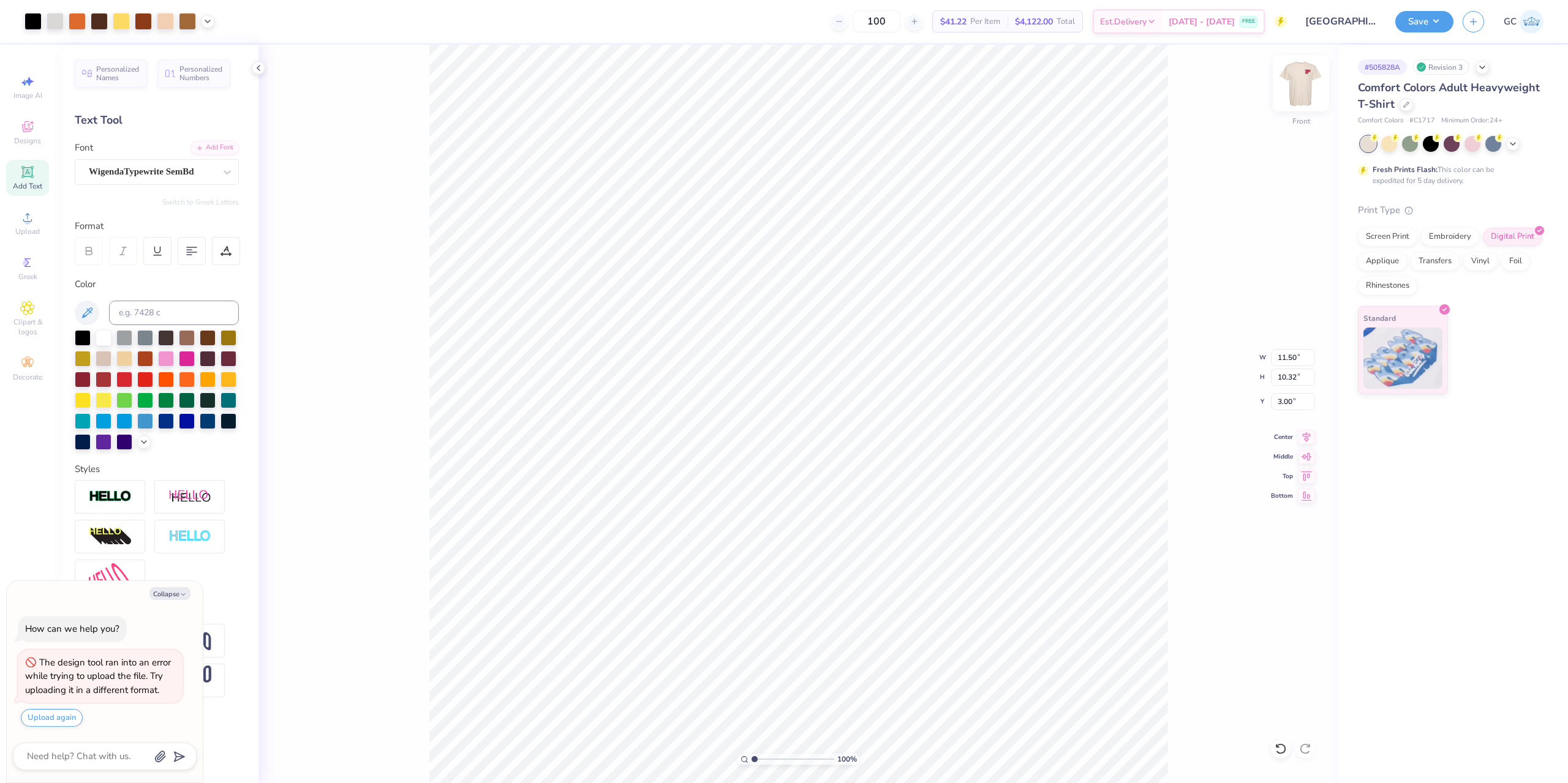
click at [1306, 82] on img at bounding box center [1300, 83] width 49 height 49
click at [1304, 71] on img at bounding box center [1300, 83] width 49 height 49
drag, startPoint x: 1429, startPoint y: 18, endPoint x: 1431, endPoint y: 23, distance: 5.4
click at [1429, 19] on button "Save" at bounding box center [1424, 20] width 58 height 21
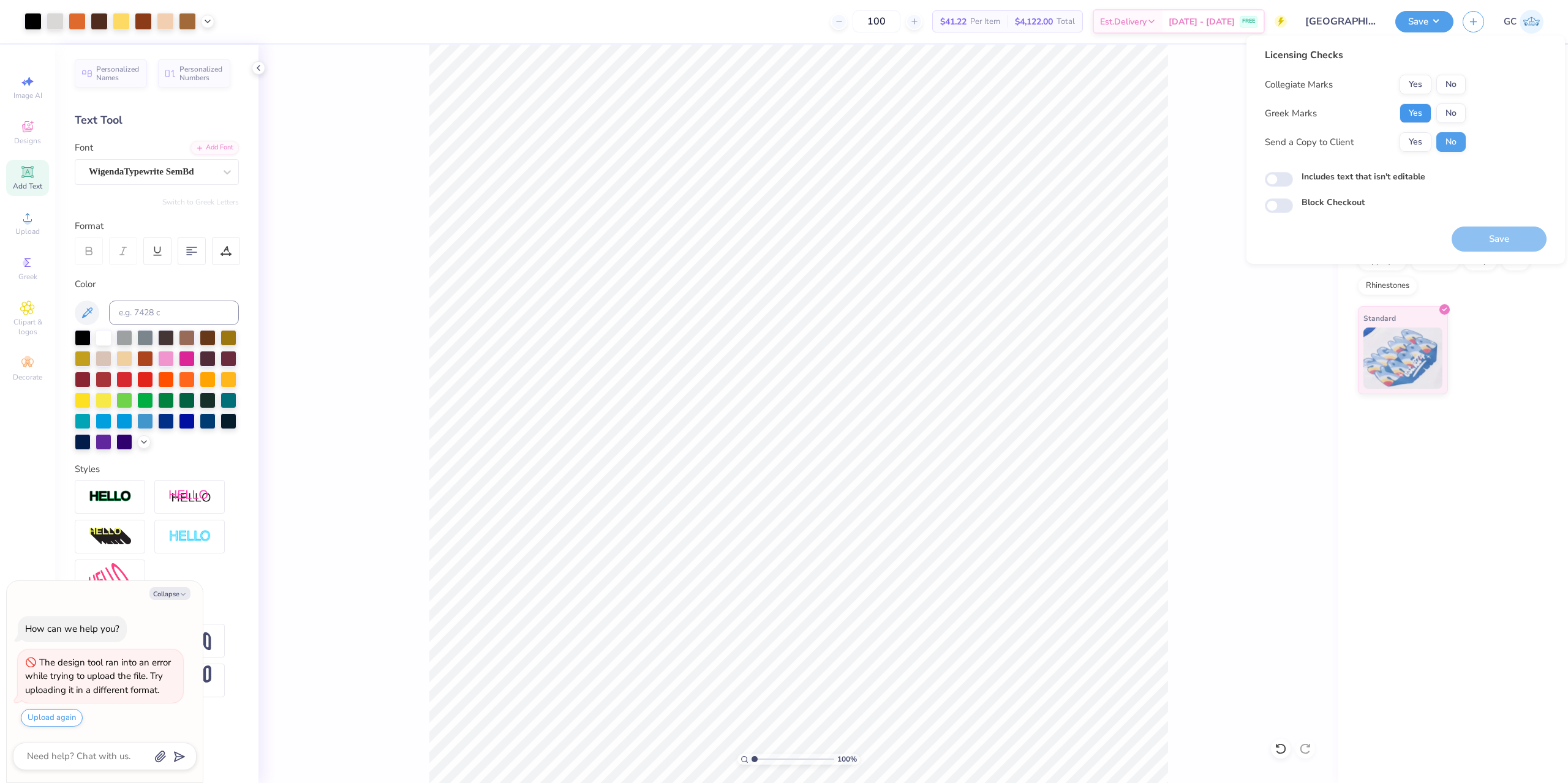
click at [1416, 112] on button "Yes" at bounding box center [1416, 113] width 32 height 19
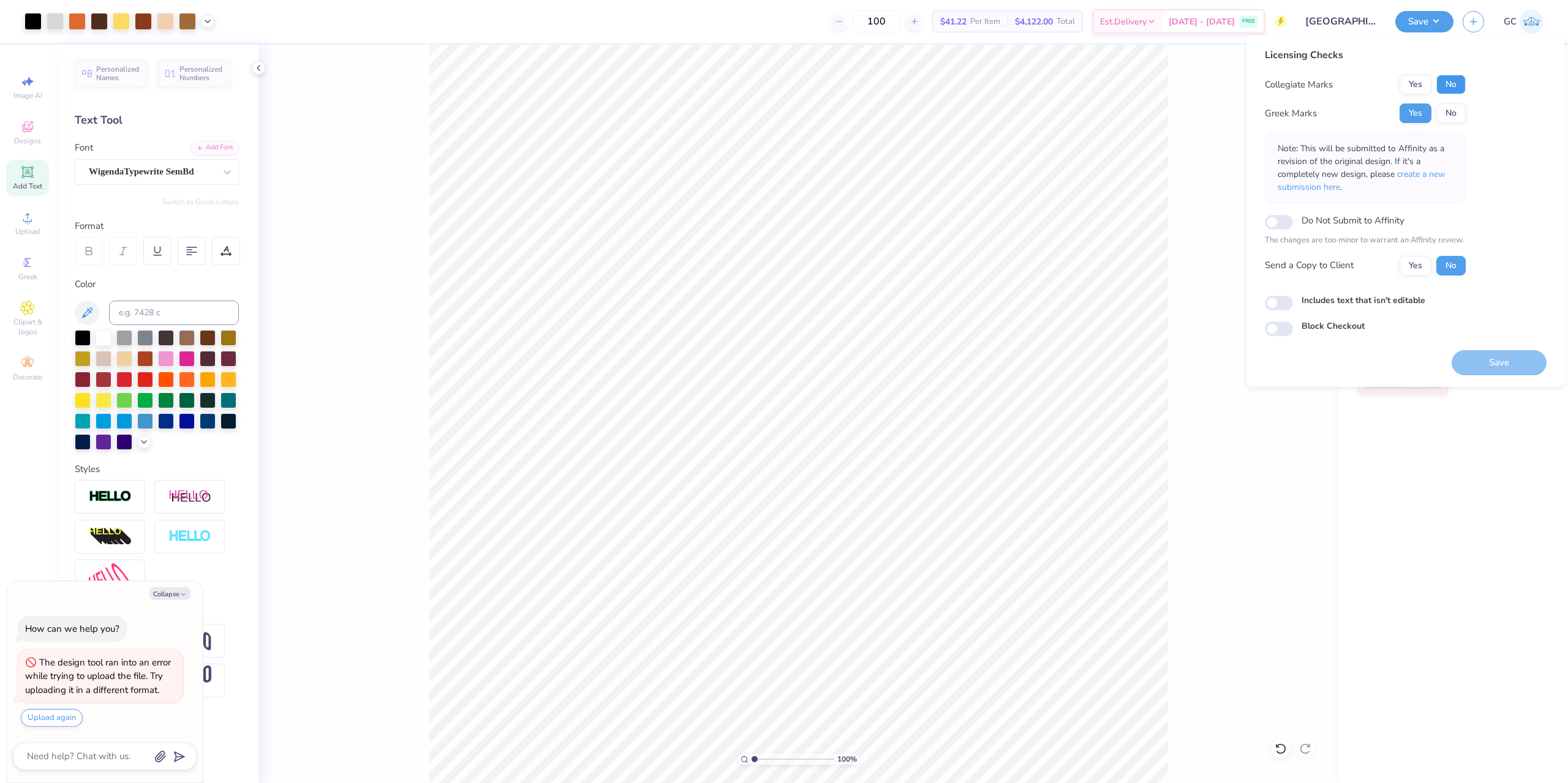
click at [1455, 91] on button "No" at bounding box center [1451, 84] width 29 height 19
click at [1495, 366] on button "Save" at bounding box center [1499, 363] width 95 height 25
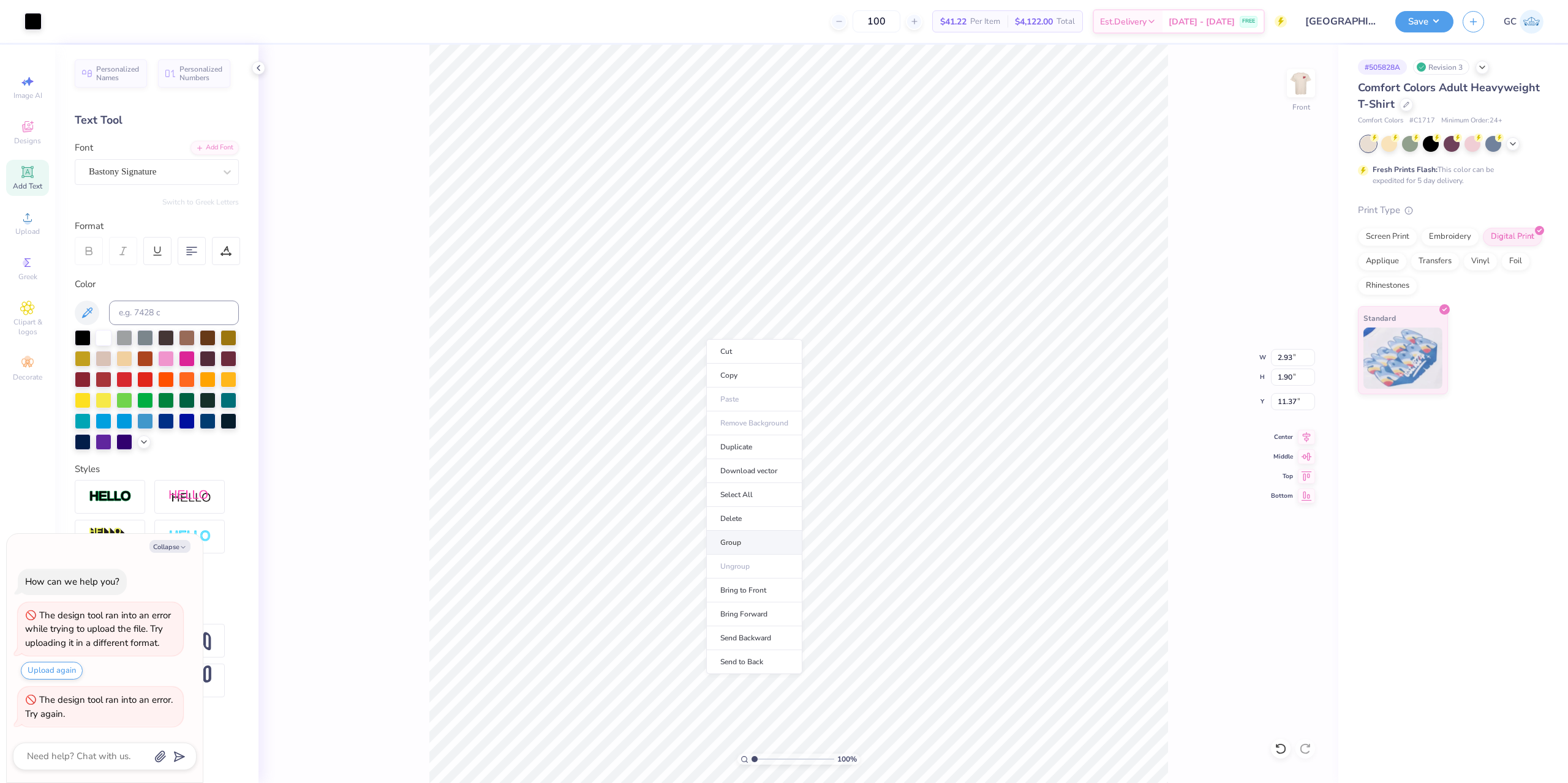
click at [751, 539] on li "Group" at bounding box center [754, 543] width 96 height 24
click at [1278, 747] on icon at bounding box center [1278, 746] width 3 height 3
click at [1279, 744] on icon at bounding box center [1280, 749] width 12 height 12
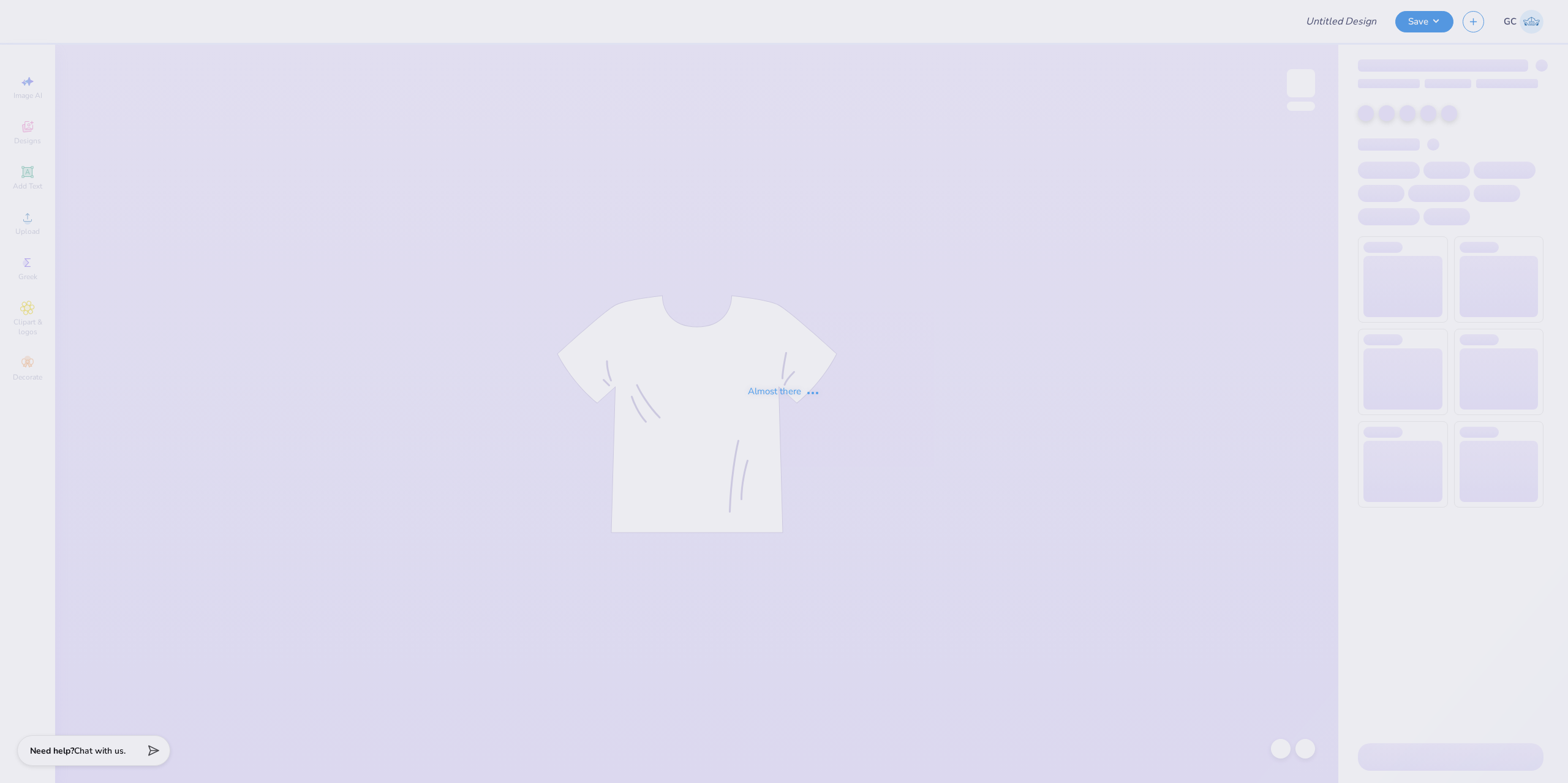
type input "[GEOGRAPHIC_DATA] : [PERSON_NAME]"
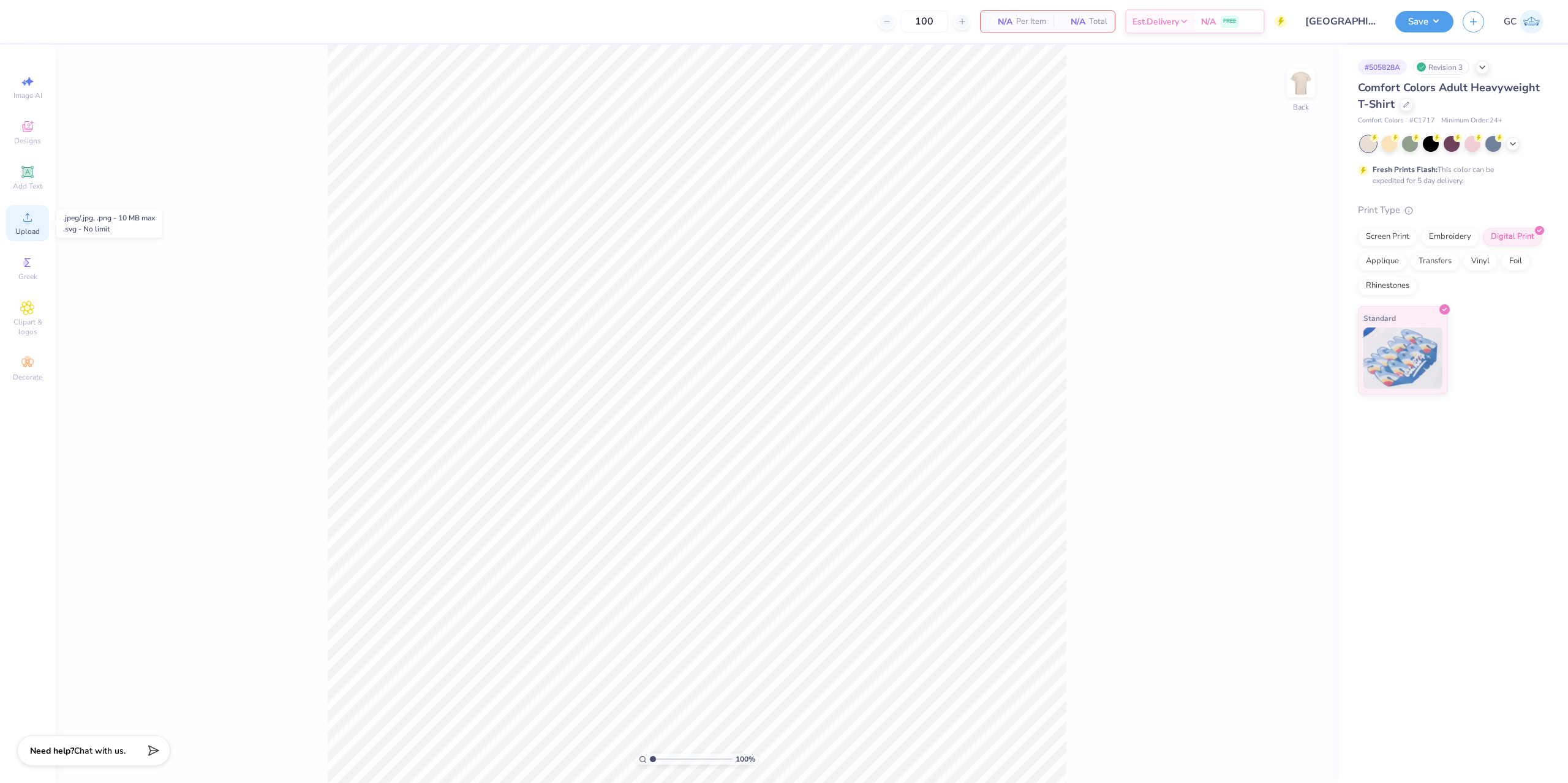
click at [30, 227] on span "Upload" at bounding box center [27, 231] width 25 height 10
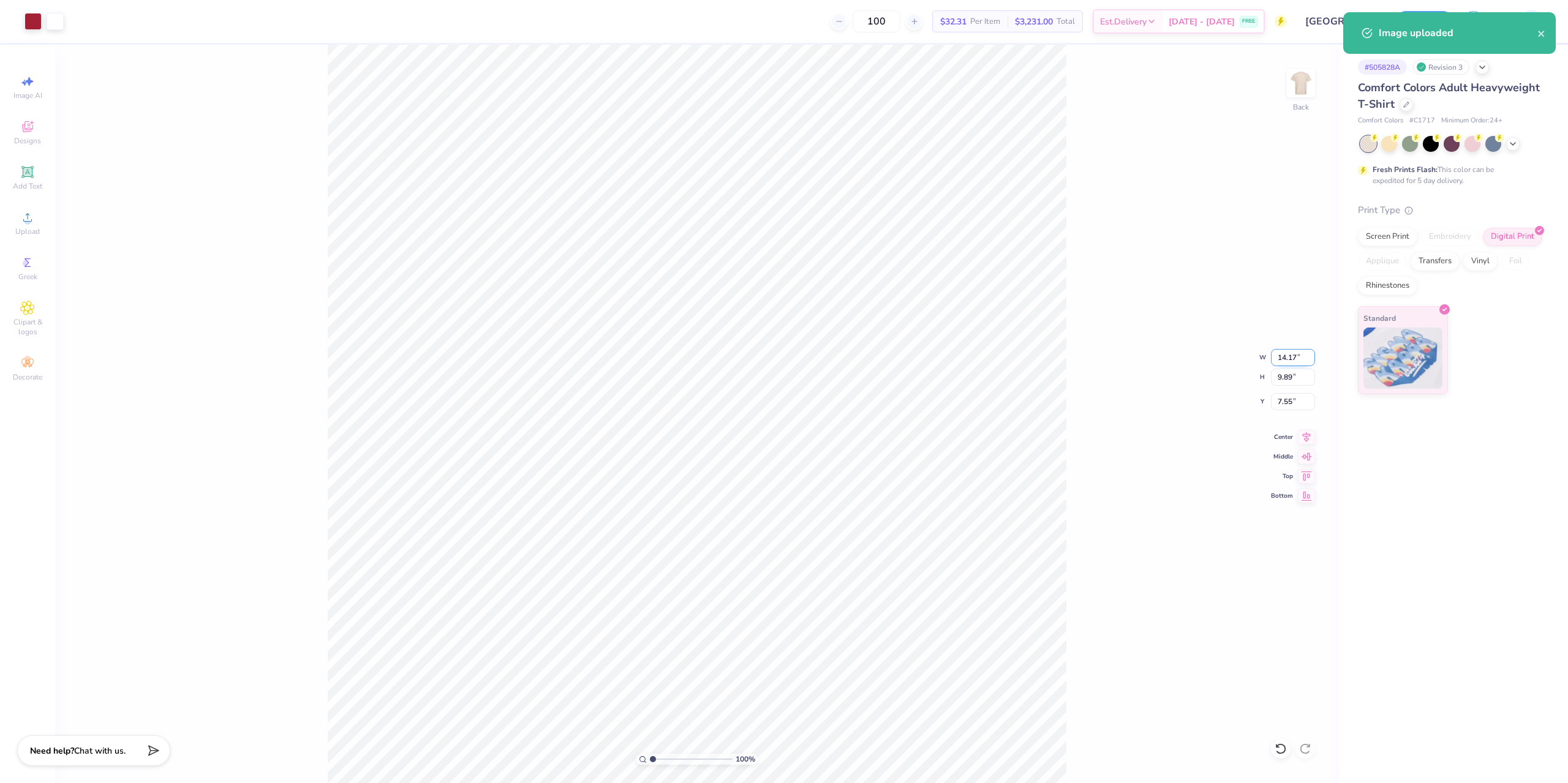
drag, startPoint x: 1276, startPoint y: 357, endPoint x: 1300, endPoint y: 359, distance: 24.1
click at [1300, 359] on input "14.17" at bounding box center [1293, 357] width 44 height 17
type input "3.50"
type input "2.44"
drag, startPoint x: 1279, startPoint y: 399, endPoint x: 1296, endPoint y: 402, distance: 17.3
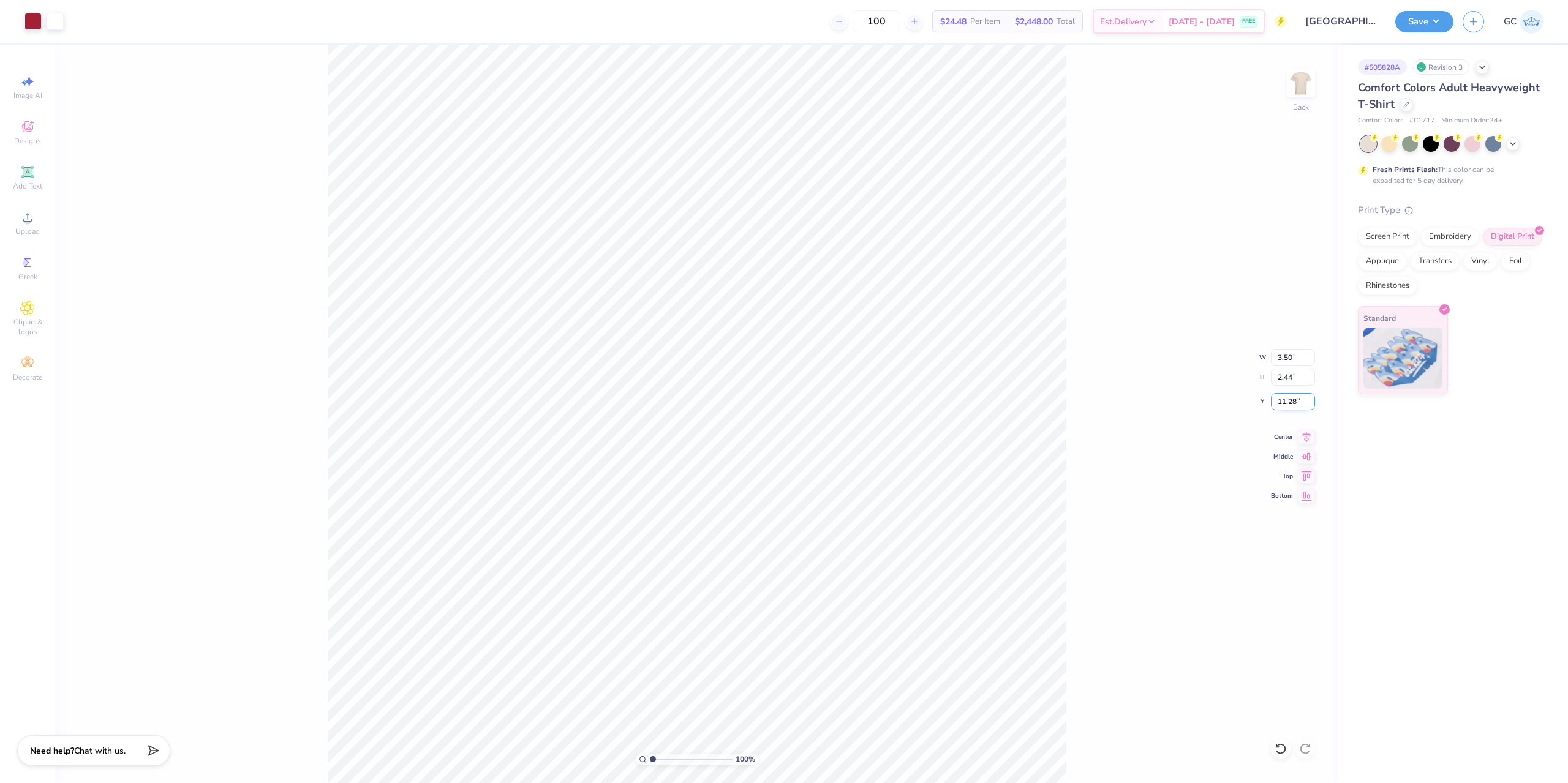
click at [1296, 402] on input "11.28" at bounding box center [1293, 402] width 44 height 17
type input "3.00"
click at [1312, 88] on img at bounding box center [1300, 83] width 49 height 49
click at [23, 223] on icon at bounding box center [27, 217] width 15 height 15
drag, startPoint x: 1286, startPoint y: 355, endPoint x: 1300, endPoint y: 354, distance: 14.0
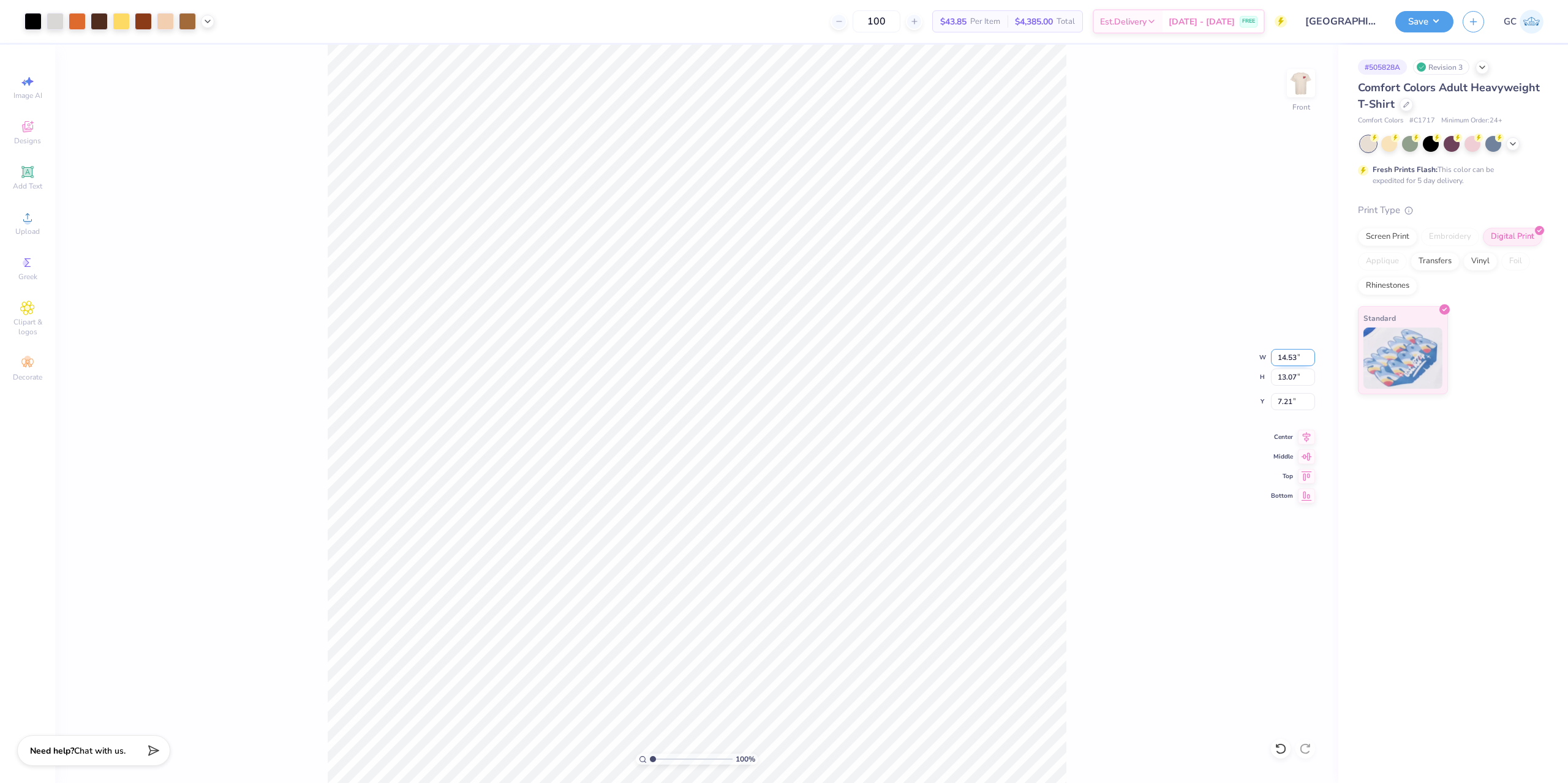
click at [1300, 354] on input "14.53" at bounding box center [1293, 357] width 44 height 17
type input "11.50"
type input "10.34"
type input "3.00"
click at [1306, 438] on icon at bounding box center [1307, 435] width 8 height 11
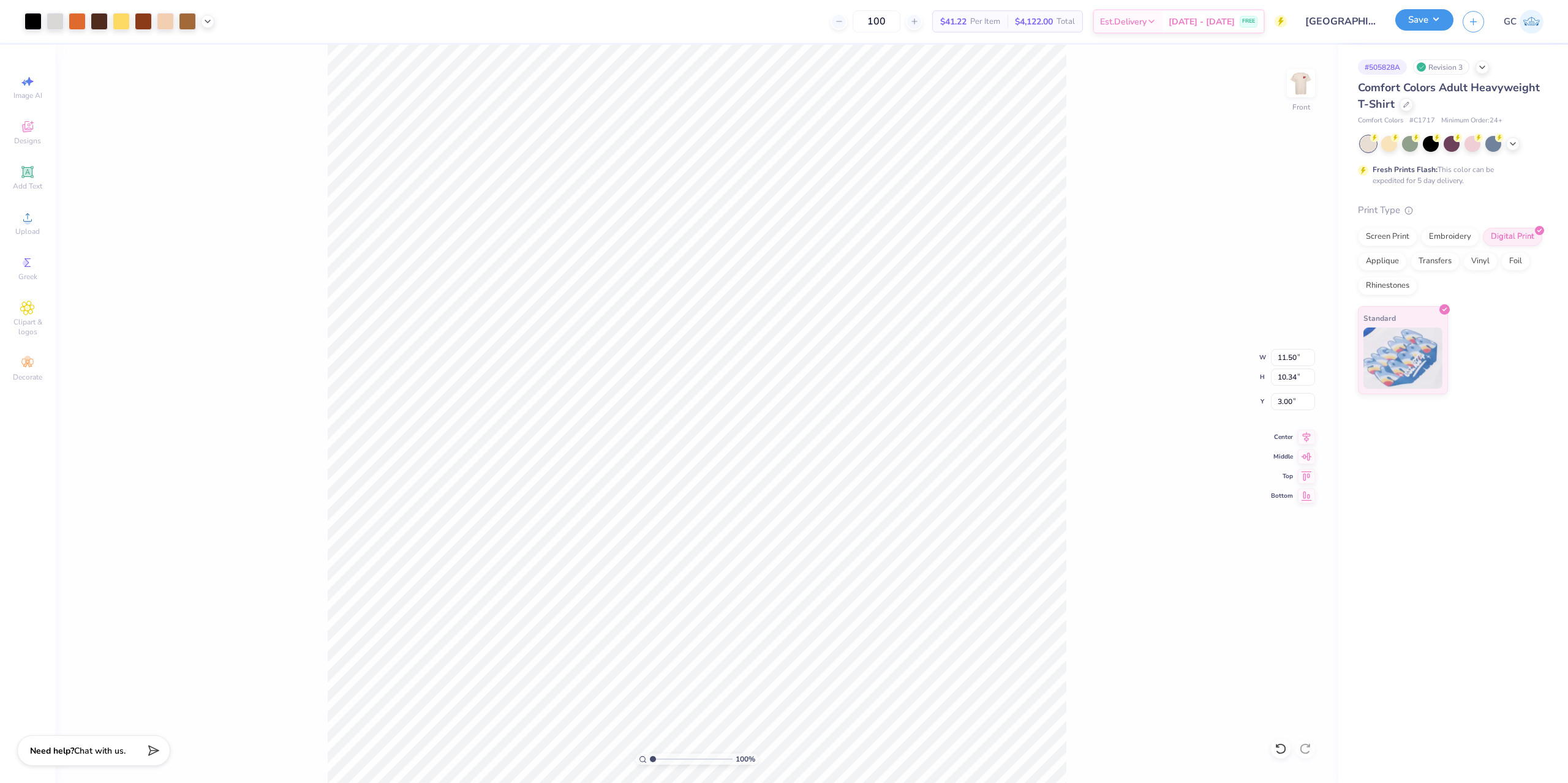
click at [1444, 26] on button "Save" at bounding box center [1424, 20] width 58 height 21
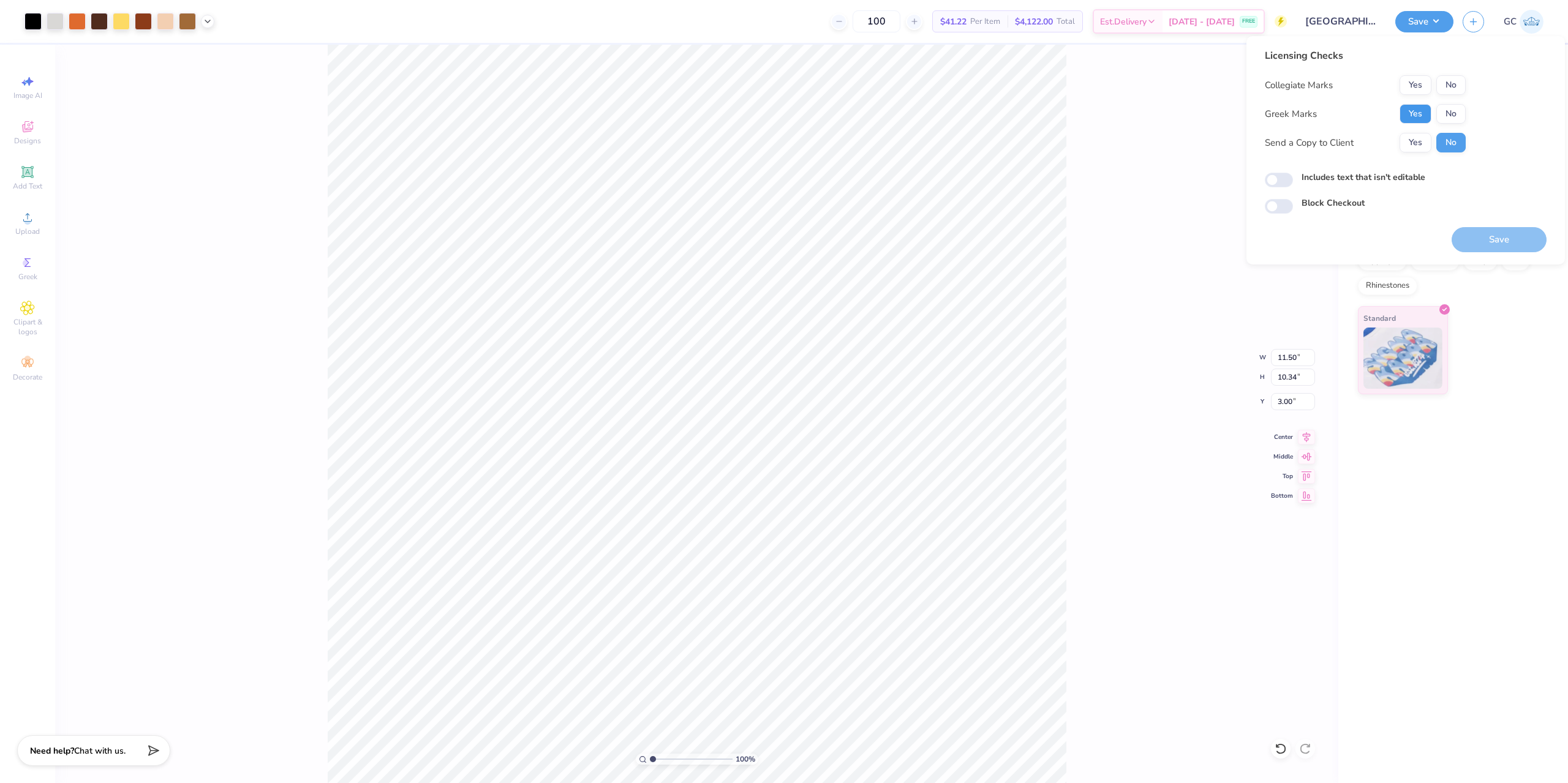
click at [1425, 108] on button "Yes" at bounding box center [1416, 113] width 32 height 19
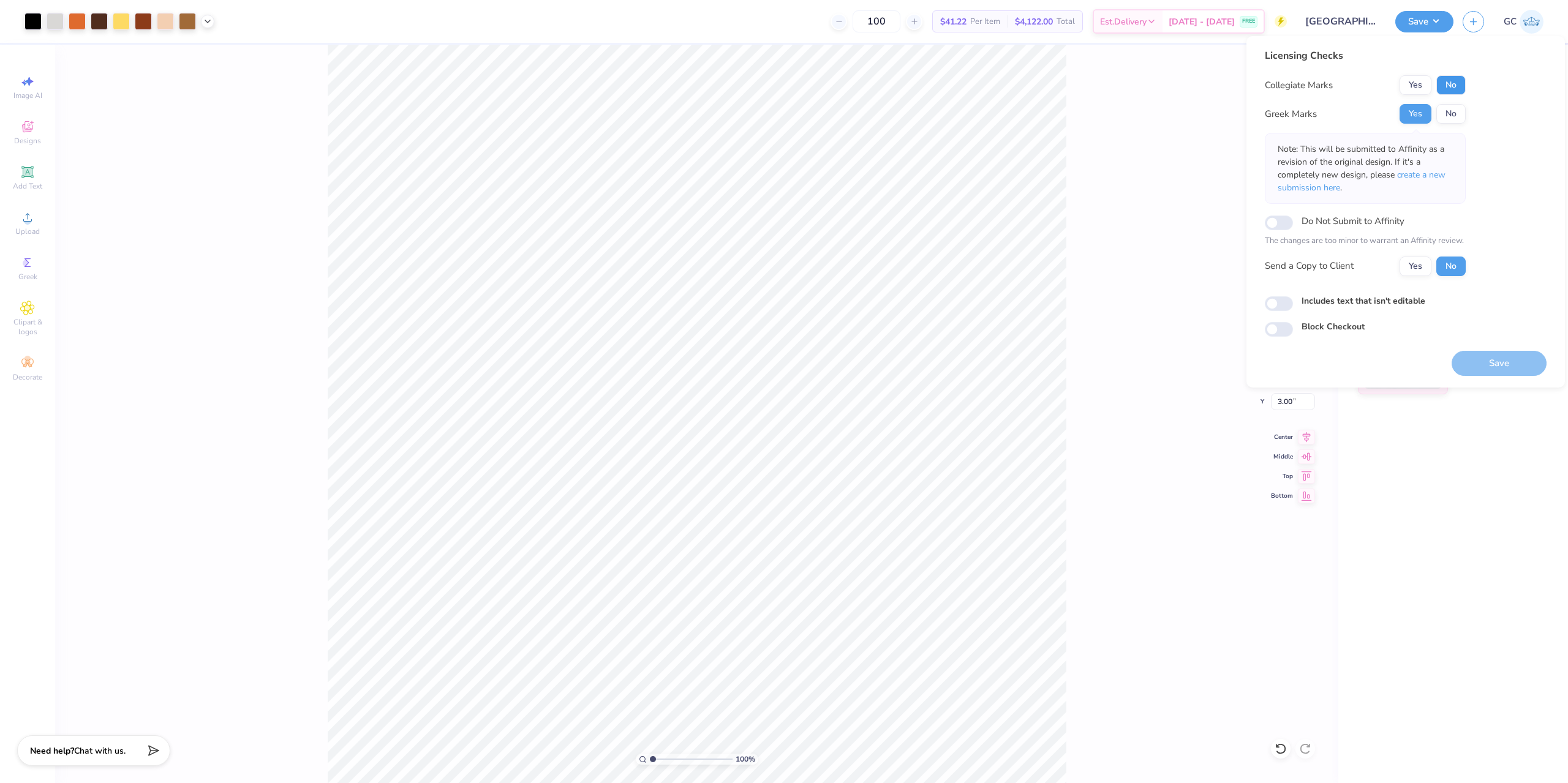
click at [1457, 85] on button "No" at bounding box center [1451, 85] width 29 height 19
click at [1517, 366] on button "Save" at bounding box center [1499, 363] width 95 height 25
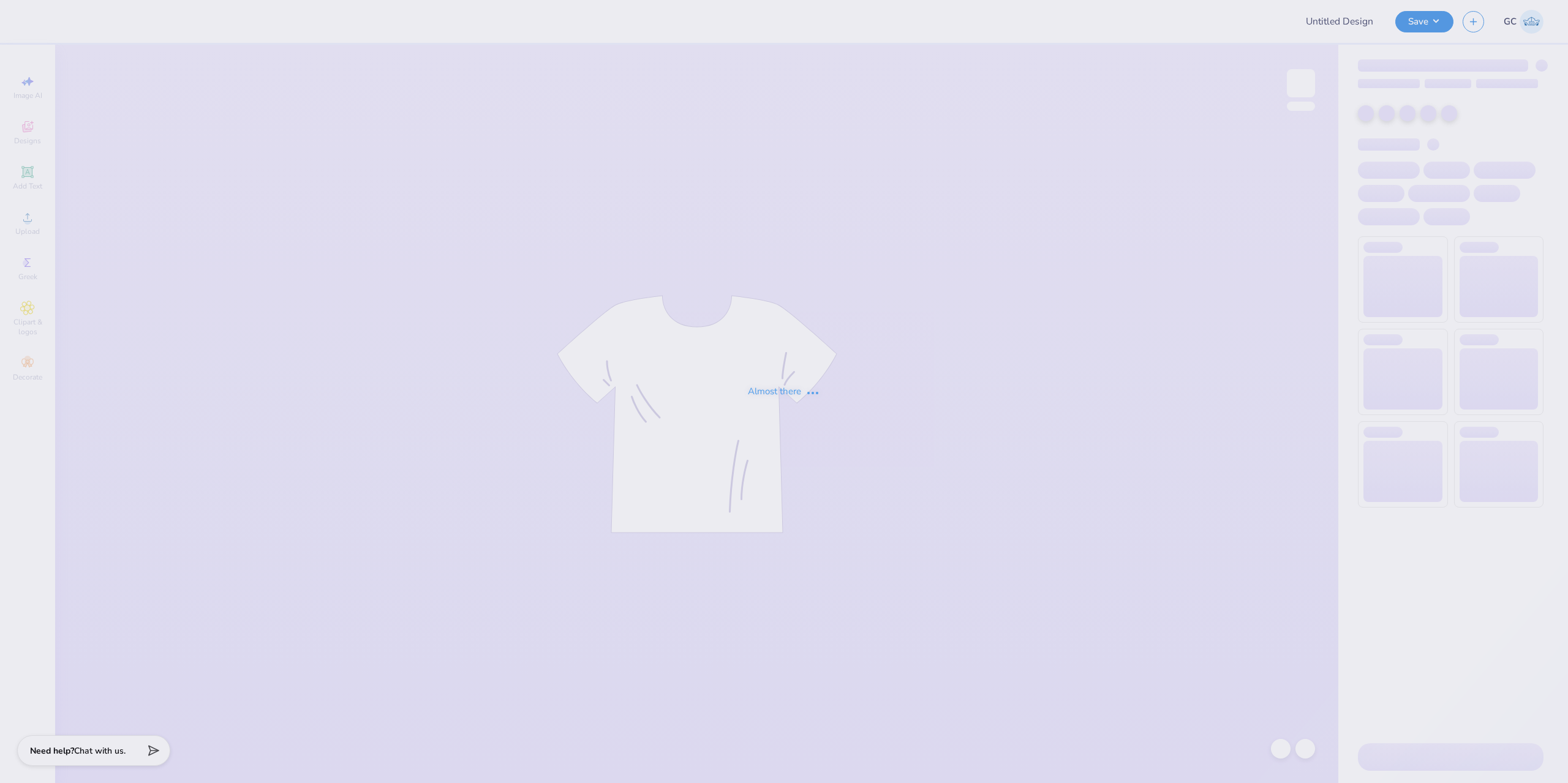
type input "[GEOGRAPHIC_DATA] : [PERSON_NAME]"
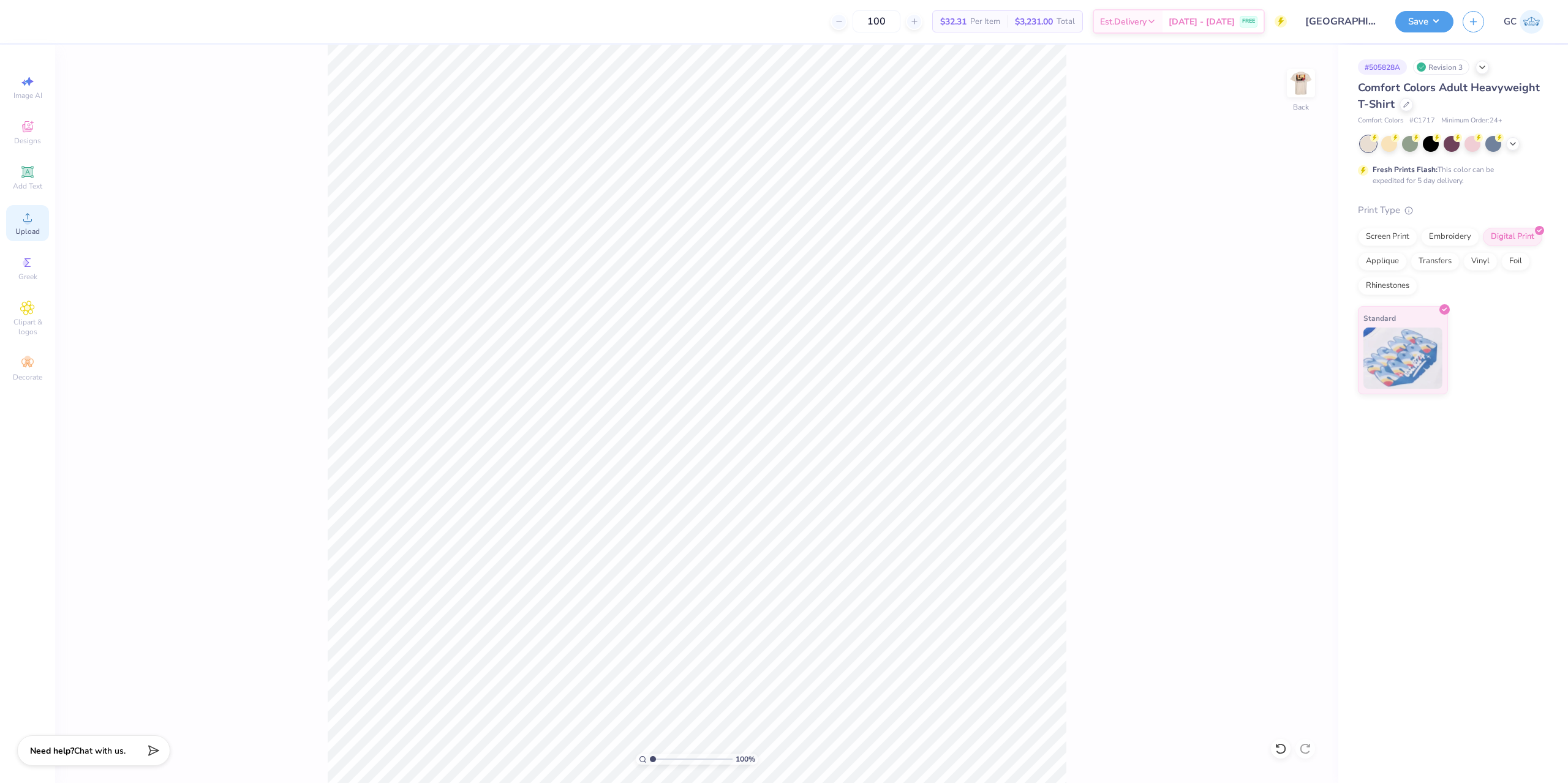
click at [35, 222] on div "Upload" at bounding box center [27, 223] width 43 height 36
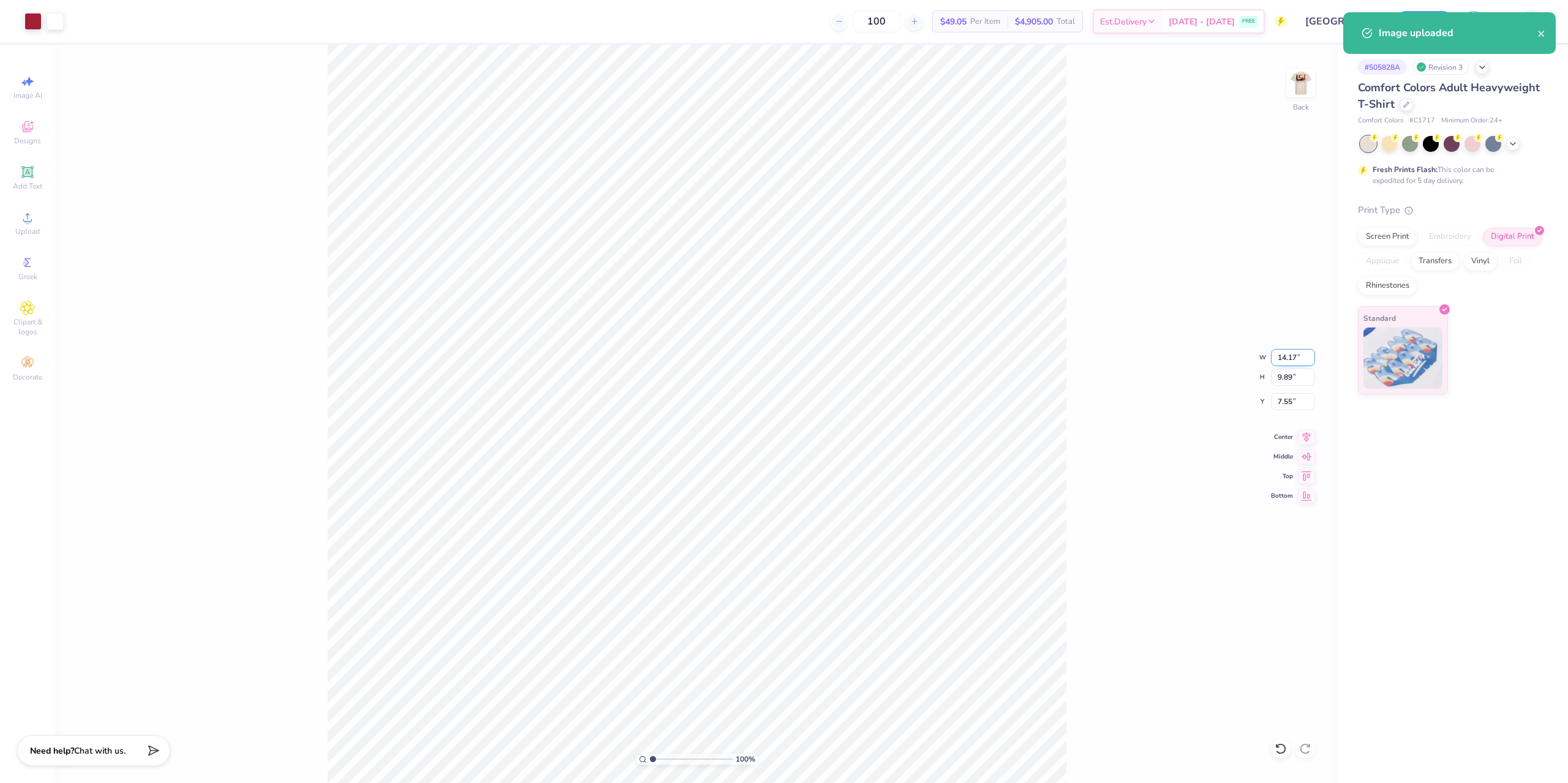
drag, startPoint x: 1300, startPoint y: 353, endPoint x: 1274, endPoint y: 357, distance: 26.3
click at [1274, 357] on input "14.17" at bounding box center [1293, 357] width 44 height 17
type input "3.50"
type input "2.44"
type input "3.00"
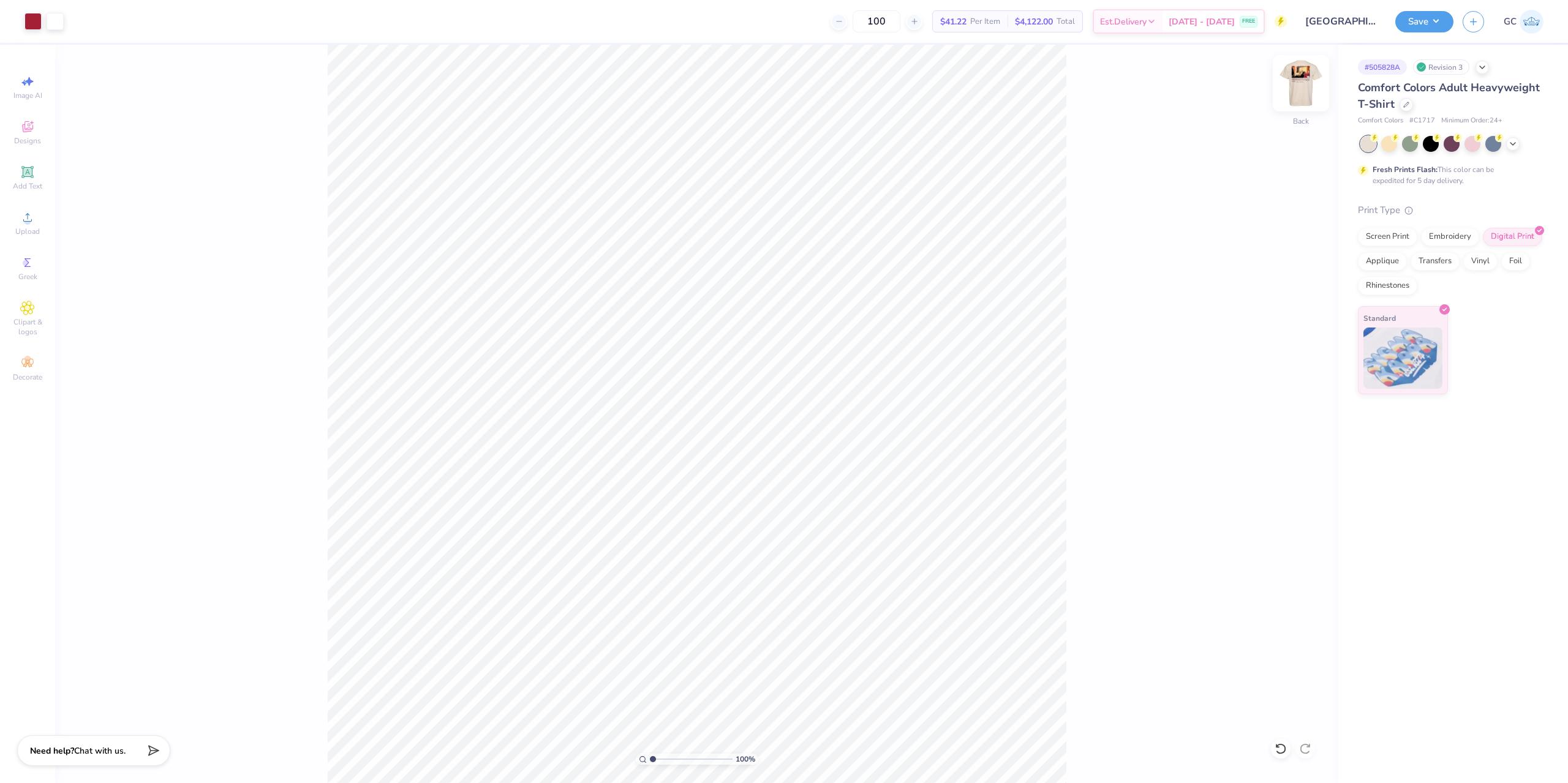
click at [1305, 81] on img at bounding box center [1300, 83] width 49 height 49
click at [35, 220] on div "Upload" at bounding box center [27, 223] width 43 height 36
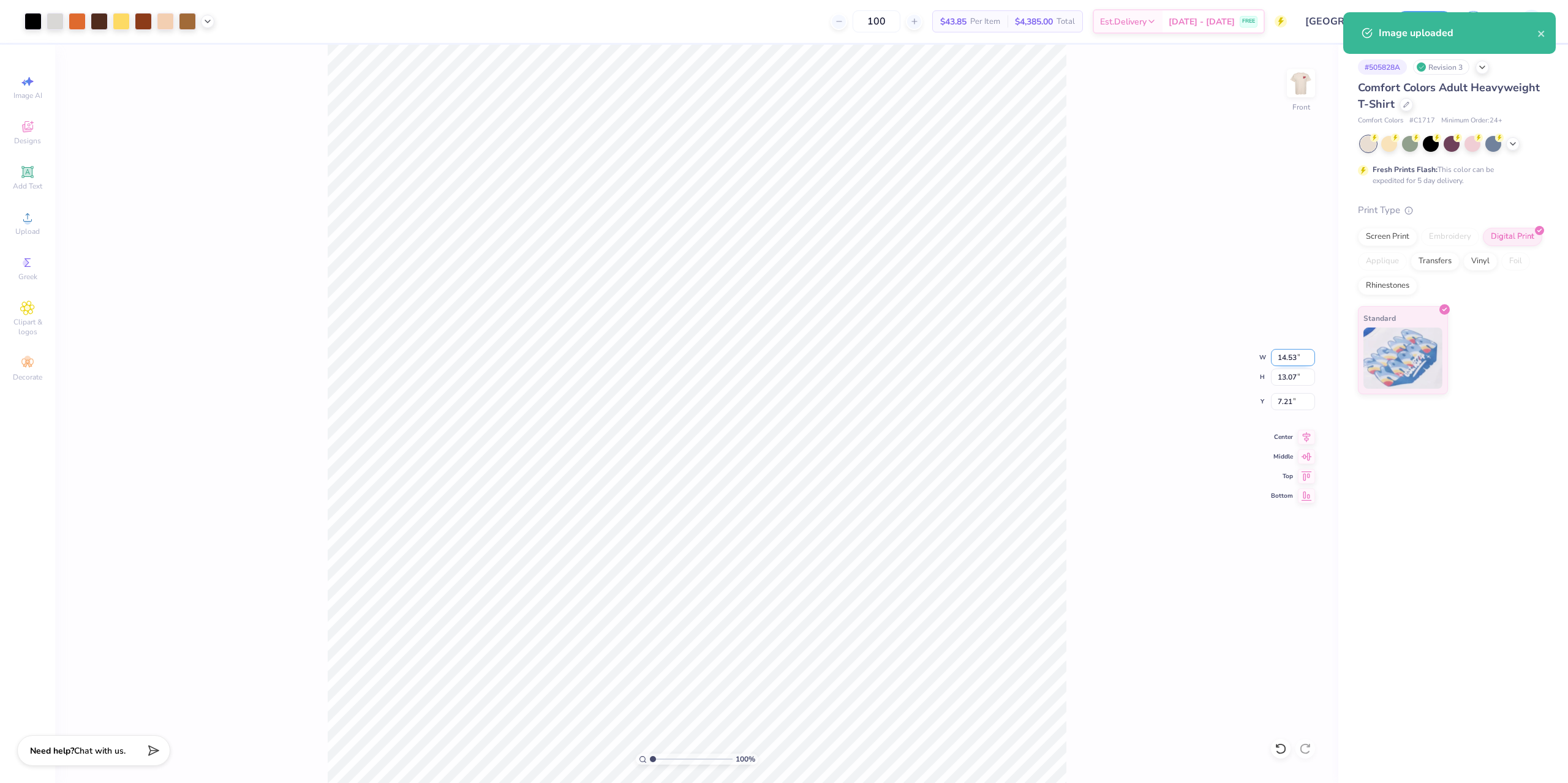
drag, startPoint x: 1275, startPoint y: 359, endPoint x: 1298, endPoint y: 357, distance: 23.1
click at [1298, 357] on input "14.53" at bounding box center [1293, 357] width 44 height 17
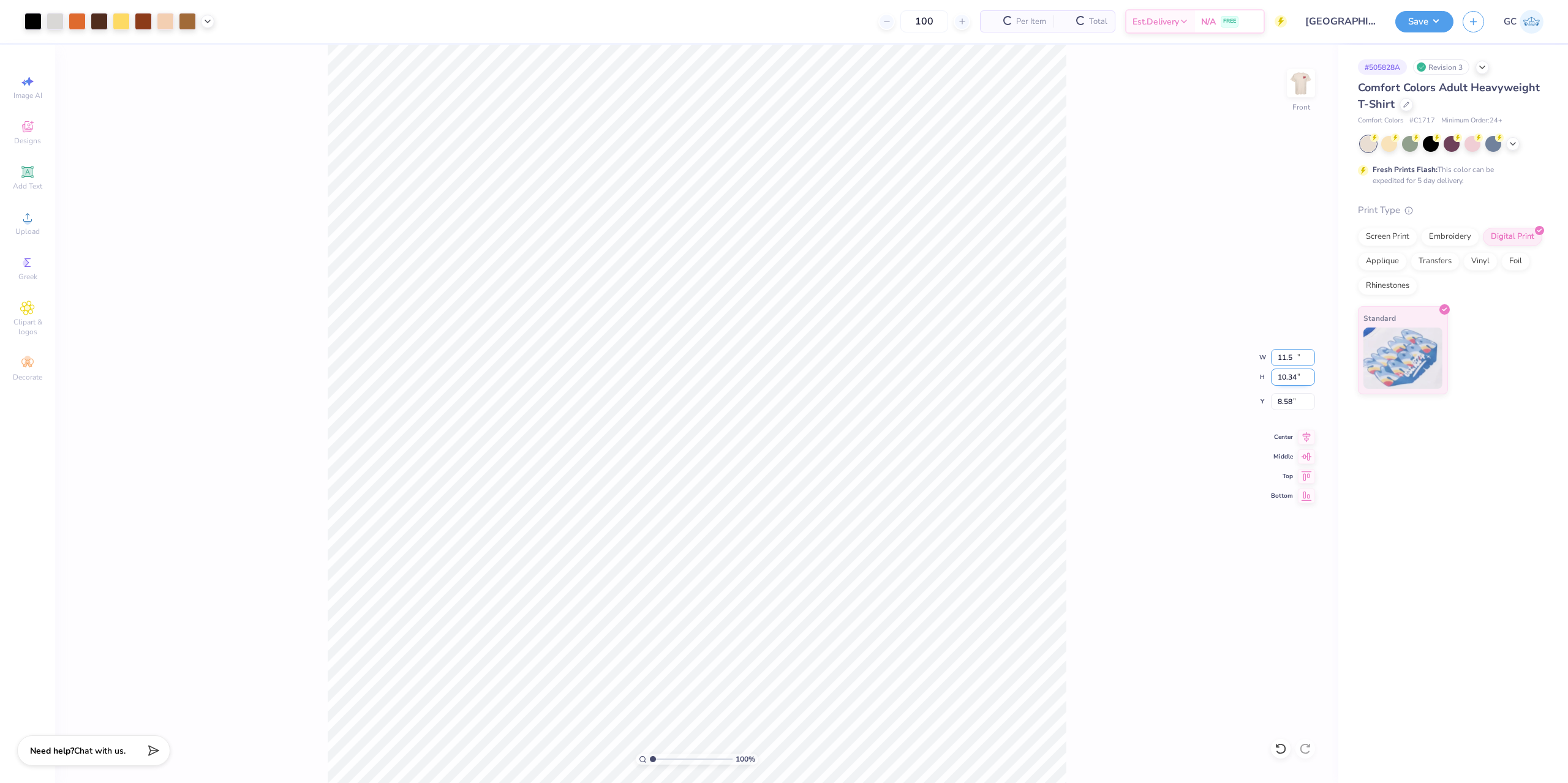
type input "11.50"
type input "10.34"
drag, startPoint x: 1298, startPoint y: 400, endPoint x: 1275, endPoint y: 401, distance: 23.0
click at [1275, 401] on input "8.58" at bounding box center [1293, 402] width 44 height 17
type input "3.00"
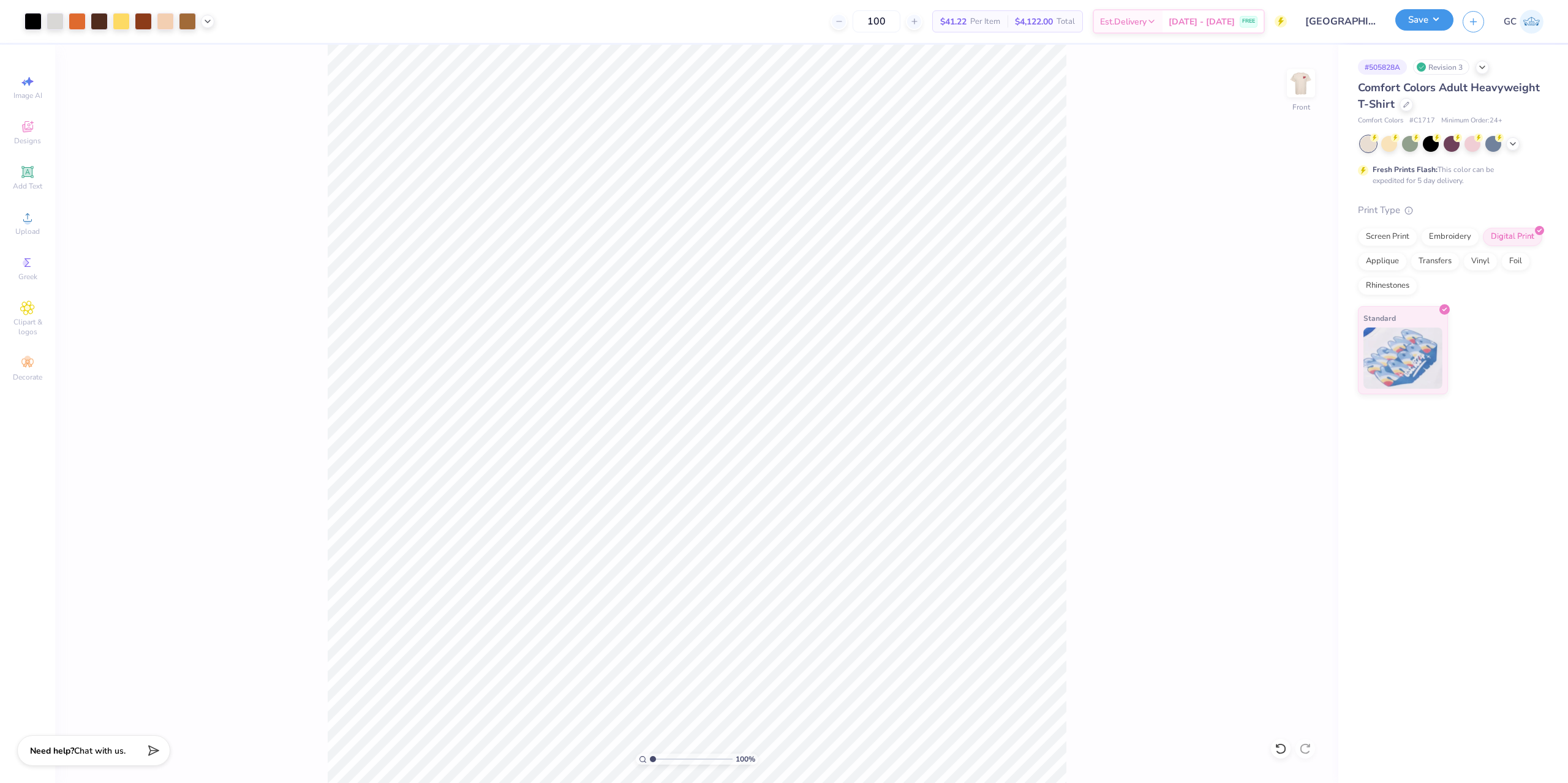
click at [1431, 16] on button "Save" at bounding box center [1424, 20] width 58 height 21
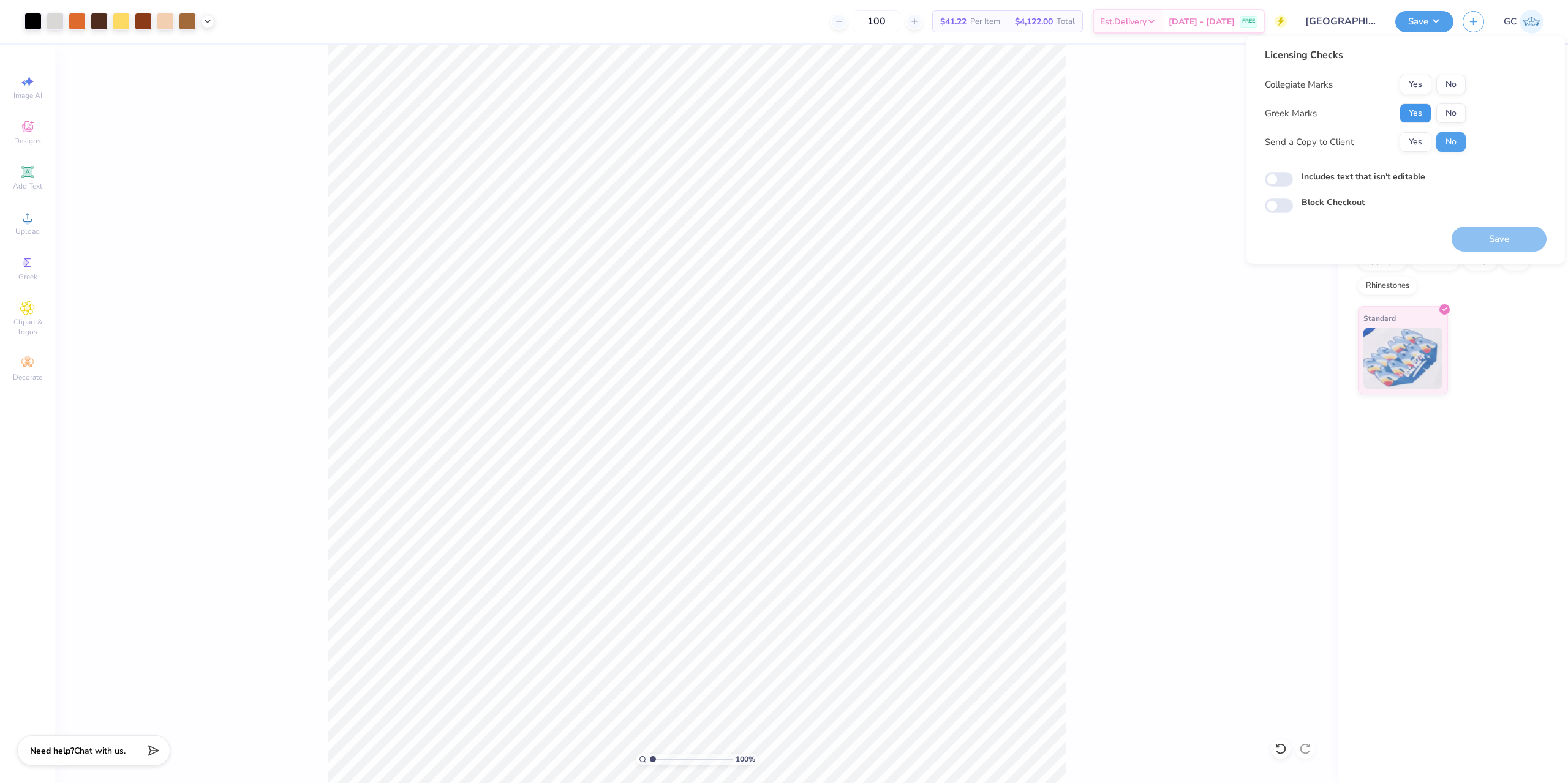
click at [1423, 108] on button "Yes" at bounding box center [1416, 113] width 32 height 19
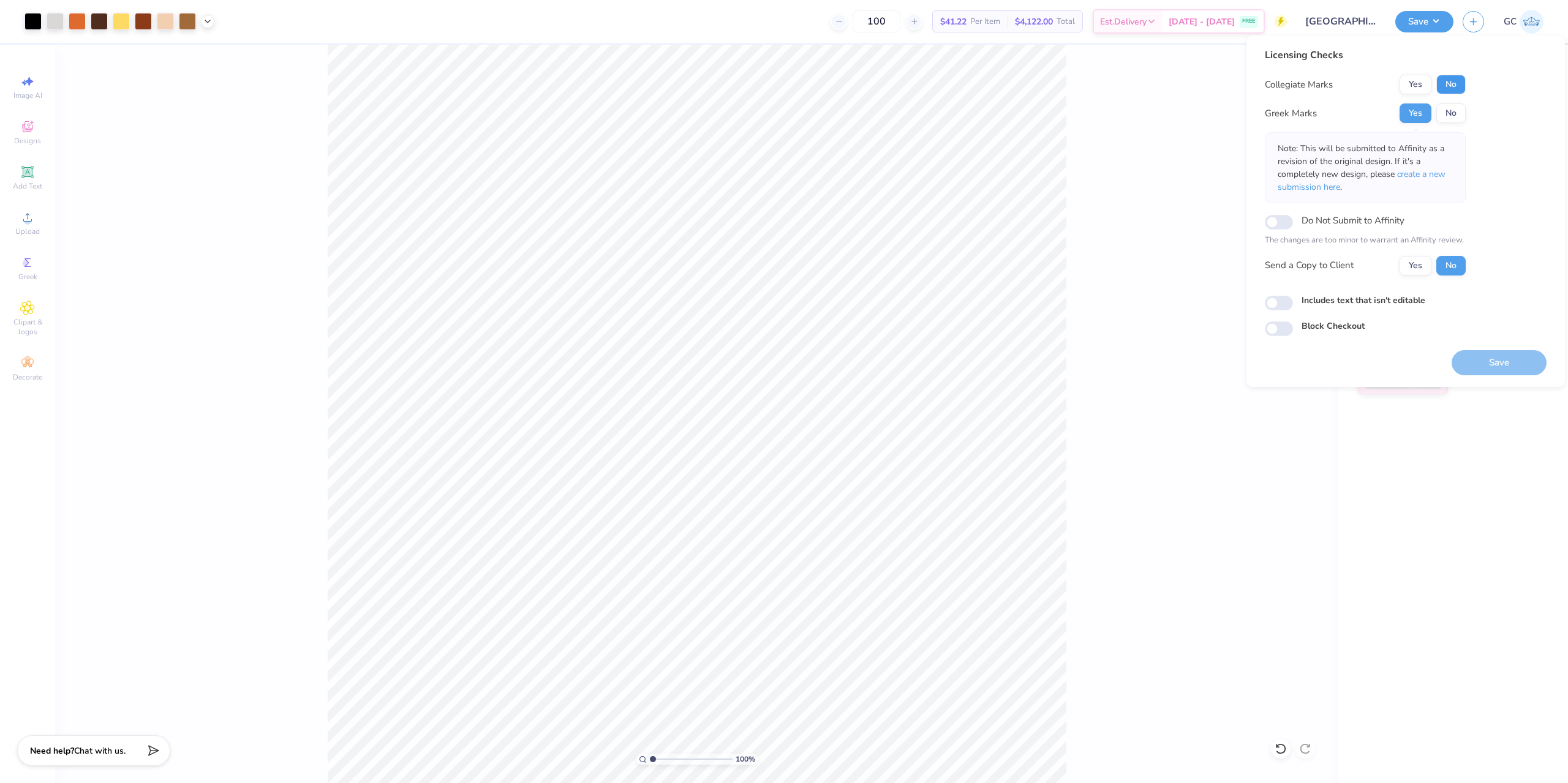
click at [1456, 89] on button "No" at bounding box center [1451, 84] width 29 height 19
click at [1528, 370] on button "Save" at bounding box center [1499, 363] width 95 height 25
